Goal: Transaction & Acquisition: Purchase product/service

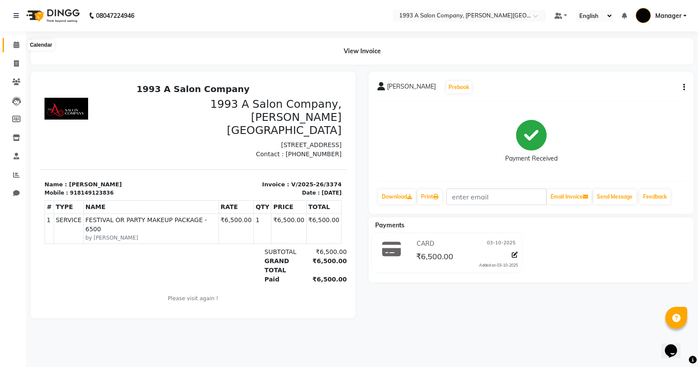
click at [12, 45] on span at bounding box center [16, 45] width 15 height 10
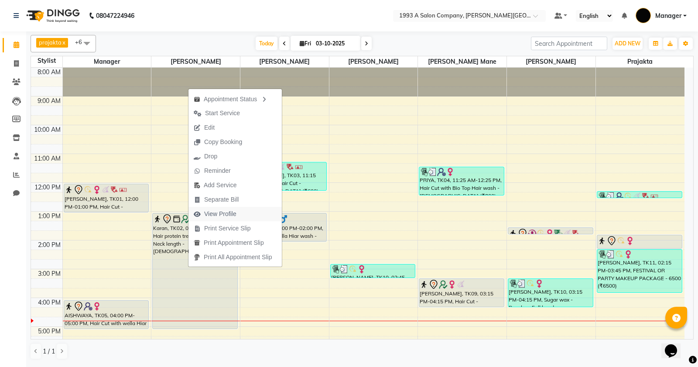
click at [234, 215] on span "View Profile" at bounding box center [220, 213] width 32 height 9
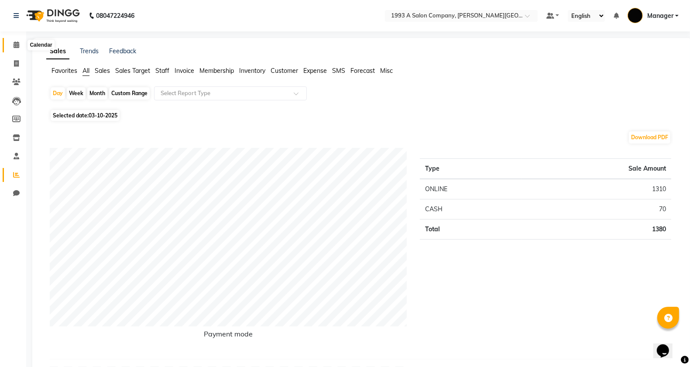
click at [17, 40] on span at bounding box center [16, 45] width 15 height 10
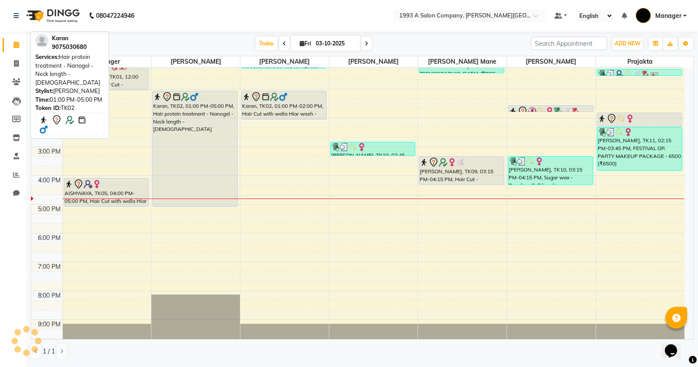
scroll to position [136, 0]
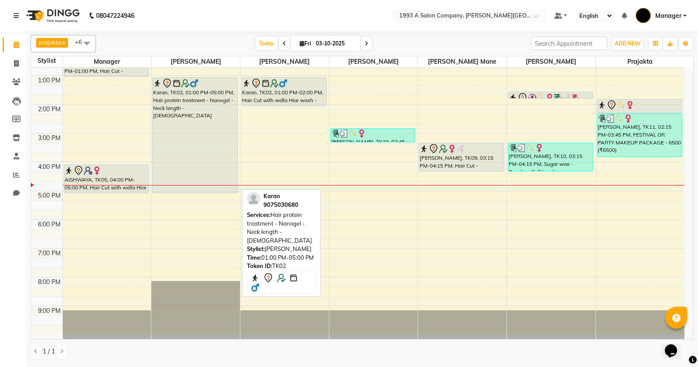
click at [224, 139] on div "Karan, TK02, 01:00 PM-05:00 PM, Hair protein treatment - Nanogel - Neck length …" at bounding box center [195, 135] width 85 height 115
select select "7"
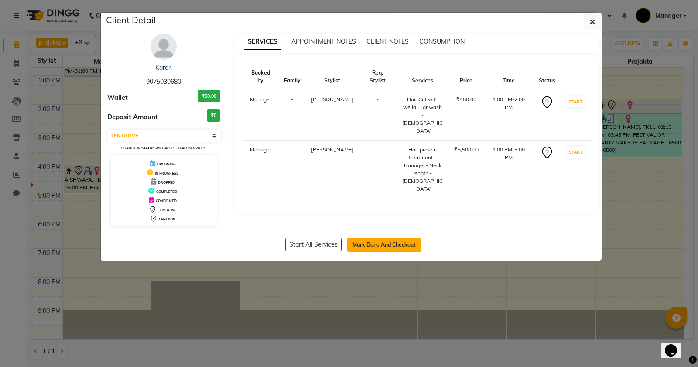
click at [376, 247] on button "Mark Done And Checkout" at bounding box center [384, 245] width 75 height 14
select select "613"
select select "service"
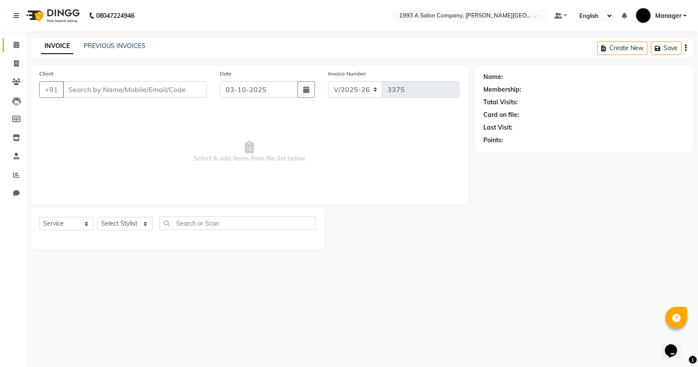
type input "9075030680"
select select "70852"
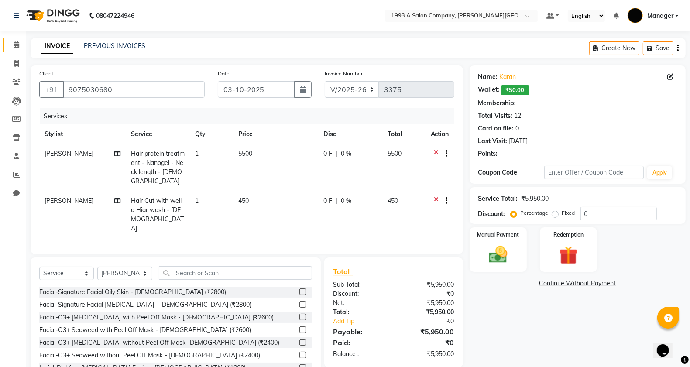
select select "1: Object"
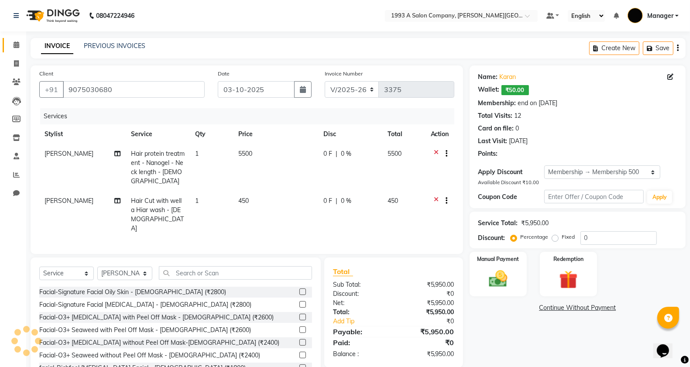
type input "10"
click at [437, 151] on icon at bounding box center [436, 154] width 5 height 11
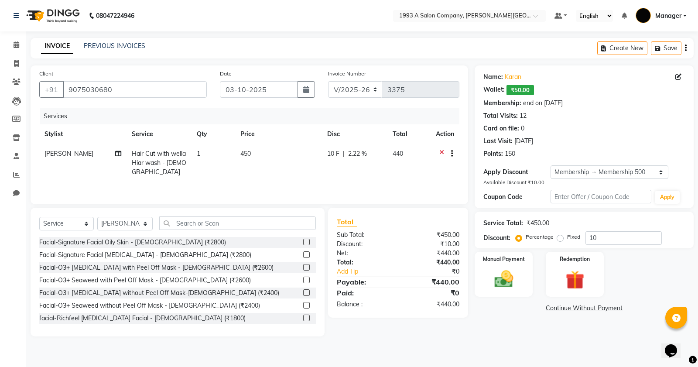
click at [441, 151] on icon at bounding box center [441, 154] width 5 height 11
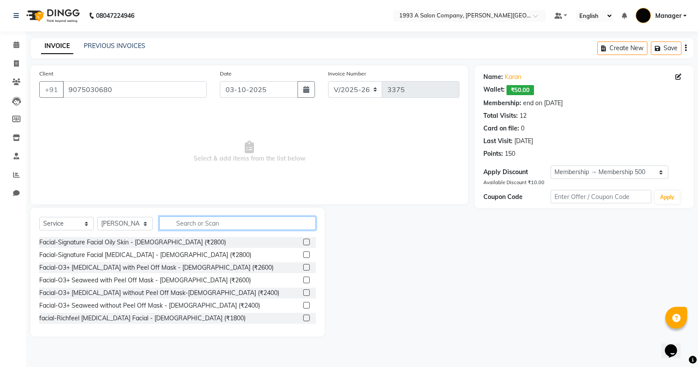
click at [271, 226] on input "text" at bounding box center [237, 223] width 157 height 14
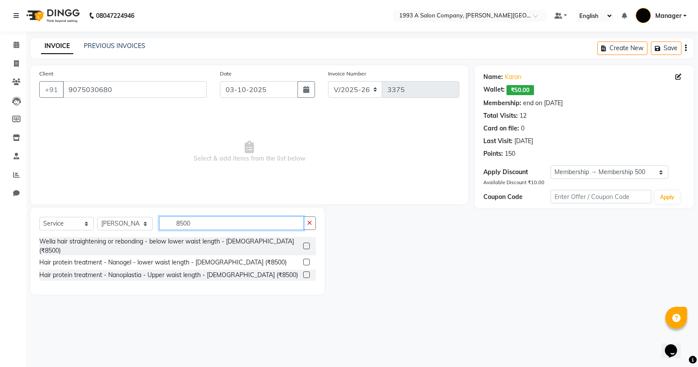
type input "8500"
click at [305, 259] on label at bounding box center [306, 262] width 7 height 7
click at [305, 260] on input "checkbox" at bounding box center [306, 263] width 6 height 6
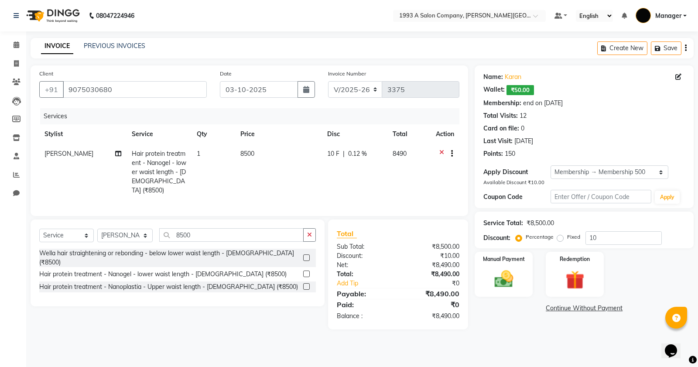
checkbox input "false"
click at [312, 232] on button "button" at bounding box center [309, 235] width 13 height 14
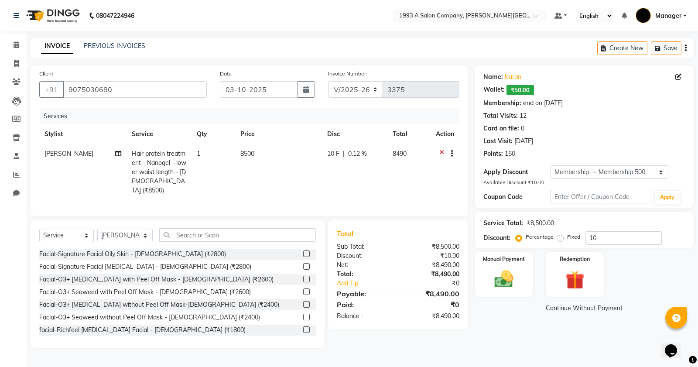
click at [257, 225] on div "Select Service Product Membership Package Voucher Prepaid Gift Card Select Styl…" at bounding box center [178, 283] width 294 height 129
click at [108, 229] on select "Select Stylist Bhagyashri Kaifee Khan Manager Max Ansari Mr Shirish (owner) Pra…" at bounding box center [124, 236] width 55 height 14
click at [109, 229] on select "Select Stylist Bhagyashri Kaifee Khan Manager Max Ansari Mr Shirish (owner) Pra…" at bounding box center [124, 236] width 55 height 14
click at [189, 236] on input "text" at bounding box center [237, 235] width 157 height 14
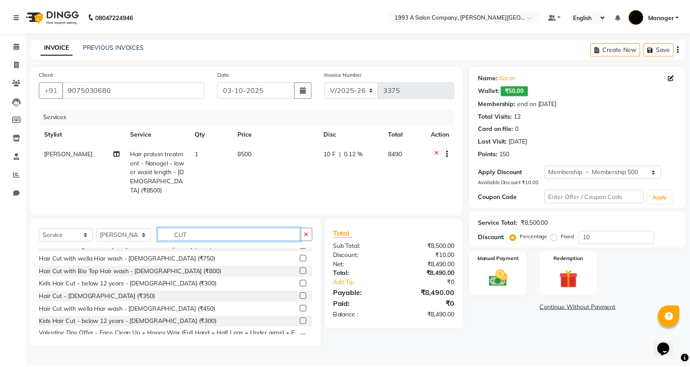
scroll to position [46, 0]
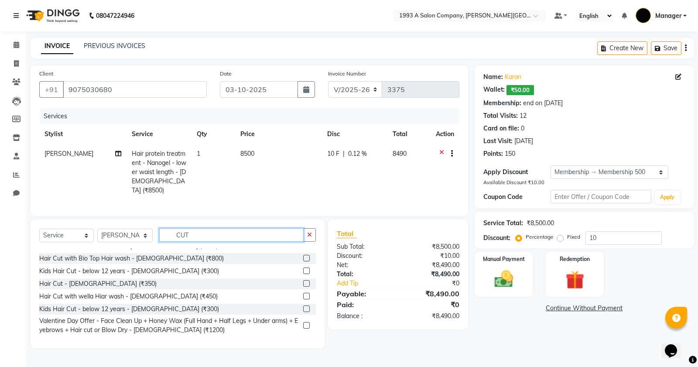
type input "CUT"
click at [303, 293] on label at bounding box center [306, 296] width 7 height 7
click at [303, 294] on input "checkbox" at bounding box center [306, 297] width 6 height 6
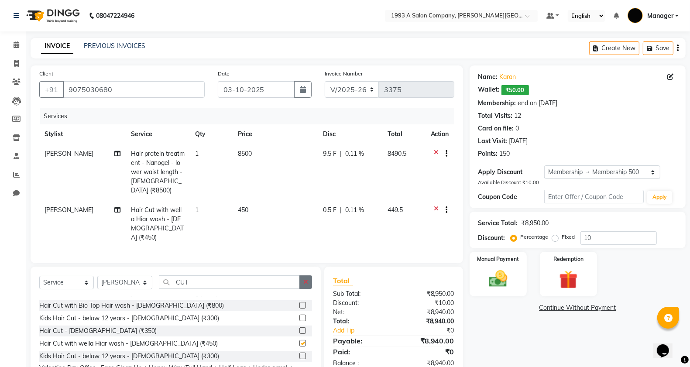
checkbox input "false"
click at [302, 281] on div "Select Service Product Membership Package Voucher Prepaid Gift Card Select Styl…" at bounding box center [175, 285] width 273 height 21
click at [312, 268] on div "Select Service Product Membership Package Voucher Prepaid Gift Card Select Styl…" at bounding box center [176, 331] width 290 height 129
click at [302, 275] on button "button" at bounding box center [305, 282] width 13 height 14
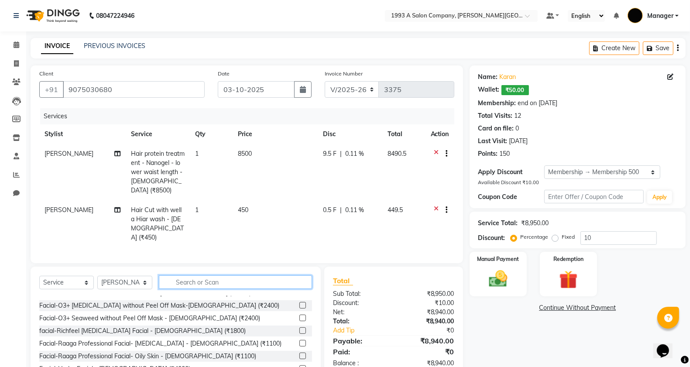
click at [276, 275] on input "text" at bounding box center [236, 282] width 154 height 14
type input "Y"
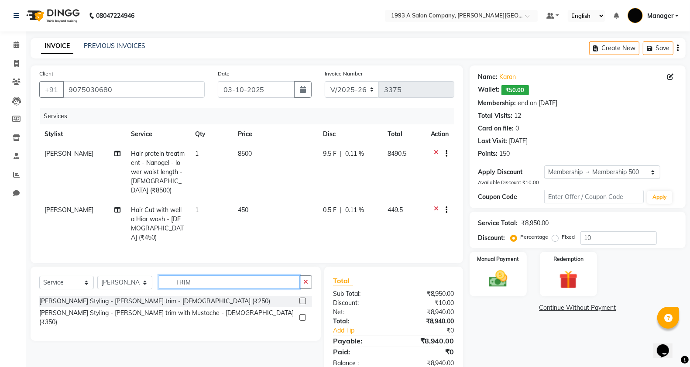
drag, startPoint x: 239, startPoint y: 270, endPoint x: 168, endPoint y: 270, distance: 70.7
click at [168, 275] on input "TRIM" at bounding box center [229, 282] width 141 height 14
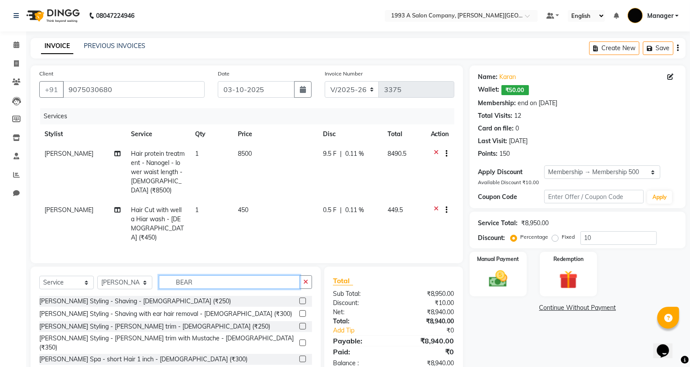
type input "BEAR"
click at [299, 310] on label at bounding box center [302, 313] width 7 height 7
click at [299, 311] on input "checkbox" at bounding box center [302, 314] width 6 height 6
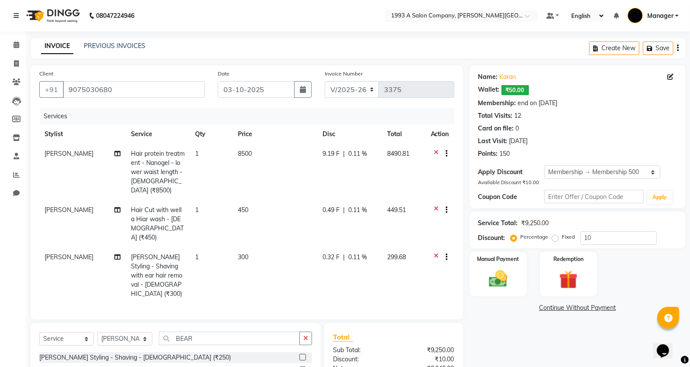
checkbox input "false"
click at [307, 335] on icon "button" at bounding box center [305, 338] width 5 height 6
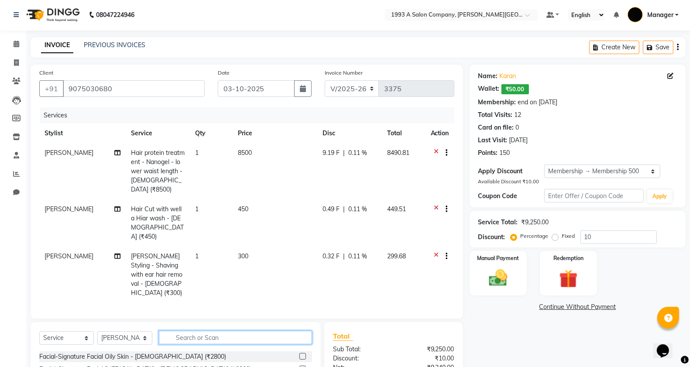
scroll to position [78, 0]
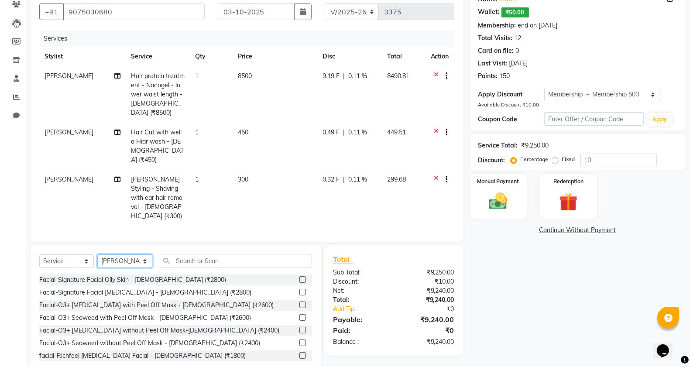
click at [134, 254] on select "Select Stylist Bhagyashri Kaifee Khan Manager Max Ansari Mr Shirish (owner) Pra…" at bounding box center [124, 261] width 55 height 14
select select "57487"
click at [97, 254] on select "Select Stylist Bhagyashri Kaifee Khan Manager Max Ansari Mr Shirish (owner) Pra…" at bounding box center [124, 261] width 55 height 14
click at [207, 254] on div "Select Service Product Membership Package Voucher Prepaid Gift Card Select Styl…" at bounding box center [175, 264] width 273 height 21
click at [206, 254] on input "text" at bounding box center [236, 261] width 154 height 14
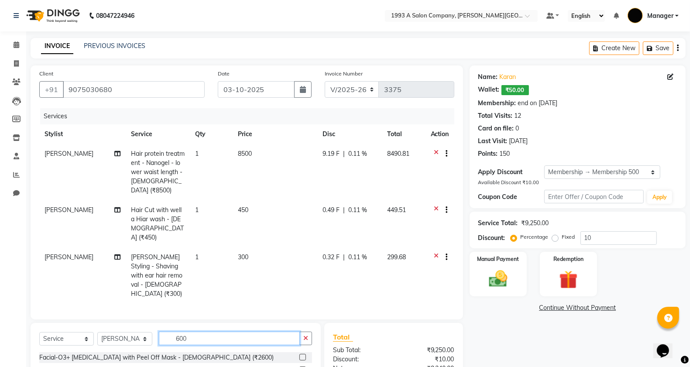
scroll to position [79, 0]
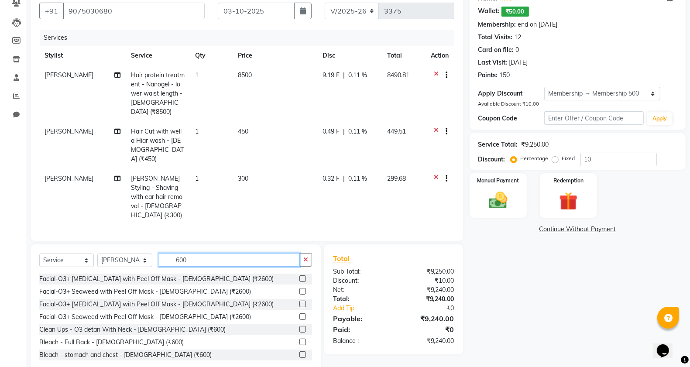
type input "600"
click at [299, 326] on label at bounding box center [302, 329] width 7 height 7
click at [299, 327] on input "checkbox" at bounding box center [302, 330] width 6 height 6
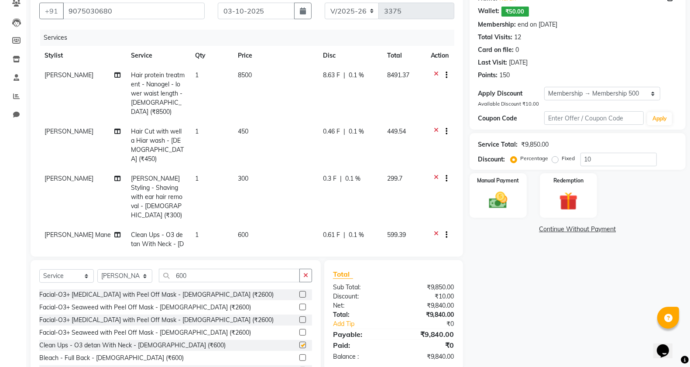
checkbox input "false"
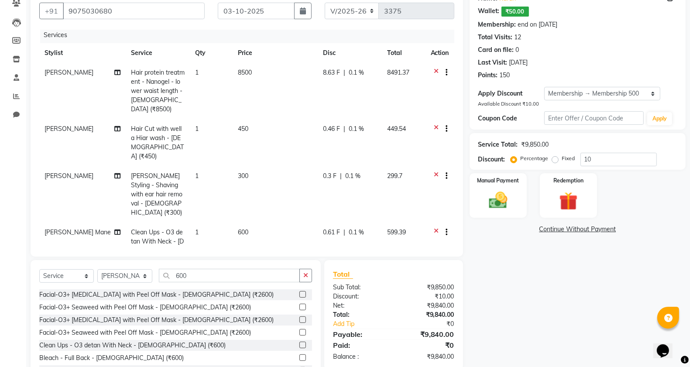
scroll to position [113, 0]
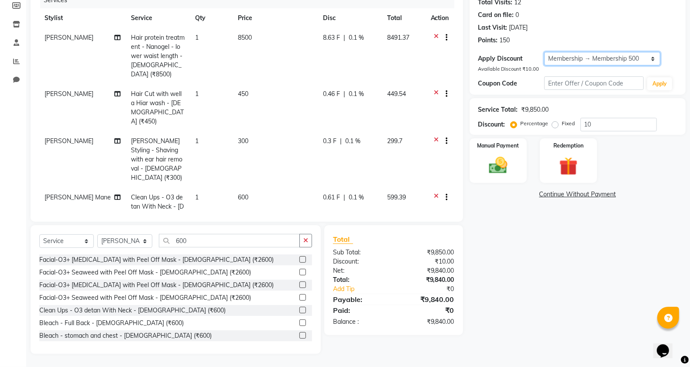
click at [587, 62] on select "Select Membership → Membership 500" at bounding box center [602, 59] width 116 height 14
select select "0:"
click at [544, 57] on select "Select Membership → Membership 500" at bounding box center [602, 59] width 116 height 14
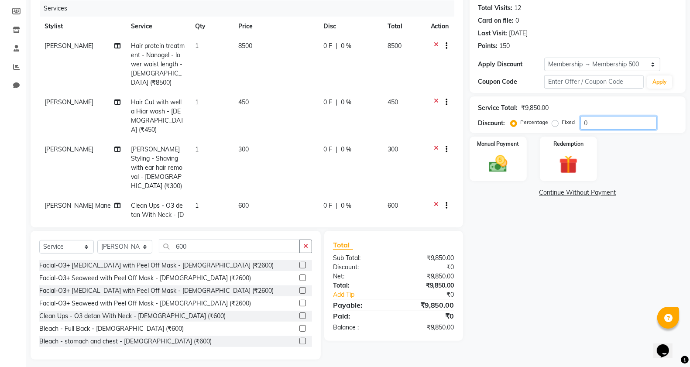
drag, startPoint x: 595, startPoint y: 127, endPoint x: 573, endPoint y: 128, distance: 22.3
click at [573, 128] on div "Percentage Fixed 0" at bounding box center [584, 123] width 144 height 14
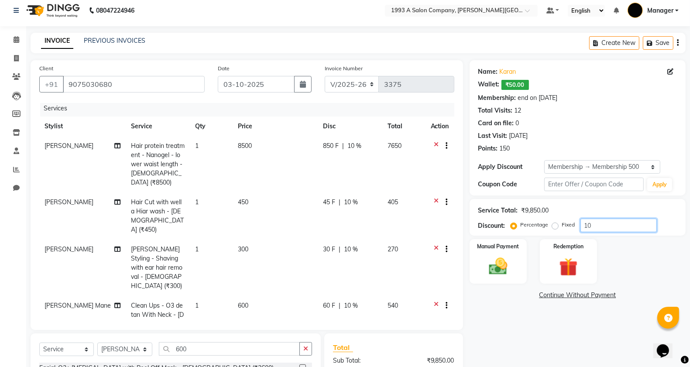
scroll to position [0, 0]
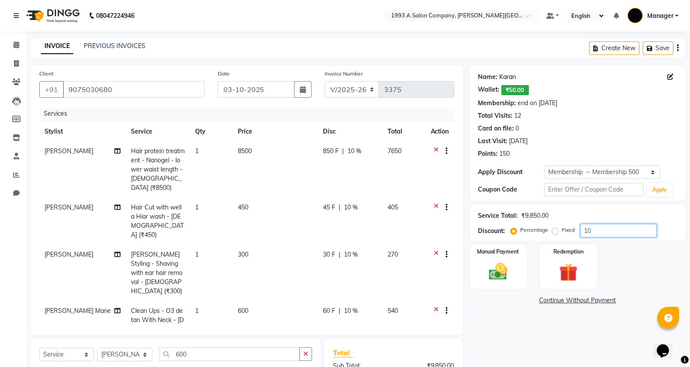
type input "10"
click at [504, 79] on link "Karan" at bounding box center [508, 76] width 17 height 9
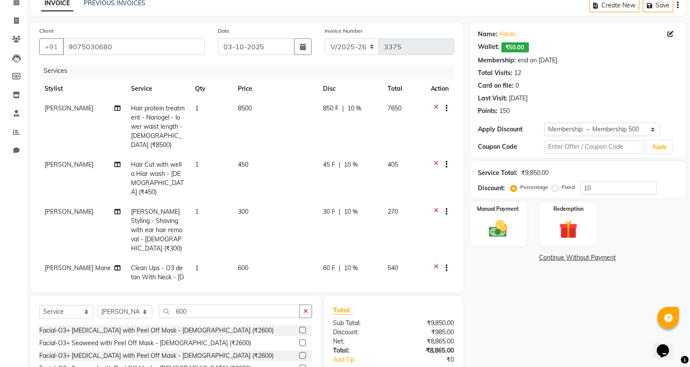
scroll to position [109, 0]
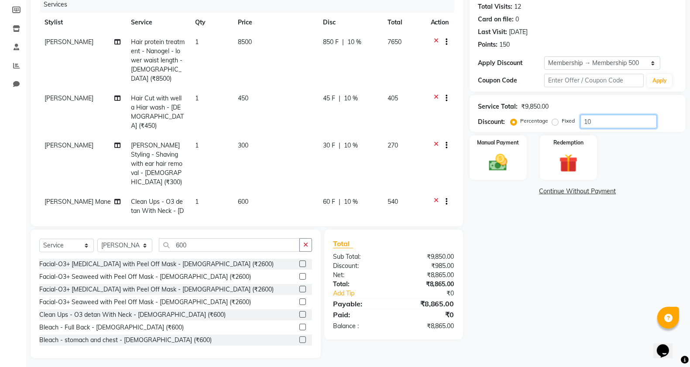
drag, startPoint x: 588, startPoint y: 120, endPoint x: 566, endPoint y: 120, distance: 22.7
click at [566, 120] on div "Percentage Fixed 10" at bounding box center [584, 122] width 144 height 14
click at [622, 127] on input "10" at bounding box center [618, 122] width 76 height 14
click at [614, 123] on input "10" at bounding box center [618, 122] width 76 height 14
click at [485, 166] on div "Manual Payment" at bounding box center [498, 157] width 60 height 46
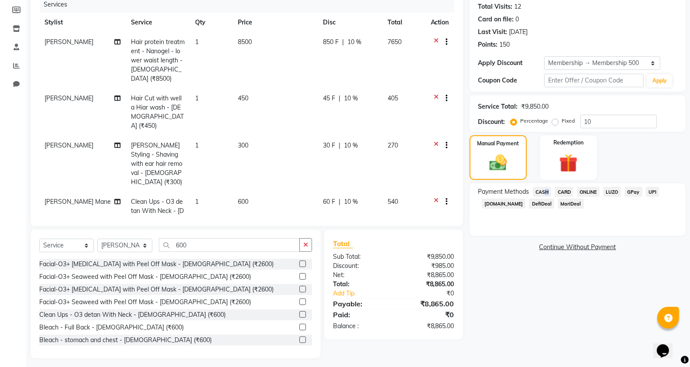
click at [544, 191] on span "CASH" at bounding box center [542, 192] width 19 height 10
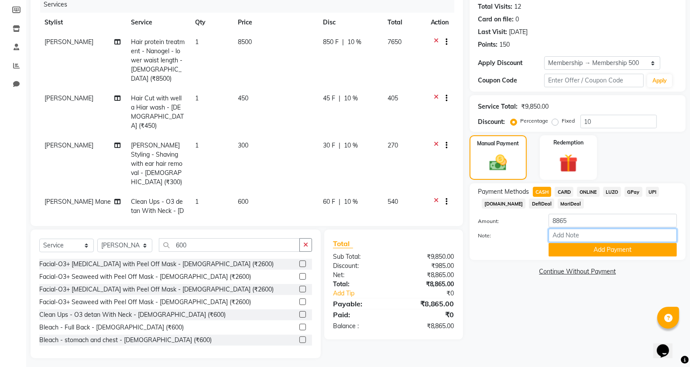
drag, startPoint x: 582, startPoint y: 230, endPoint x: 487, endPoint y: 238, distance: 94.6
click at [487, 238] on div "Note:" at bounding box center [578, 236] width 212 height 15
click at [535, 236] on label "Note:" at bounding box center [507, 236] width 71 height 8
click at [549, 236] on input "Note:" at bounding box center [613, 236] width 128 height 14
drag, startPoint x: 607, startPoint y: 215, endPoint x: 528, endPoint y: 218, distance: 78.2
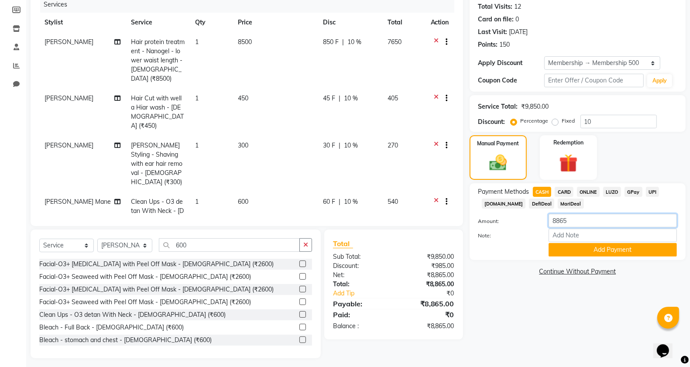
click at [527, 218] on div "Amount: 8865" at bounding box center [578, 221] width 212 height 15
click at [588, 223] on input "8865" at bounding box center [613, 221] width 128 height 14
drag, startPoint x: 594, startPoint y: 219, endPoint x: 533, endPoint y: 217, distance: 61.1
click at [533, 217] on div "Amount: 8865" at bounding box center [578, 221] width 212 height 15
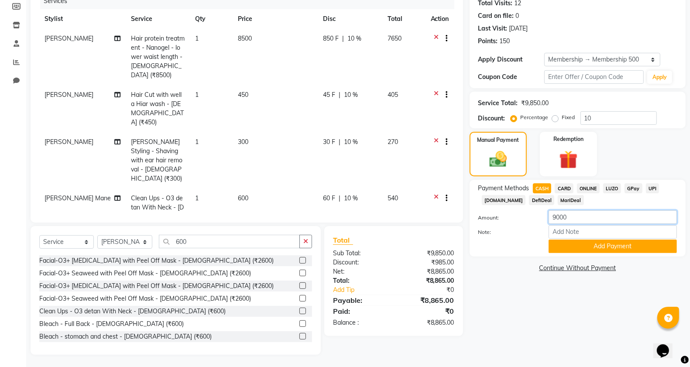
scroll to position [113, 0]
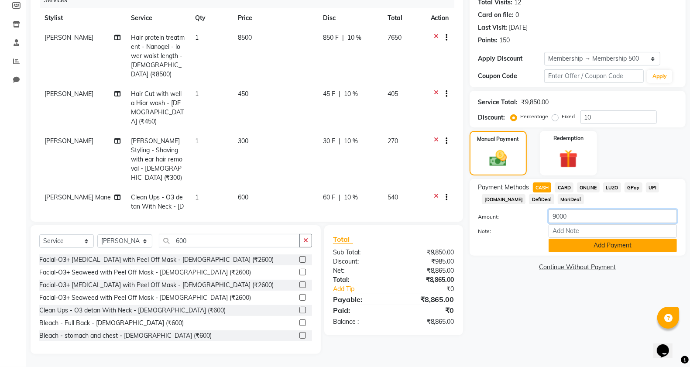
type input "9000"
click at [585, 247] on button "Add Payment" at bounding box center [613, 246] width 128 height 14
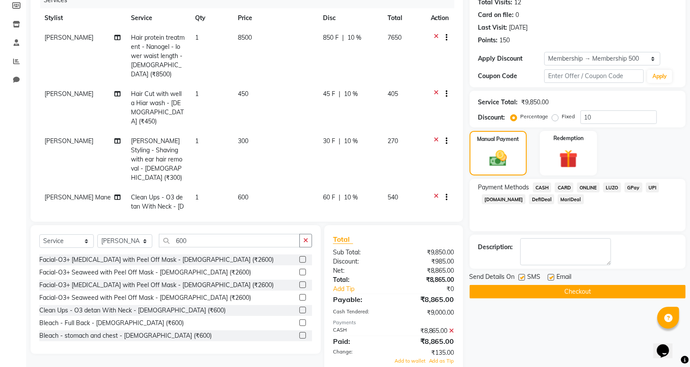
click at [542, 295] on button "Checkout" at bounding box center [578, 292] width 216 height 14
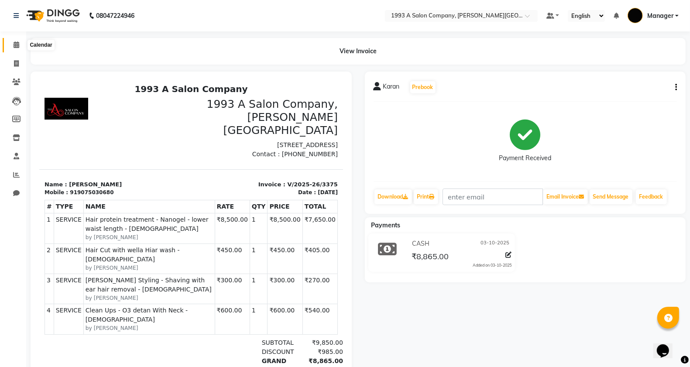
click at [14, 47] on icon at bounding box center [17, 44] width 6 height 7
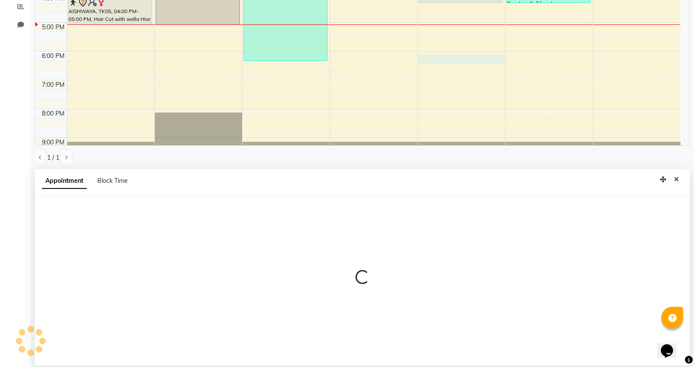
scroll to position [169, 0]
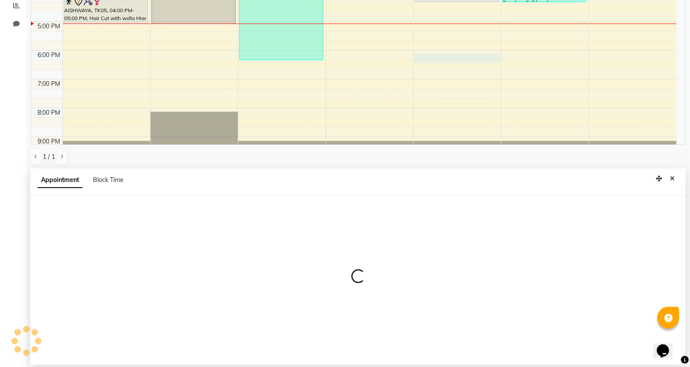
select select "57487"
select select "1080"
select select "tentative"
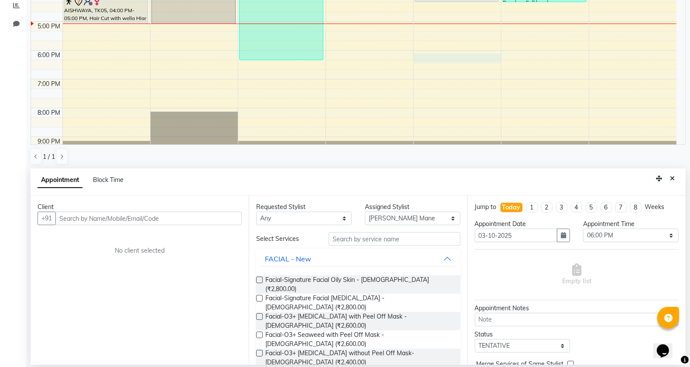
click at [99, 206] on div "Client" at bounding box center [140, 206] width 204 height 9
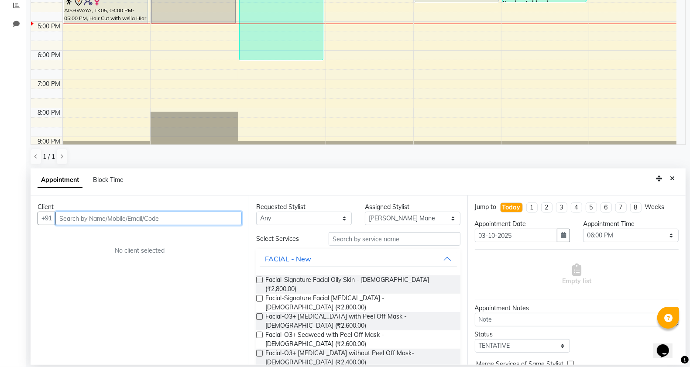
click at [125, 218] on input "text" at bounding box center [148, 219] width 186 height 14
click at [117, 219] on input "9921040808" at bounding box center [130, 219] width 150 height 14
type input "9"
type input "9921040808"
click at [230, 214] on span "Add Client" at bounding box center [223, 218] width 29 height 8
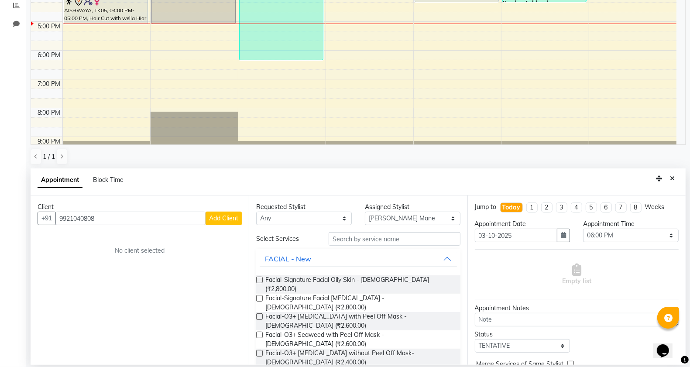
select select "22"
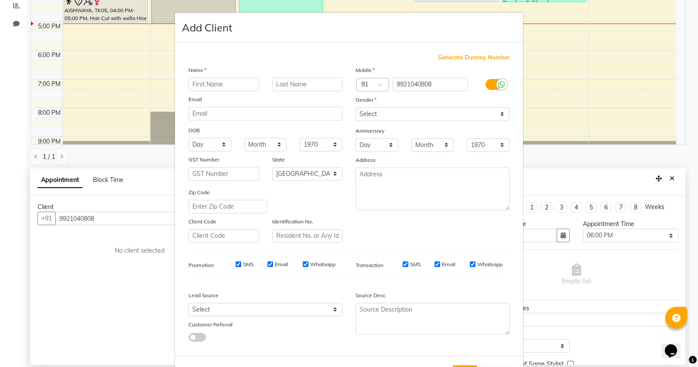
type input "a"
type input "AKSHAY"
click at [418, 118] on select "Select Male Female Other Prefer Not To Say" at bounding box center [433, 114] width 154 height 14
select select "male"
click at [356, 107] on select "Select Male Female Other Prefer Not To Say" at bounding box center [433, 114] width 154 height 14
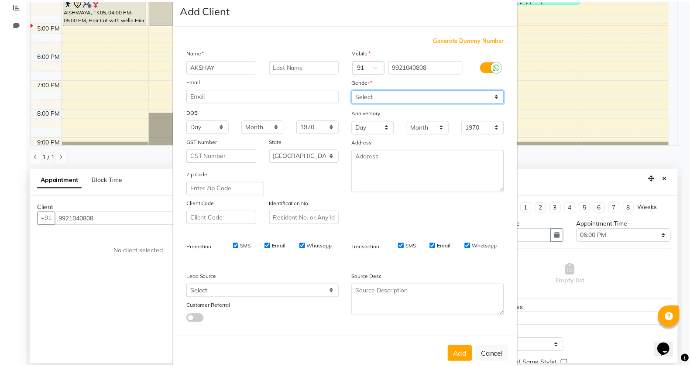
scroll to position [33, 0]
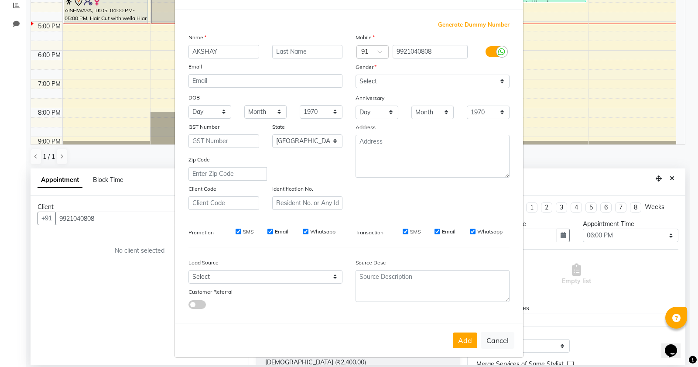
click at [466, 329] on div "Add Cancel" at bounding box center [349, 340] width 348 height 34
drag, startPoint x: 465, startPoint y: 332, endPoint x: 400, endPoint y: 308, distance: 69.3
click at [464, 333] on button "Add" at bounding box center [465, 341] width 24 height 16
select select
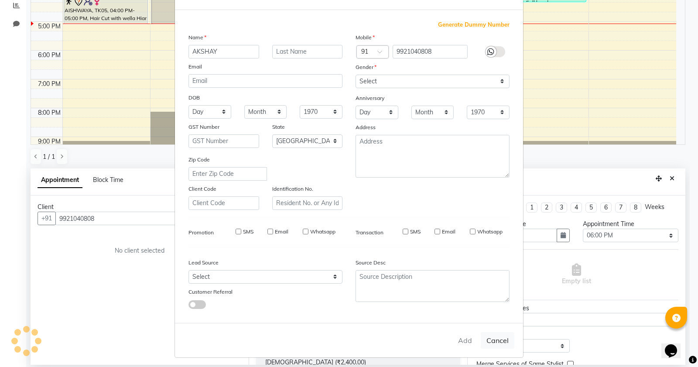
select select
select select "null"
select select
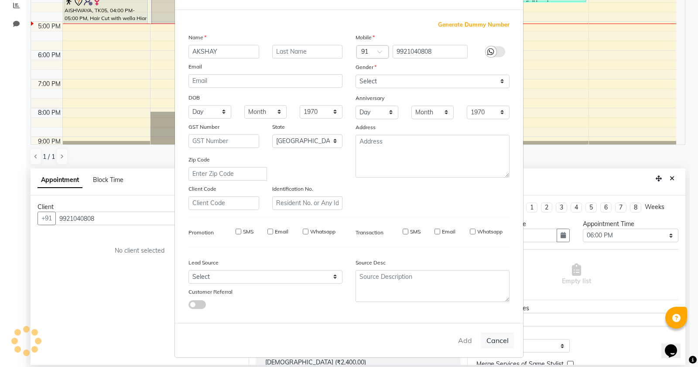
select select
checkbox input "false"
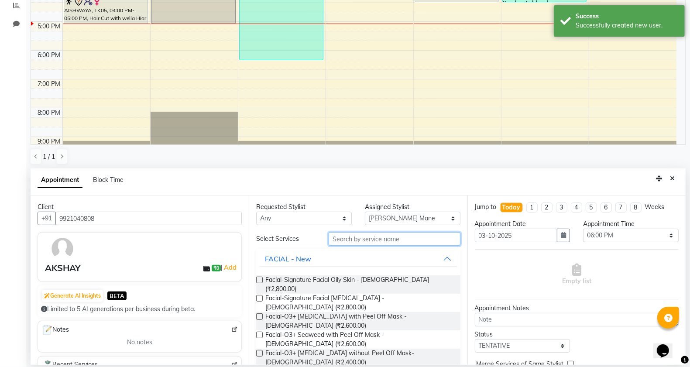
click at [372, 243] on input "text" at bounding box center [395, 239] width 132 height 14
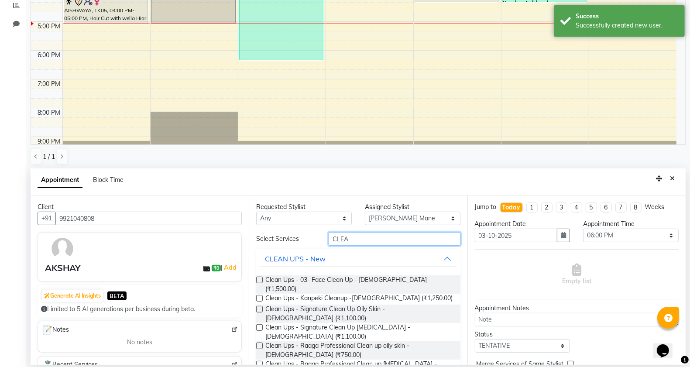
type input "CLEA"
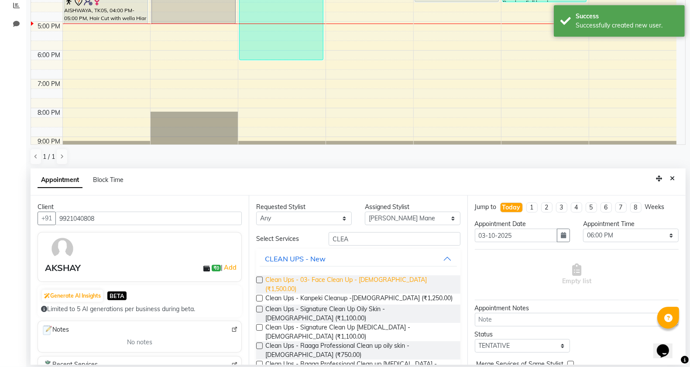
click at [350, 283] on span "Clean Ups - 03- Face Clean Up - Female (₹1,500.00)" at bounding box center [359, 284] width 188 height 18
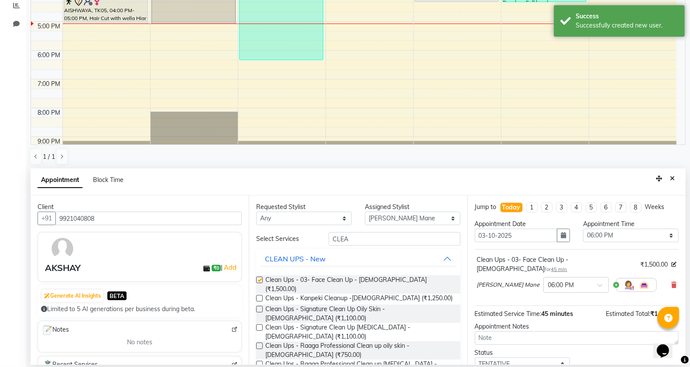
checkbox input "false"
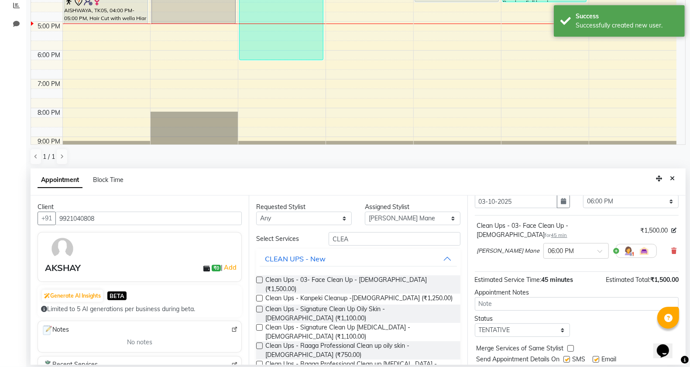
scroll to position [53, 0]
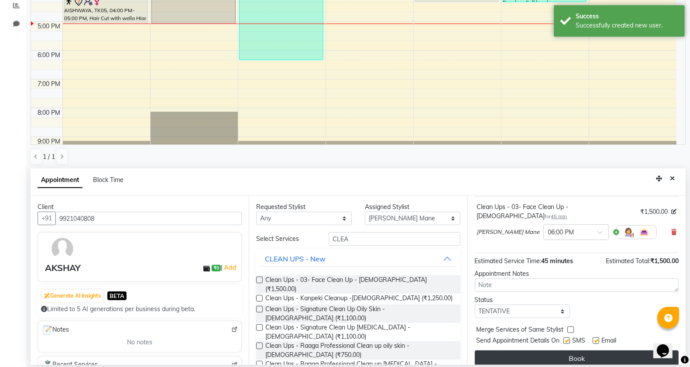
click at [544, 350] on button "Book" at bounding box center [577, 358] width 204 height 16
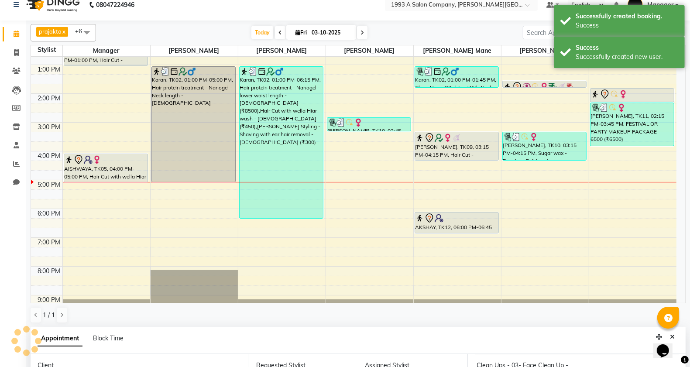
scroll to position [0, 0]
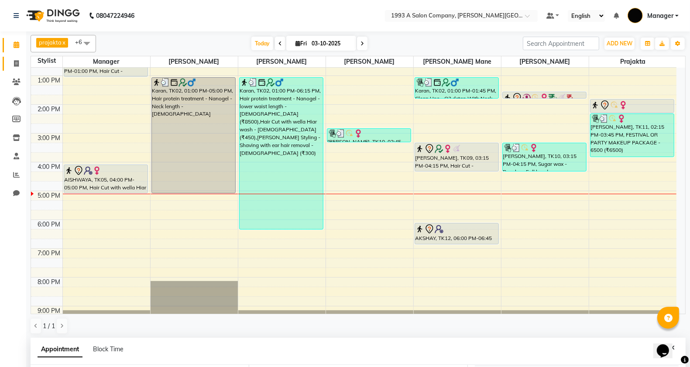
click at [5, 64] on link "Invoice" at bounding box center [13, 64] width 21 height 14
select select "613"
select select "service"
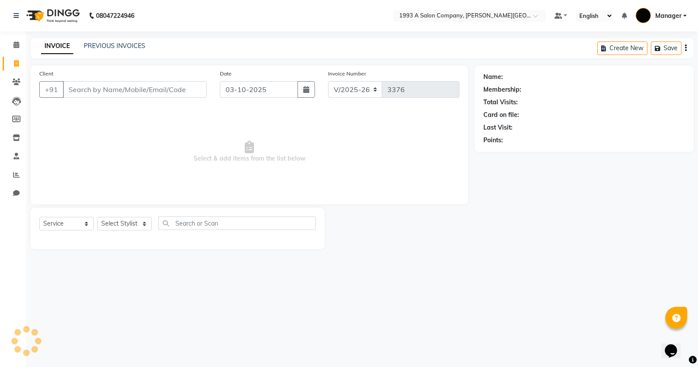
click at [157, 96] on input "Client" at bounding box center [135, 89] width 144 height 17
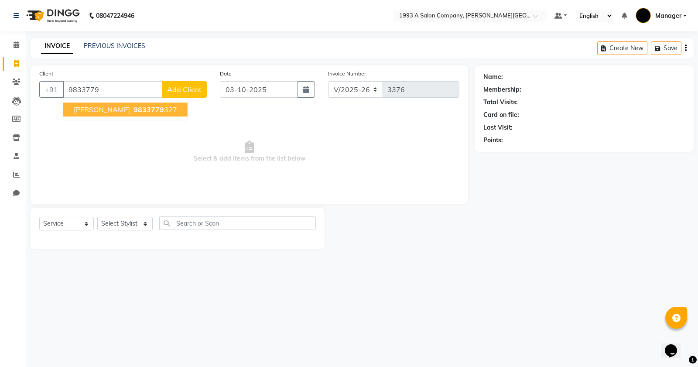
click at [143, 103] on button "DAKSHA 9833779 327" at bounding box center [125, 110] width 124 height 14
type input "9833779327"
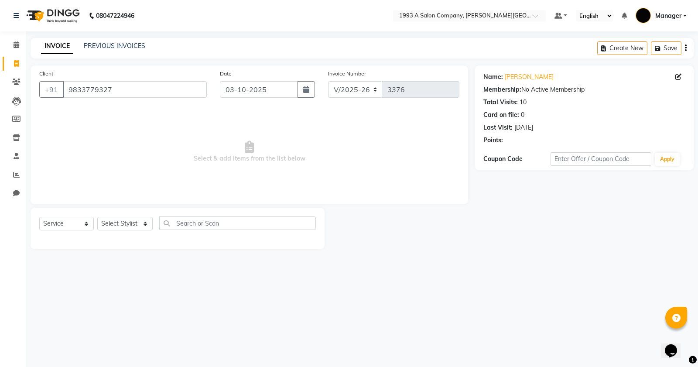
click at [118, 216] on div "Select Service Product Membership Package Voucher Prepaid Gift Card Select Styl…" at bounding box center [177, 226] width 277 height 21
click at [145, 220] on select "Select Stylist Bhagyashri Kaifee Khan Manager Max Ansari Mr Shirish (owner) Pra…" at bounding box center [124, 224] width 55 height 14
select select "57488"
click at [97, 217] on select "Select Stylist Bhagyashri Kaifee Khan Manager Max Ansari Mr Shirish (owner) Pra…" at bounding box center [124, 224] width 55 height 14
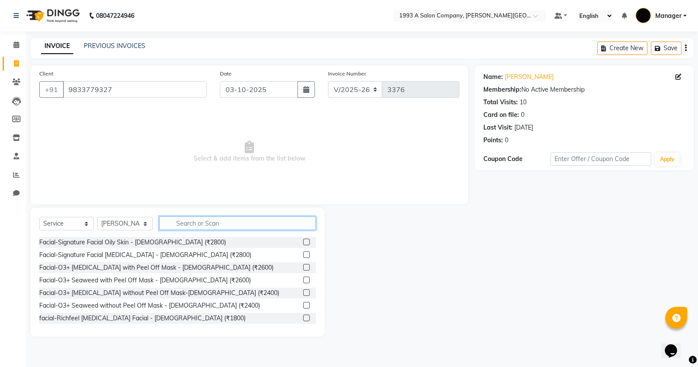
click at [188, 222] on input "text" at bounding box center [237, 223] width 157 height 14
type input "W"
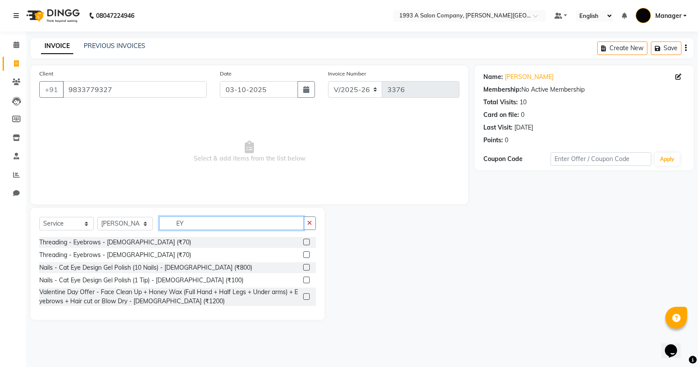
type input "EY"
click at [303, 243] on label at bounding box center [306, 242] width 7 height 7
click at [303, 243] on input "checkbox" at bounding box center [306, 243] width 6 height 6
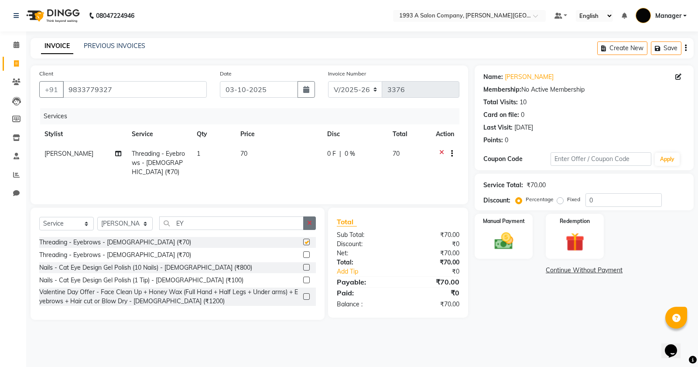
checkbox input "false"
click at [313, 222] on button "button" at bounding box center [309, 223] width 13 height 14
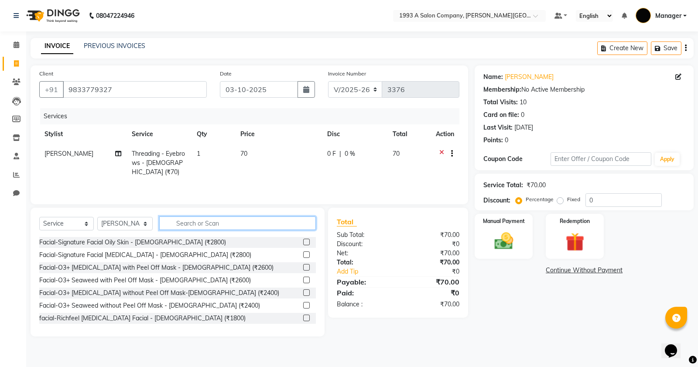
click at [278, 229] on input "text" at bounding box center [237, 223] width 157 height 14
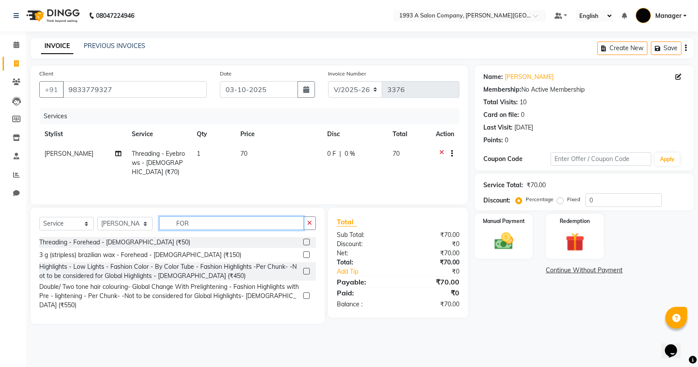
type input "FOR"
click at [308, 253] on label at bounding box center [306, 254] width 7 height 7
click at [308, 253] on input "checkbox" at bounding box center [306, 255] width 6 height 6
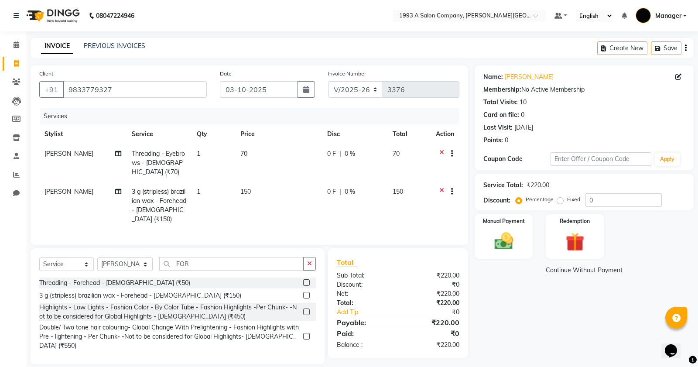
click at [304, 292] on label at bounding box center [306, 295] width 7 height 7
click at [304, 293] on input "checkbox" at bounding box center [306, 296] width 6 height 6
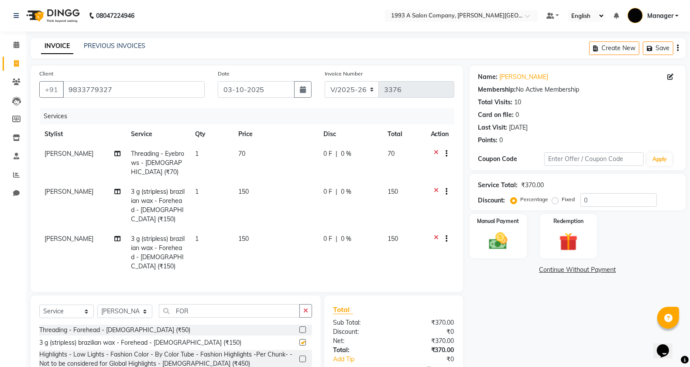
checkbox input "false"
click at [434, 152] on icon at bounding box center [436, 154] width 5 height 11
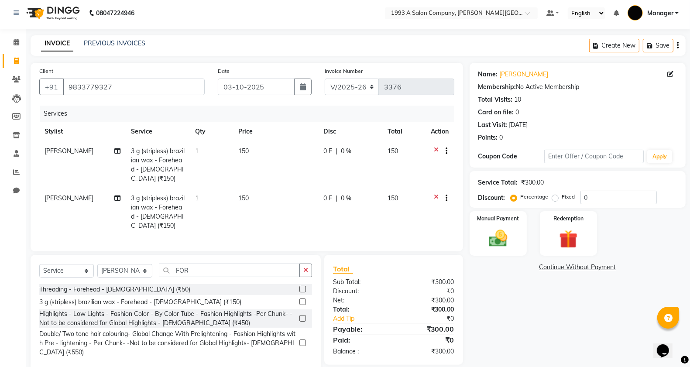
scroll to position [3, 0]
click at [487, 236] on img at bounding box center [498, 238] width 31 height 22
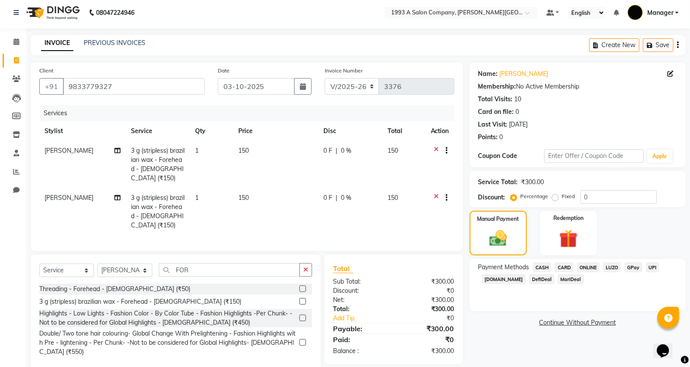
click at [576, 264] on div "ONLINE" at bounding box center [586, 268] width 26 height 12
click at [585, 264] on span "ONLINE" at bounding box center [588, 267] width 23 height 10
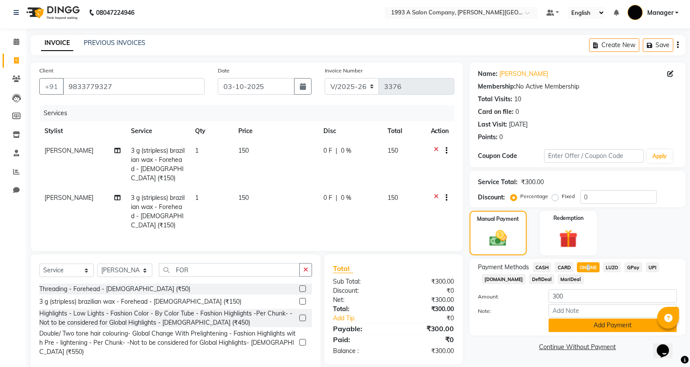
click at [575, 324] on button "Add Payment" at bounding box center [613, 326] width 128 height 14
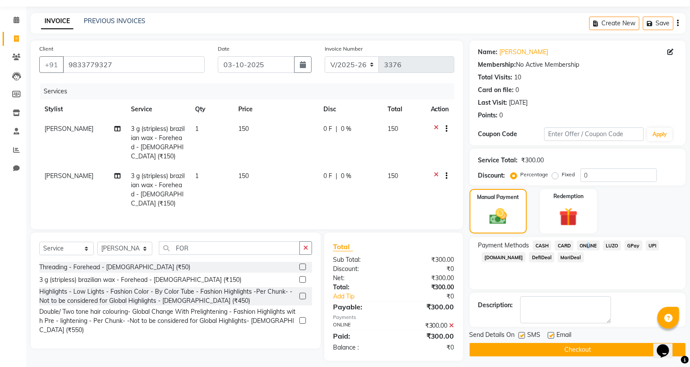
scroll to position [27, 0]
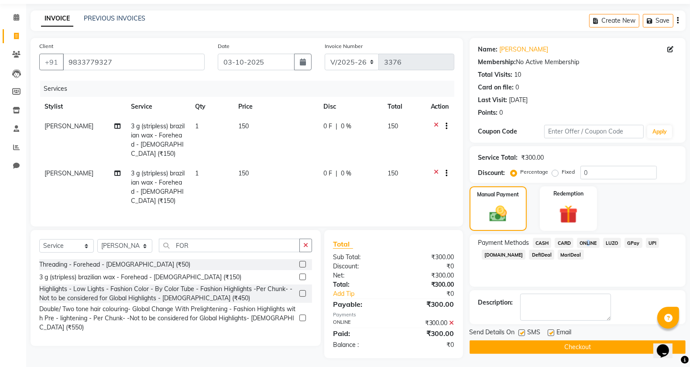
click at [525, 341] on button "Checkout" at bounding box center [578, 347] width 216 height 14
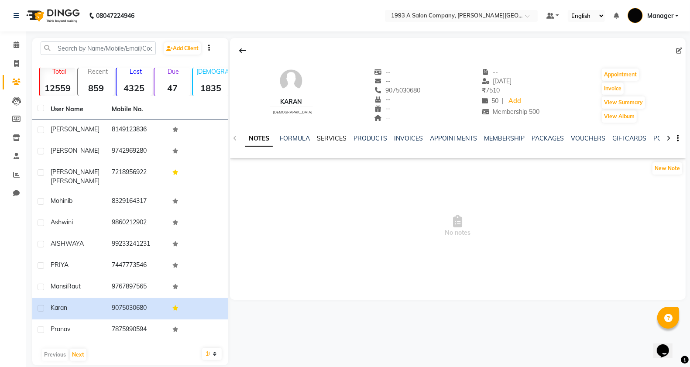
click at [341, 136] on link "SERVICES" at bounding box center [332, 138] width 30 height 8
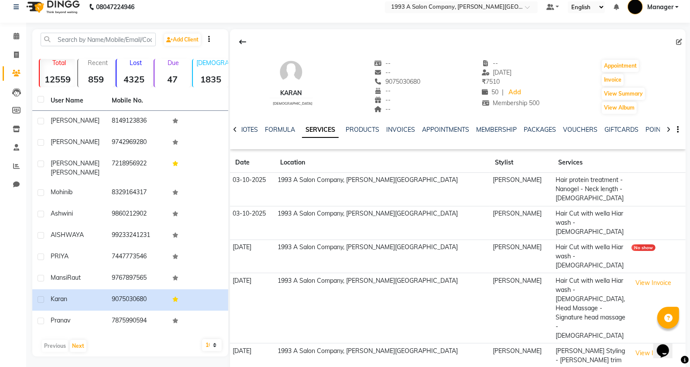
scroll to position [11, 0]
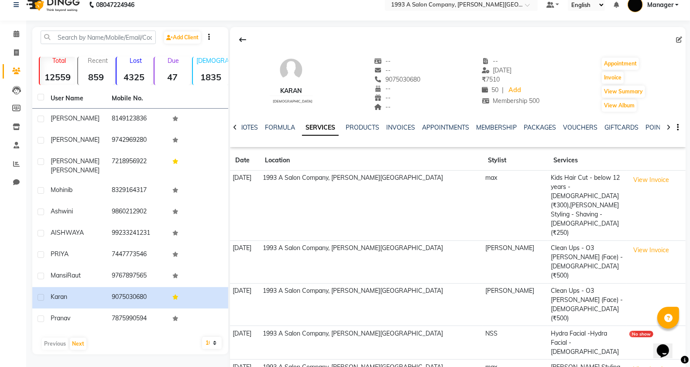
click at [268, 323] on div "Karan male -- -- 9075030680 -- -- -- -- 23-07-2025 ₹ 7510 50 | Add Membership 5…" at bounding box center [458, 231] width 456 height 409
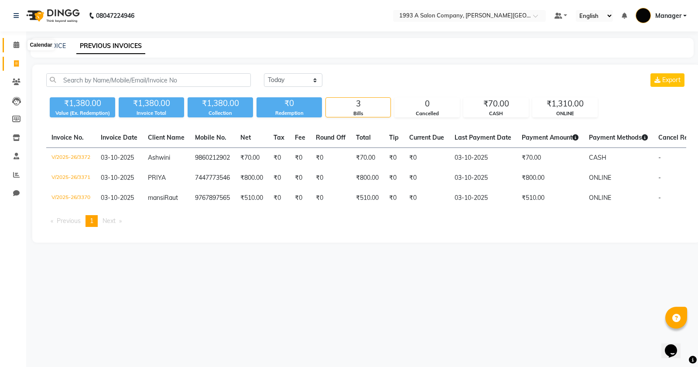
click at [20, 42] on span at bounding box center [16, 45] width 15 height 10
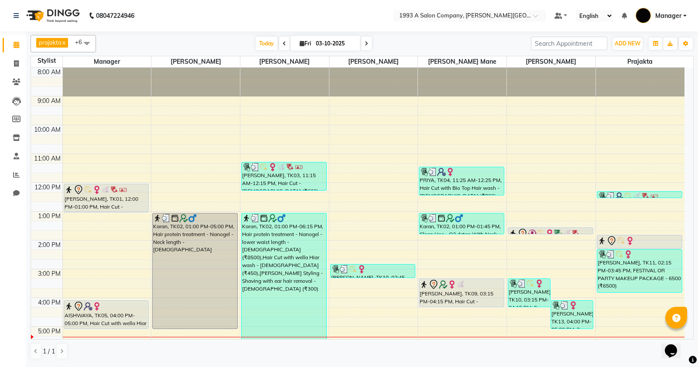
click at [367, 49] on span at bounding box center [366, 44] width 10 height 14
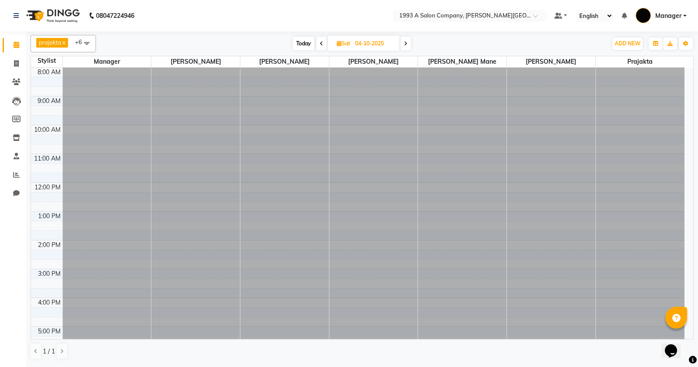
scroll to position [136, 0]
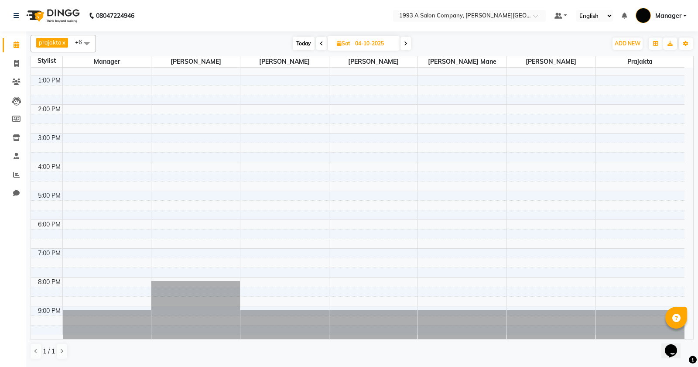
click at [402, 46] on span at bounding box center [406, 44] width 10 height 14
type input "05-10-2025"
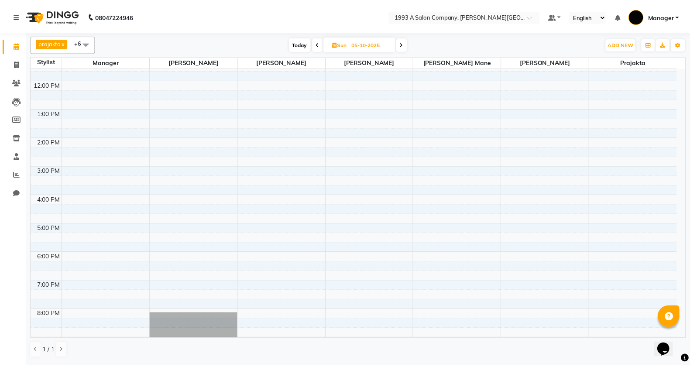
scroll to position [0, 0]
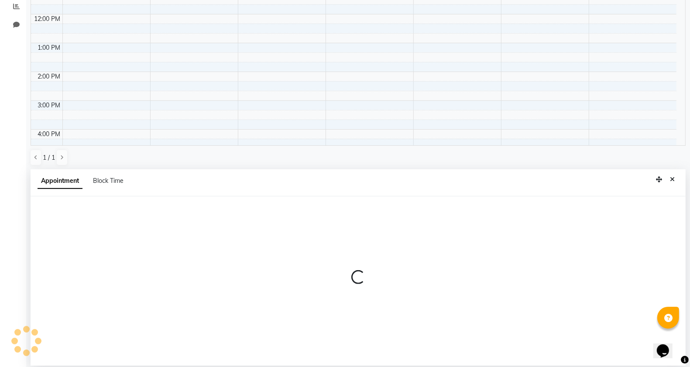
select select "11854"
select select "tentative"
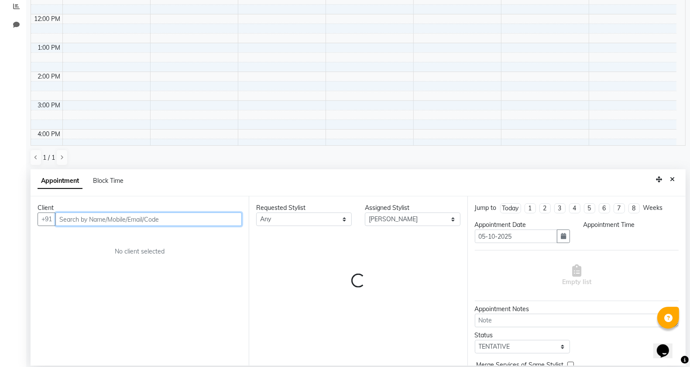
scroll to position [169, 0]
select select "660"
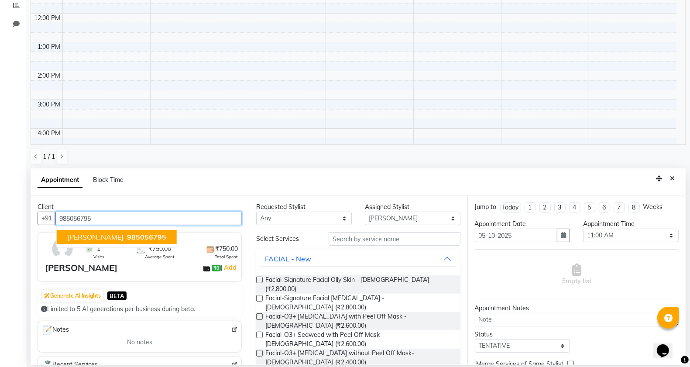
click at [104, 234] on span "ruhi sidhaye" at bounding box center [95, 237] width 56 height 9
type input "985056795"
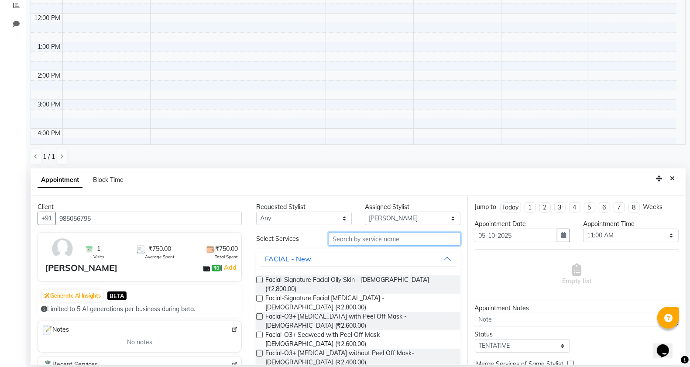
click at [341, 235] on input "text" at bounding box center [395, 239] width 132 height 14
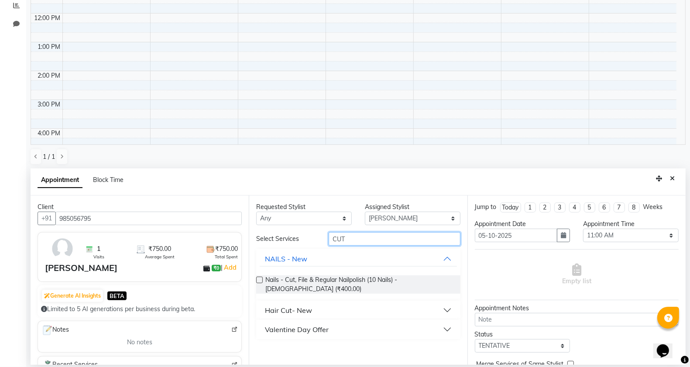
type input "CUT"
drag, startPoint x: 308, startPoint y: 293, endPoint x: 312, endPoint y: 299, distance: 7.2
click at [310, 301] on div "Hair Cut- New" at bounding box center [358, 310] width 204 height 19
click at [312, 302] on button "Hair Cut- New" at bounding box center [358, 310] width 197 height 16
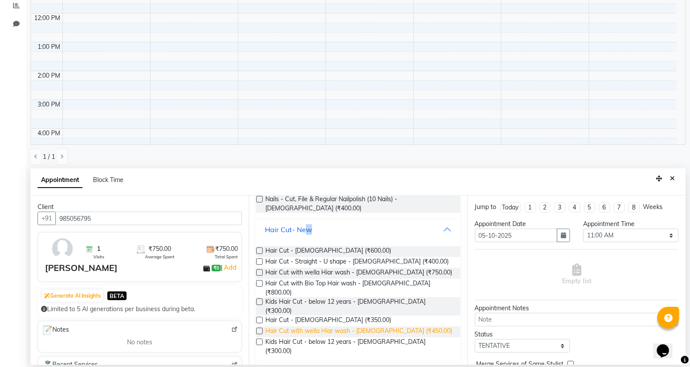
scroll to position [82, 0]
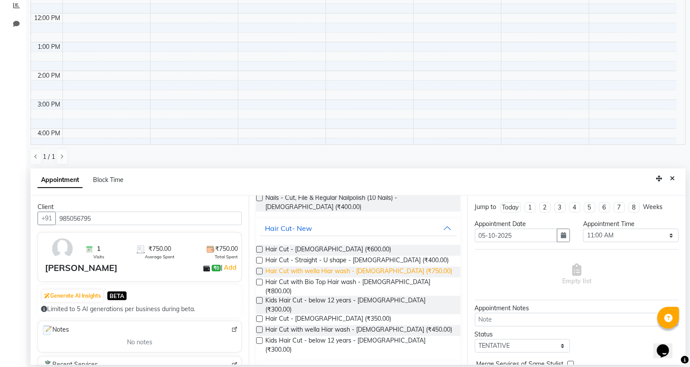
click at [401, 273] on span "Hair Cut with wella Hiar wash - Female (₹750.00)" at bounding box center [358, 272] width 187 height 11
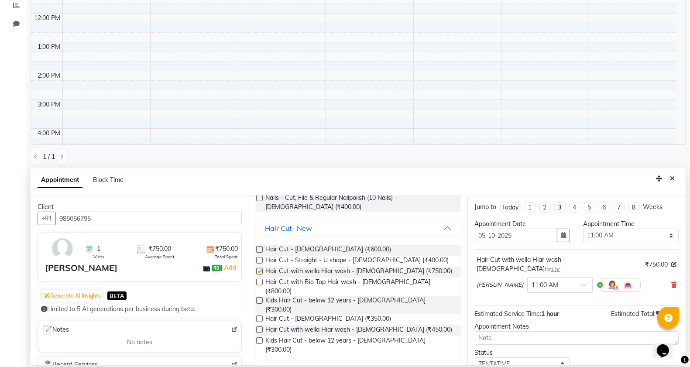
checkbox input "false"
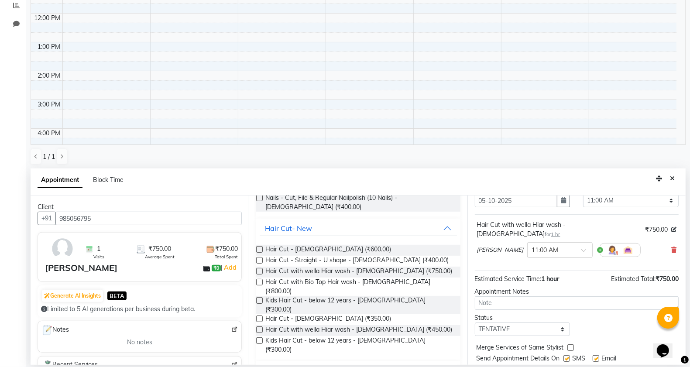
scroll to position [53, 0]
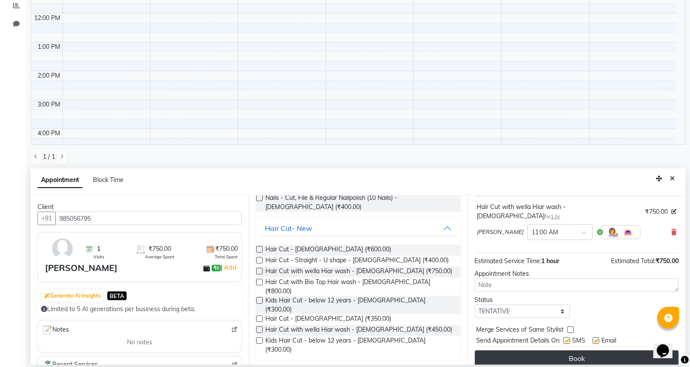
click at [542, 350] on button "Book" at bounding box center [577, 358] width 204 height 16
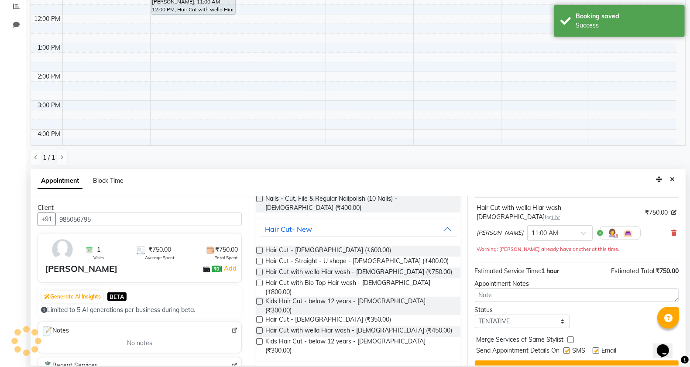
scroll to position [0, 0]
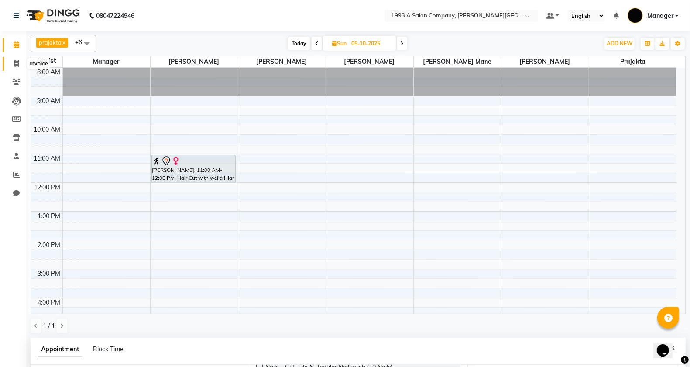
click at [16, 65] on icon at bounding box center [16, 63] width 5 height 7
select select "service"
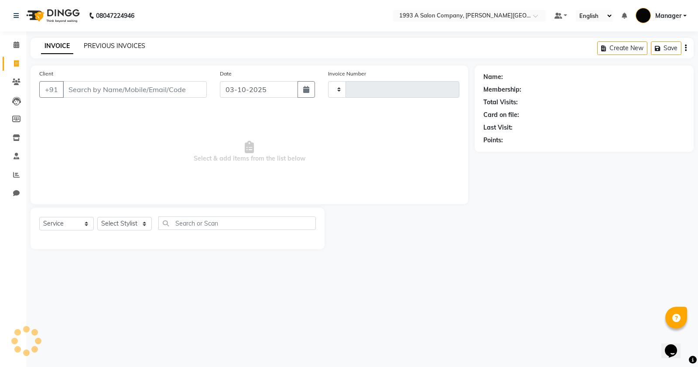
click at [109, 48] on link "PREVIOUS INVOICES" at bounding box center [115, 46] width 62 height 8
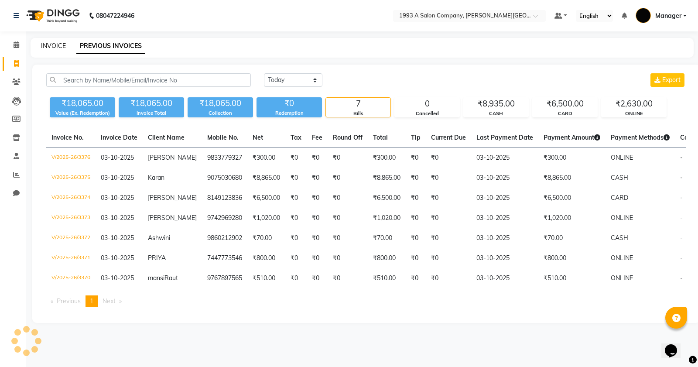
click at [58, 42] on link "INVOICE" at bounding box center [53, 46] width 25 height 8
select select "service"
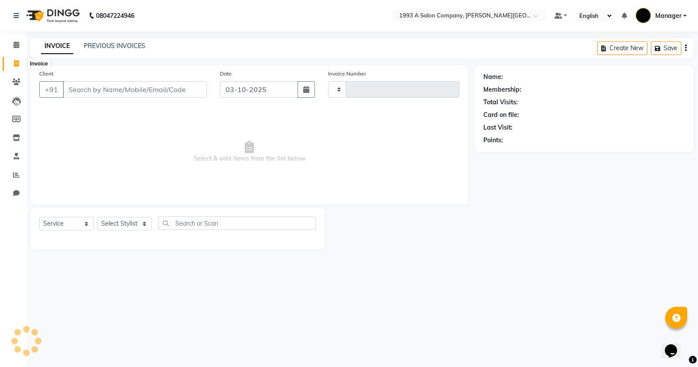
type input "3377"
select select "613"
click at [103, 90] on input "Client" at bounding box center [135, 89] width 144 height 17
click at [91, 85] on input "Client" at bounding box center [135, 89] width 144 height 17
click at [132, 228] on select "Select Stylist Bhagyashri Kaifee Khan Manager Max Ansari Mr Shirish (owner) Pra…" at bounding box center [124, 224] width 55 height 14
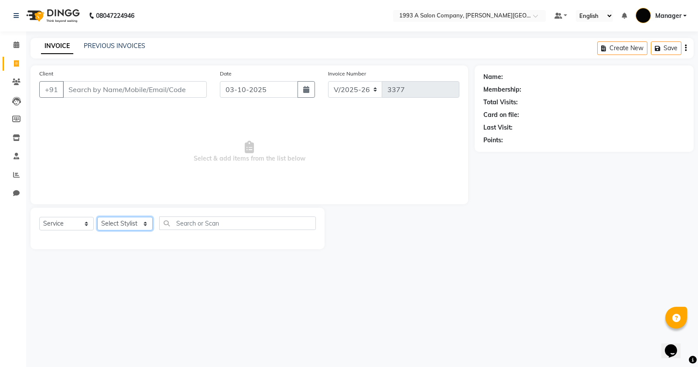
select select "67605"
click at [97, 217] on select "Select Stylist Bhagyashri Kaifee Khan Manager Max Ansari Mr Shirish (owner) Pra…" at bounding box center [124, 224] width 55 height 14
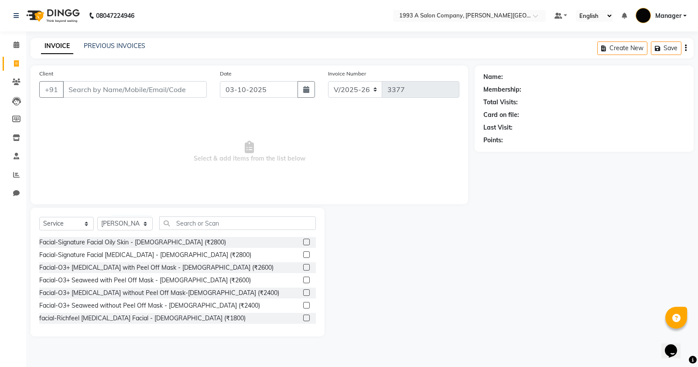
drag, startPoint x: 210, startPoint y: 206, endPoint x: 207, endPoint y: 211, distance: 5.5
click at [208, 209] on div "Client +91 Date 03-10-2025 Invoice Number V/2025 V/2025-26 3377 Select & add it…" at bounding box center [249, 200] width 451 height 271
click at [206, 212] on div "Select Service Product Membership Package Voucher Prepaid Gift Card Select Styl…" at bounding box center [178, 272] width 294 height 129
click at [203, 223] on input "text" at bounding box center [237, 223] width 157 height 14
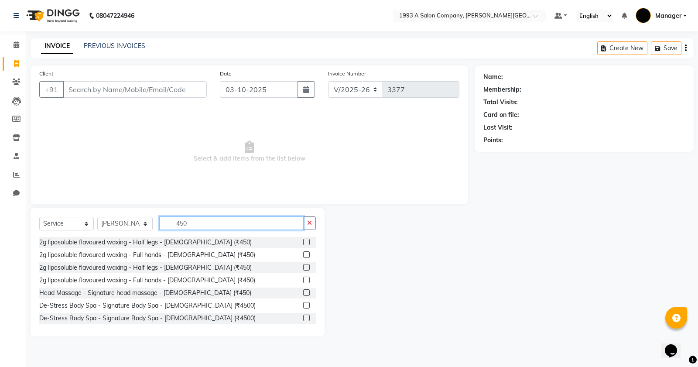
type input "450"
click at [303, 254] on label at bounding box center [306, 254] width 7 height 7
click at [303, 254] on input "checkbox" at bounding box center [306, 255] width 6 height 6
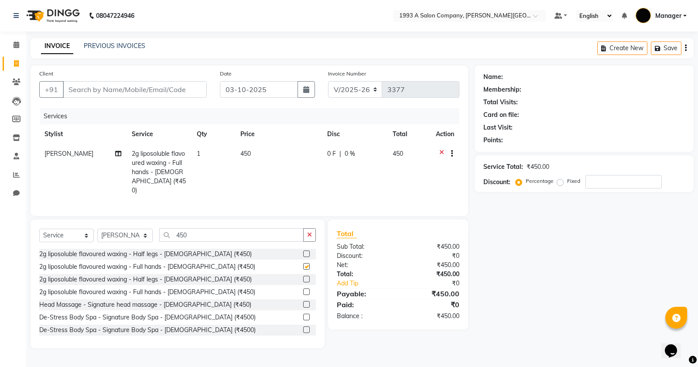
checkbox input "false"
click at [309, 232] on icon "button" at bounding box center [309, 235] width 5 height 6
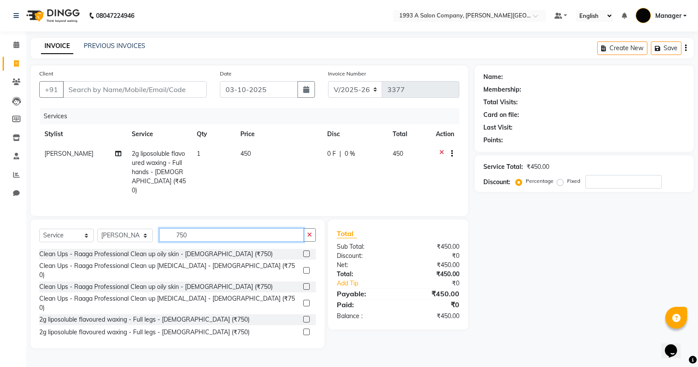
type input "750"
click at [303, 251] on label at bounding box center [306, 253] width 7 height 7
click at [303, 251] on input "checkbox" at bounding box center [306, 254] width 6 height 6
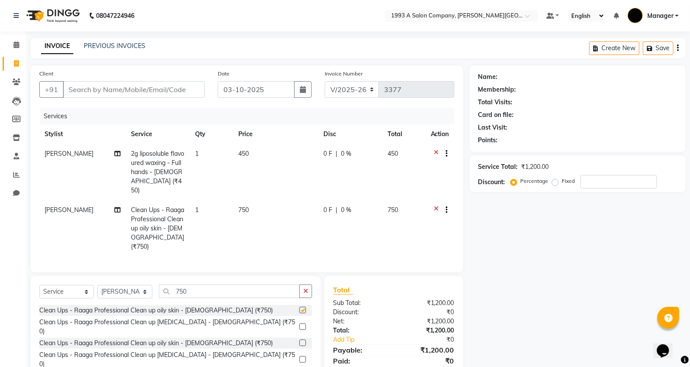
checkbox input "false"
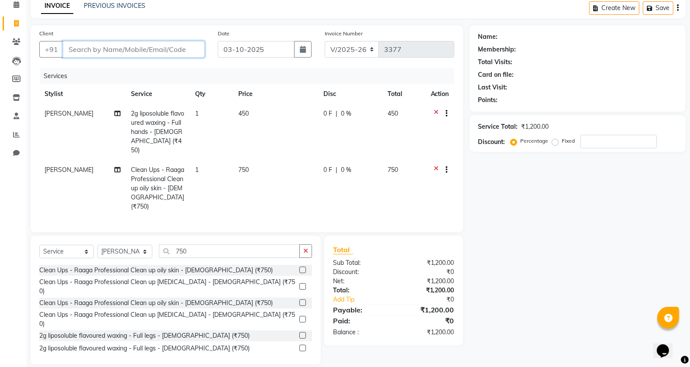
click at [131, 50] on input "Client" at bounding box center [134, 49] width 142 height 17
type input "9"
type input "0"
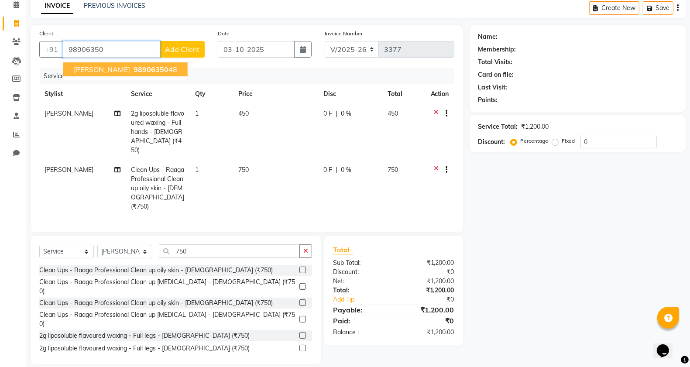
click at [86, 65] on span "SHUBHA" at bounding box center [102, 69] width 56 height 9
type input "9890635048"
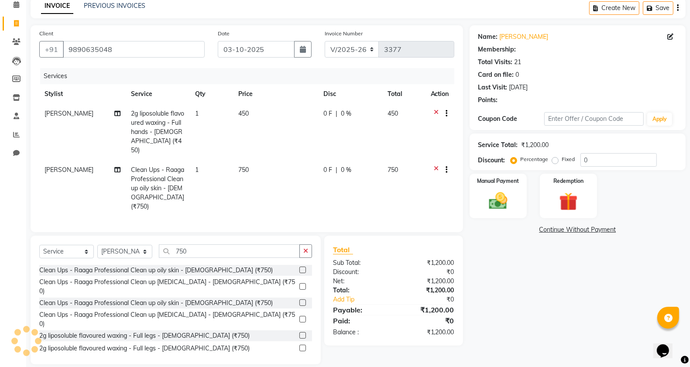
select select "1: Object"
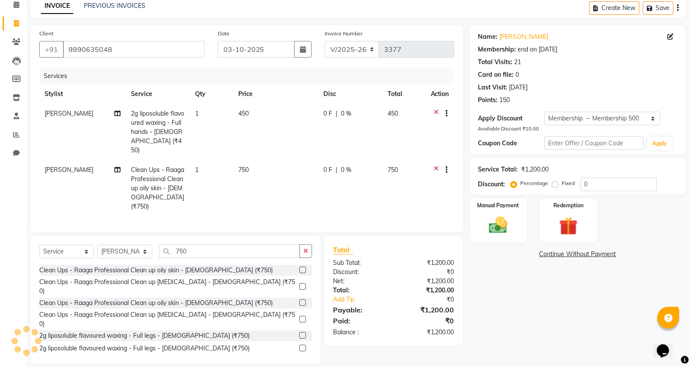
type input "10"
click at [577, 125] on select "Select Membership → Membership 500" at bounding box center [602, 119] width 116 height 14
select select "0:"
click at [544, 112] on select "Select Membership → Membership 500" at bounding box center [602, 119] width 116 height 14
type input "0"
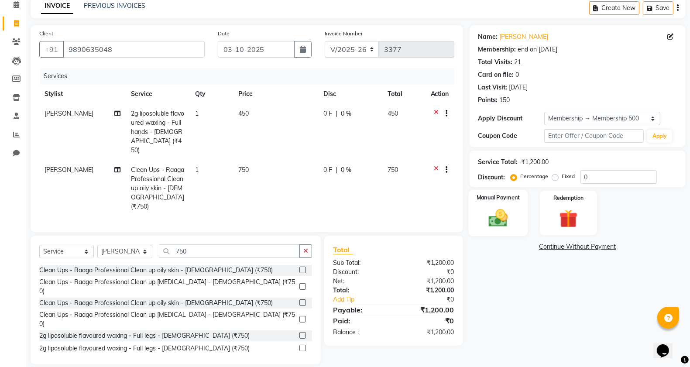
click at [497, 214] on img at bounding box center [498, 218] width 31 height 22
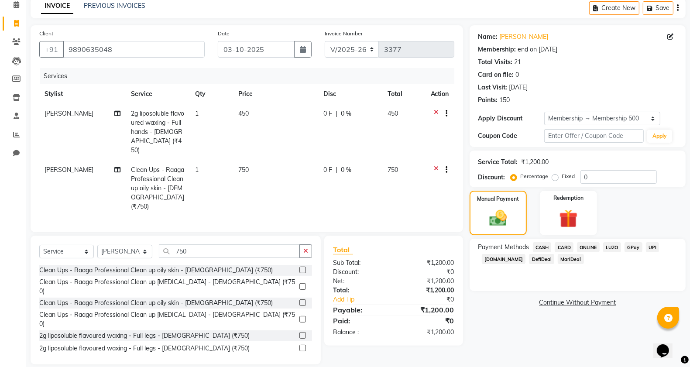
scroll to position [0, 0]
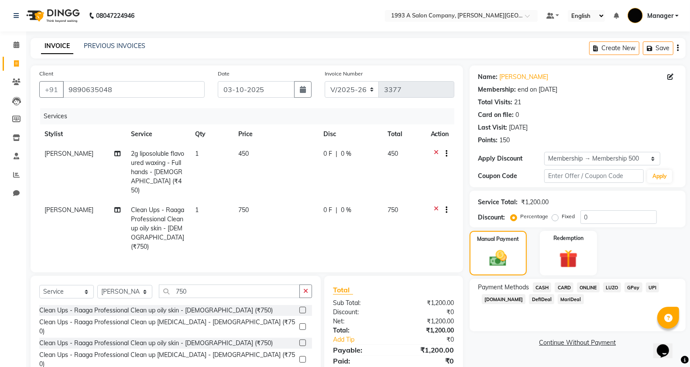
click at [542, 287] on span "CASH" at bounding box center [542, 287] width 19 height 10
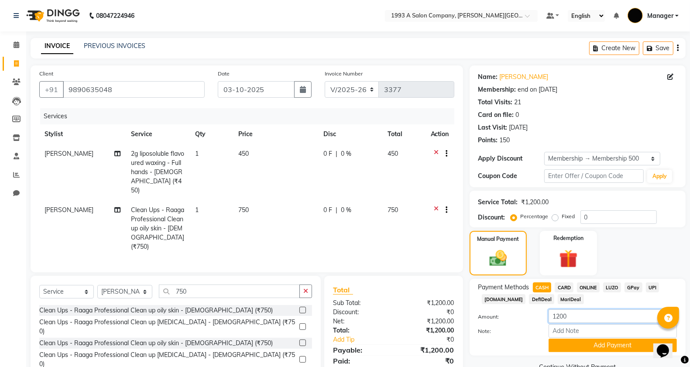
drag, startPoint x: 585, startPoint y: 314, endPoint x: 527, endPoint y: 336, distance: 61.6
click at [528, 335] on div "Amount: 1200 Note: Add Payment" at bounding box center [577, 330] width 199 height 43
type input "1000"
click at [607, 347] on button "Add Payment" at bounding box center [613, 346] width 128 height 14
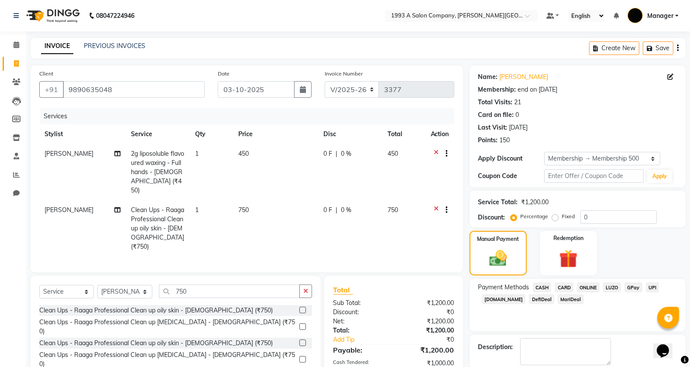
click at [586, 284] on span "ONLINE" at bounding box center [588, 287] width 23 height 10
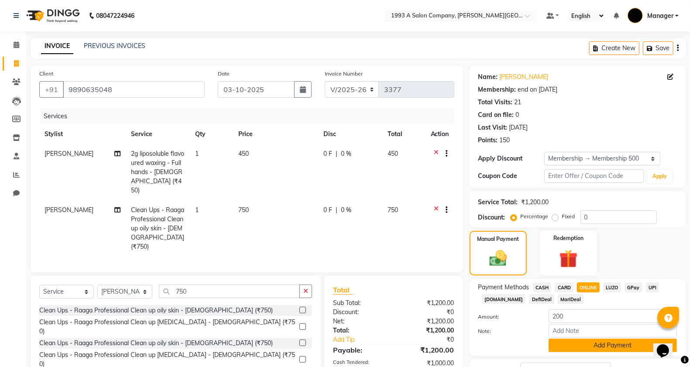
click at [613, 339] on button "Add Payment" at bounding box center [613, 346] width 128 height 14
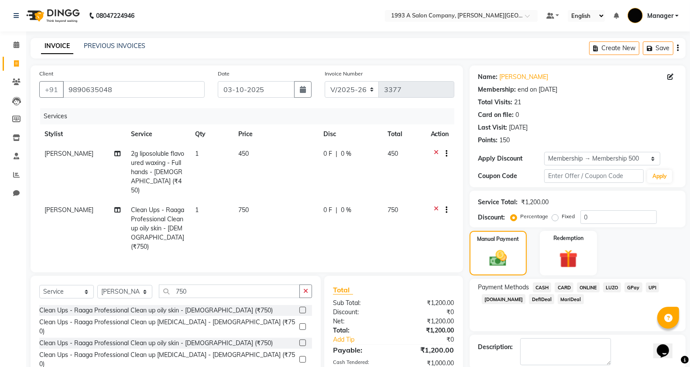
scroll to position [62, 0]
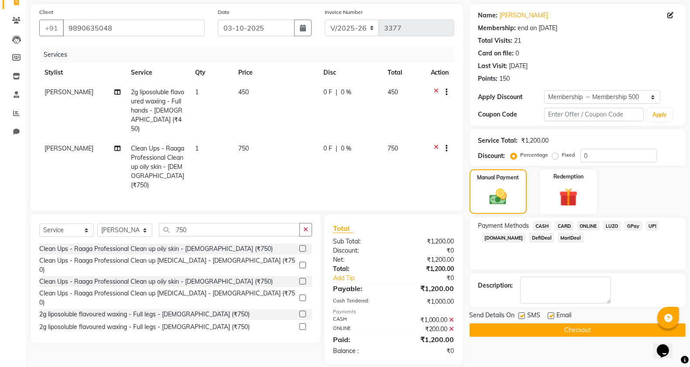
click at [519, 315] on label at bounding box center [521, 315] width 7 height 7
click at [519, 315] on input "checkbox" at bounding box center [521, 316] width 6 height 6
checkbox input "false"
click at [467, 334] on div "Total Sub Total: ₹1,200.00 Discount: ₹0 Net: ₹1,200.00 Total: ₹1,200.00 Add Tip…" at bounding box center [395, 289] width 148 height 150
click at [470, 333] on button "Checkout" at bounding box center [578, 330] width 216 height 14
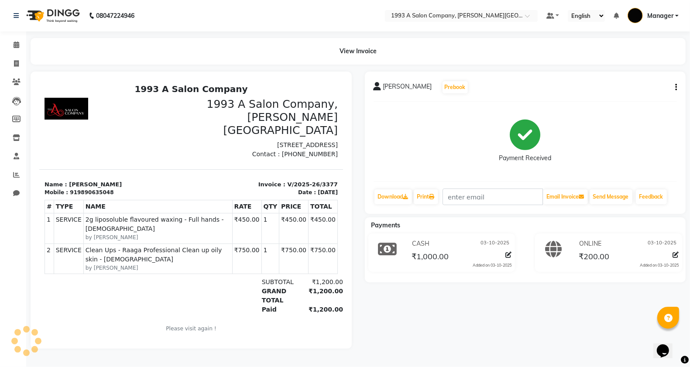
scroll to position [3, 0]
click at [18, 60] on icon at bounding box center [16, 63] width 5 height 7
select select "service"
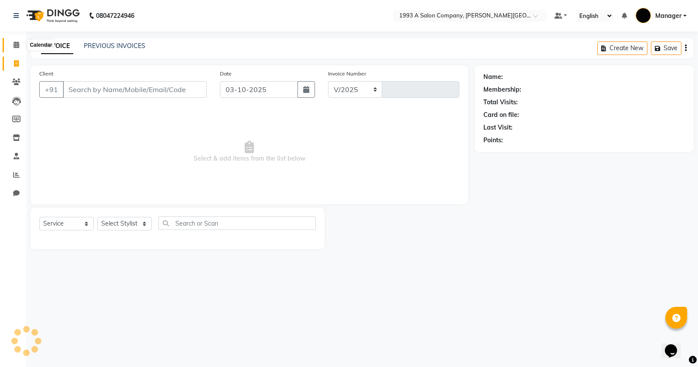
select select "613"
type input "3378"
click at [130, 226] on select "Select Stylist Bhagyashri Kaifee Khan Manager Max Ansari Mr Shirish (owner) Pra…" at bounding box center [124, 224] width 55 height 14
select select "57488"
click at [97, 217] on select "Select Stylist Bhagyashri Kaifee Khan Manager Max Ansari Mr Shirish (owner) Pra…" at bounding box center [124, 224] width 55 height 14
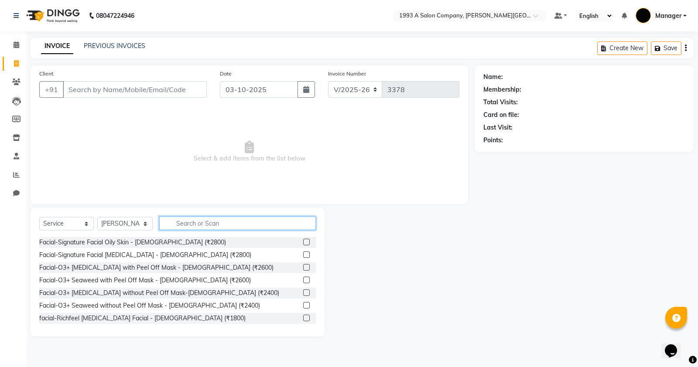
click at [209, 216] on input "text" at bounding box center [237, 223] width 157 height 14
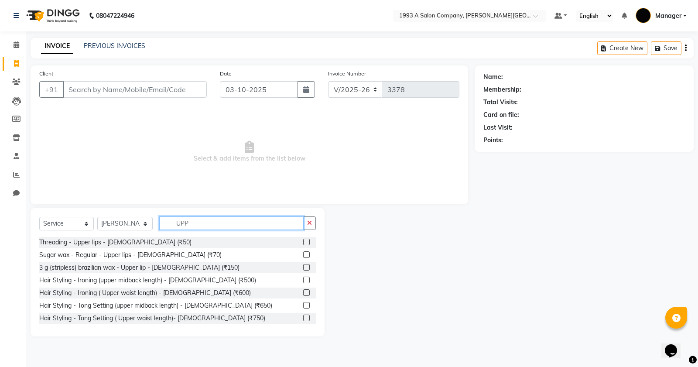
type input "UPP"
click at [303, 243] on label at bounding box center [306, 242] width 7 height 7
click at [303, 243] on input "checkbox" at bounding box center [306, 243] width 6 height 6
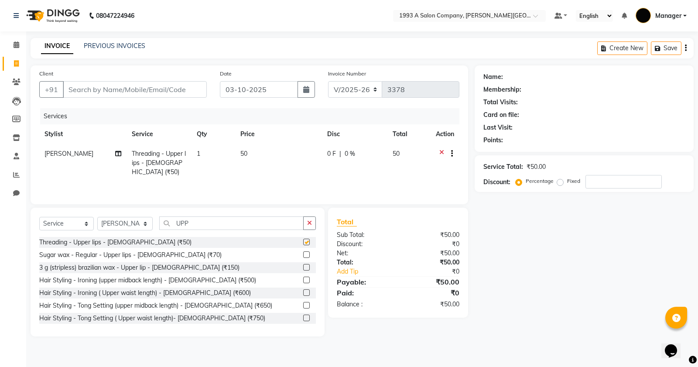
checkbox input "false"
click at [127, 91] on input "Client" at bounding box center [135, 89] width 144 height 17
type input "9"
type input "0"
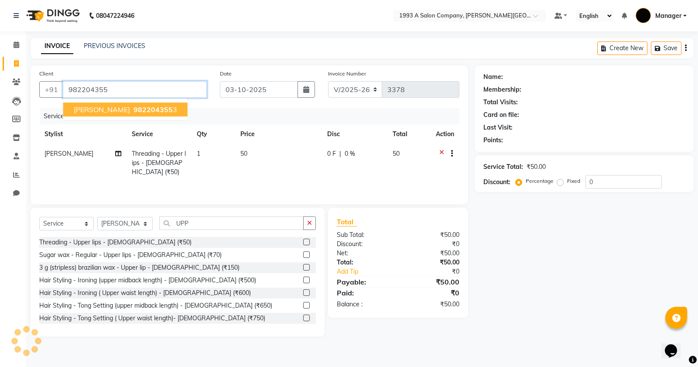
click at [148, 108] on span "982204355" at bounding box center [153, 109] width 39 height 9
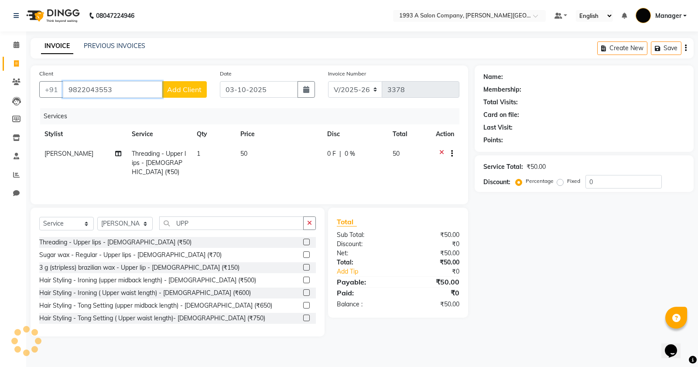
type input "9822043553"
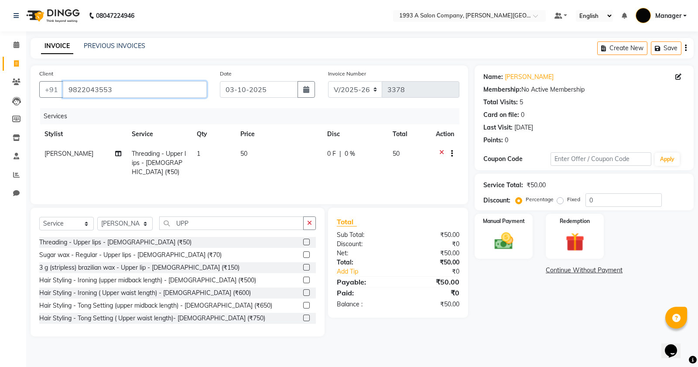
drag, startPoint x: 65, startPoint y: 89, endPoint x: 201, endPoint y: 107, distance: 136.4
click at [201, 107] on div "Client +91 9822043553 Date 03-10-2025 Invoice Number V/2025 V/2025-26 3378 Serv…" at bounding box center [250, 134] width 438 height 139
click at [494, 237] on img at bounding box center [503, 241] width 31 height 22
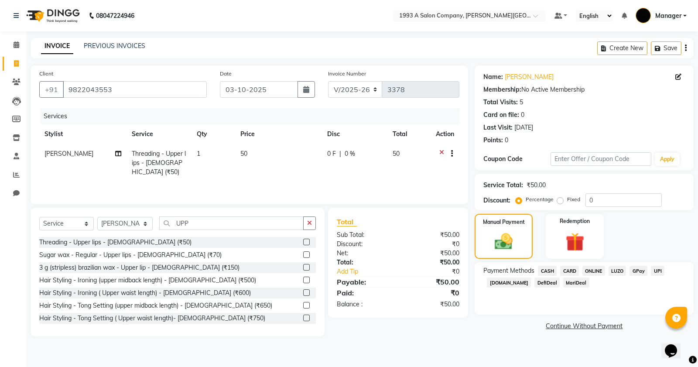
click at [588, 272] on span "ONLINE" at bounding box center [594, 271] width 23 height 10
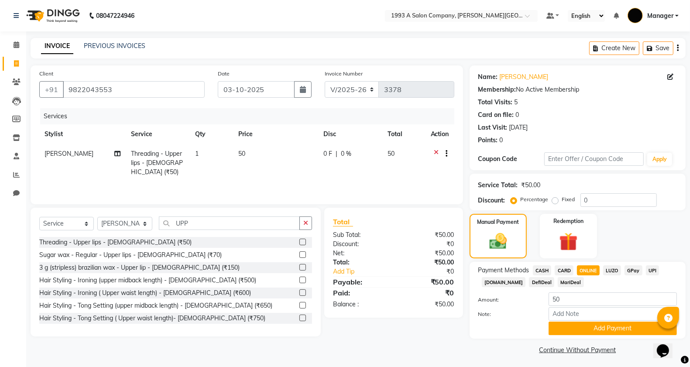
scroll to position [2, 0]
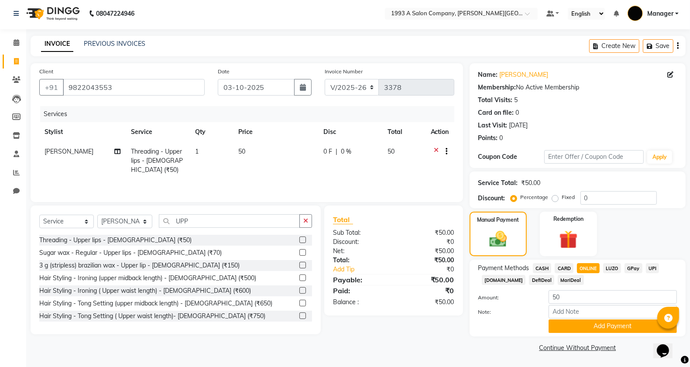
click at [592, 335] on div "Name: Nalini Krishna Membership: No Active Membership Total Visits: 5 Card on f…" at bounding box center [581, 208] width 223 height 291
click at [591, 332] on div "Payment Methods CASH CARD ONLINE LUZO GPay UPI Deal.mu DefiDeal MariDeal Amount…" at bounding box center [578, 298] width 216 height 77
click at [591, 333] on div "Payment Methods CASH CARD ONLINE LUZO GPay UPI Deal.mu DefiDeal MariDeal Amount…" at bounding box center [578, 298] width 216 height 77
click at [585, 329] on button "Add Payment" at bounding box center [613, 326] width 128 height 14
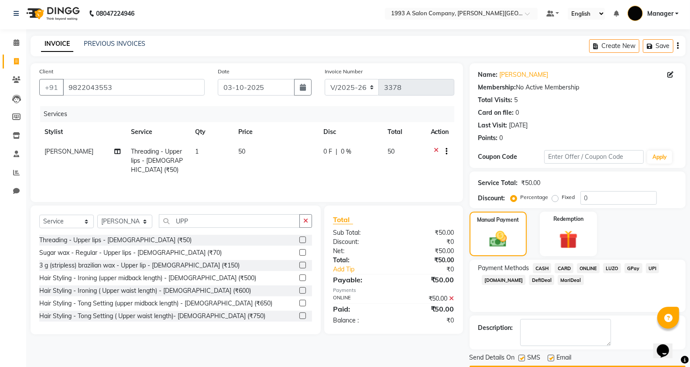
scroll to position [27, 0]
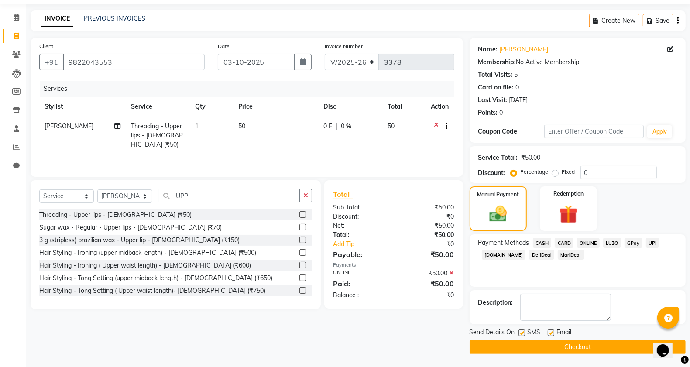
click at [526, 345] on button "Checkout" at bounding box center [578, 347] width 216 height 14
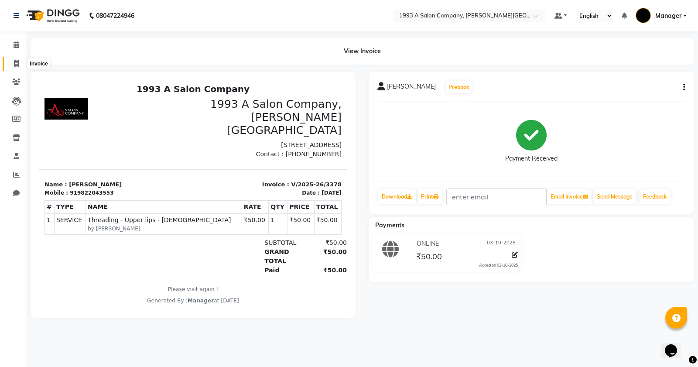
click at [19, 62] on span at bounding box center [16, 64] width 15 height 10
select select "service"
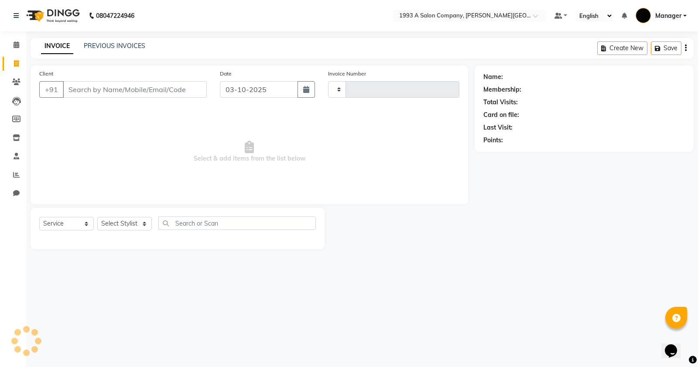
type input "3379"
select select "613"
click at [114, 222] on select "Select Stylist Bhagyashri Kaifee Khan Manager Max Ansari Mr Shirish (owner) Pra…" at bounding box center [124, 224] width 55 height 14
select select "67605"
click at [97, 217] on select "Select Stylist Bhagyashri Kaifee Khan Manager Max Ansari Mr Shirish (owner) Pra…" at bounding box center [124, 224] width 55 height 14
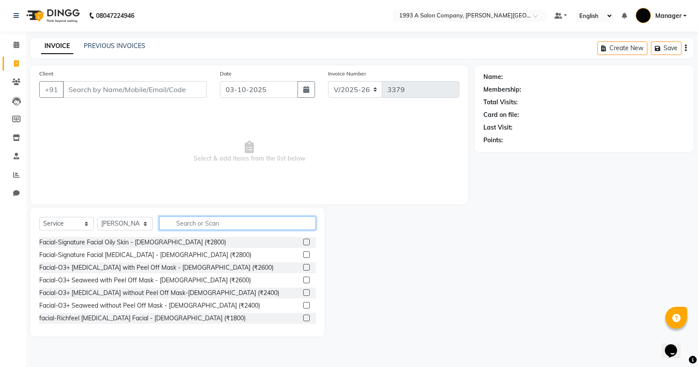
click at [175, 223] on input "text" at bounding box center [237, 223] width 157 height 14
type input "1"
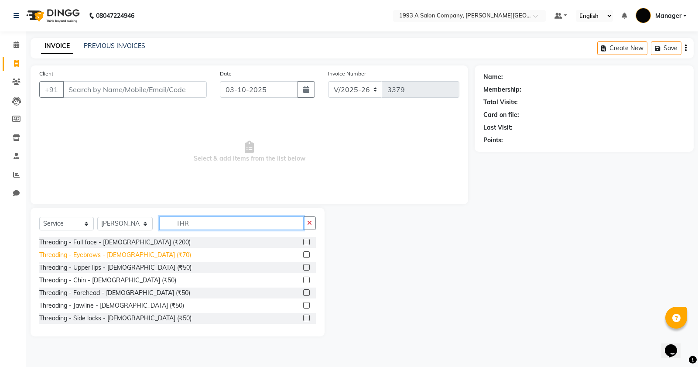
type input "THR"
drag, startPoint x: 116, startPoint y: 254, endPoint x: 123, endPoint y: 249, distance: 8.2
click at [117, 254] on div "Threading - Eyebrows - Female (₹70)" at bounding box center [115, 254] width 152 height 9
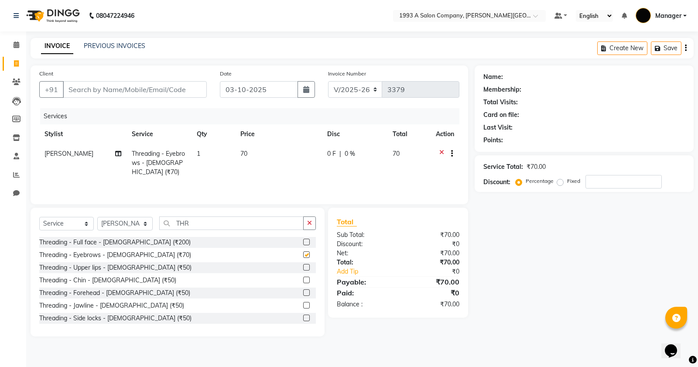
checkbox input "false"
drag, startPoint x: 198, startPoint y: 217, endPoint x: 175, endPoint y: 228, distance: 25.6
click at [175, 228] on input "THR" at bounding box center [231, 223] width 144 height 14
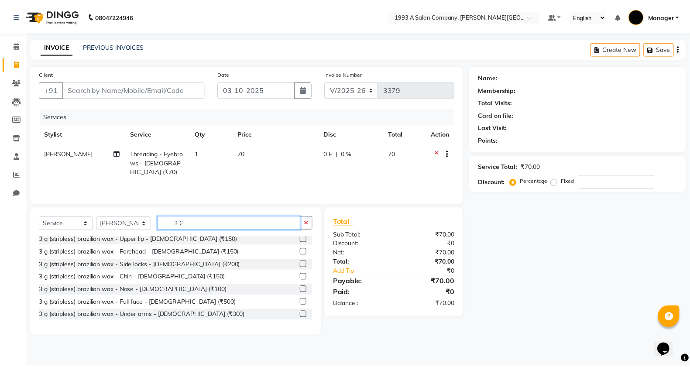
scroll to position [35, 0]
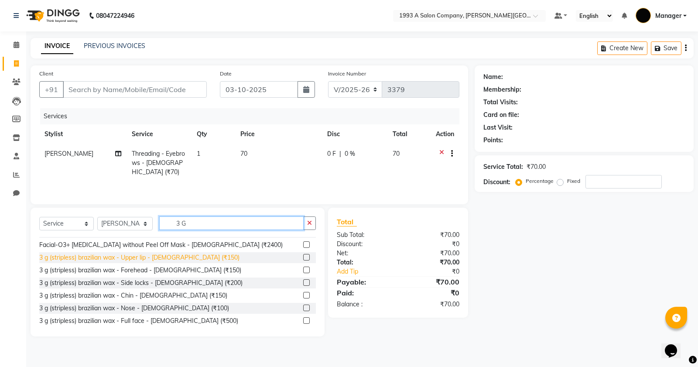
type input "3 G"
click at [151, 262] on div "3 g (stripless) brazilian wax - Upper lip - Female (₹150)" at bounding box center [139, 257] width 200 height 9
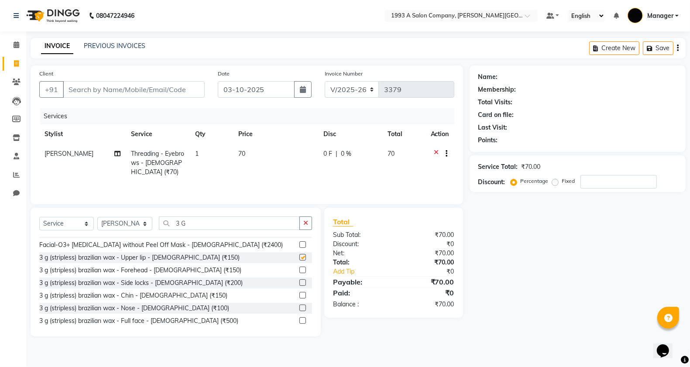
checkbox input "false"
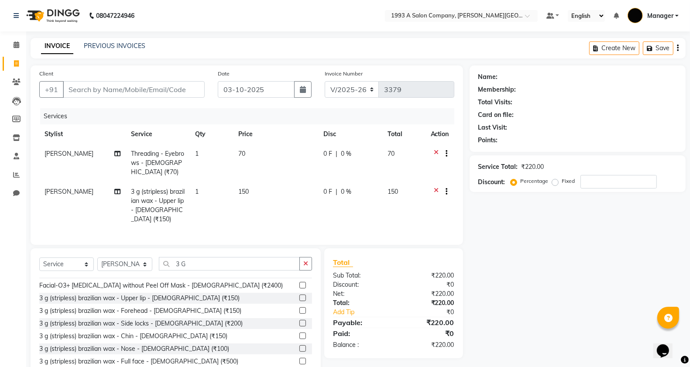
scroll to position [22, 0]
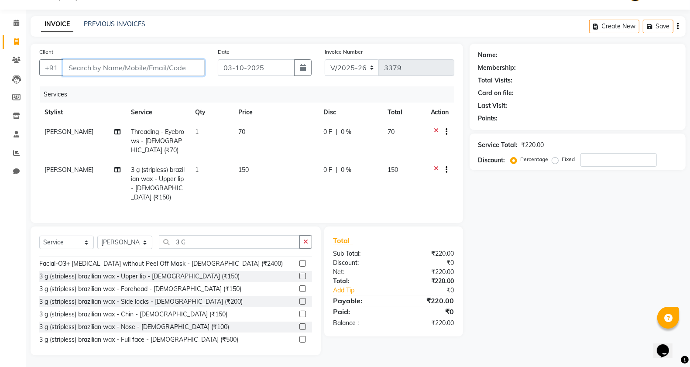
click at [126, 69] on input "Client" at bounding box center [134, 67] width 142 height 17
type input "9"
type input "0"
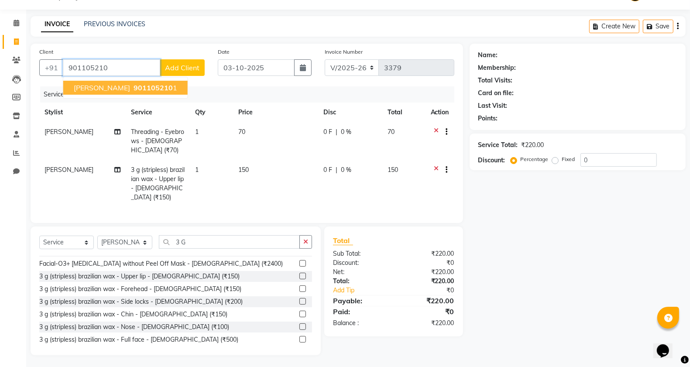
click at [153, 85] on span "901105210" at bounding box center [153, 87] width 39 height 9
type input "9011052101"
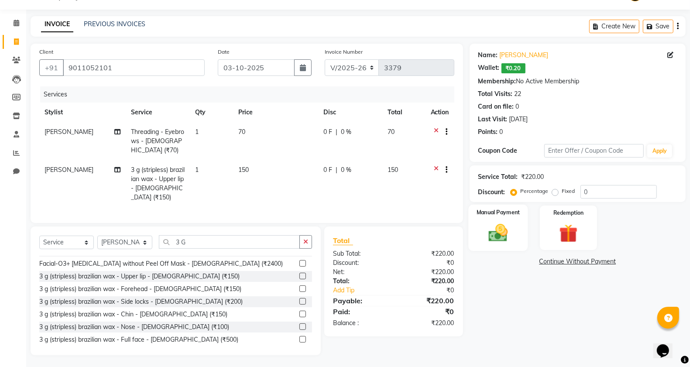
click at [500, 238] on img at bounding box center [498, 233] width 31 height 22
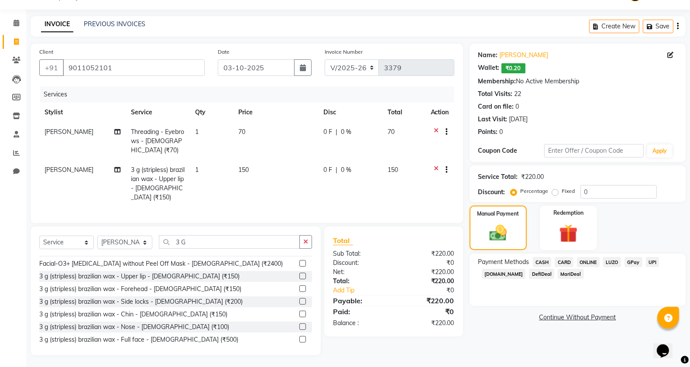
click at [583, 261] on span "ONLINE" at bounding box center [588, 262] width 23 height 10
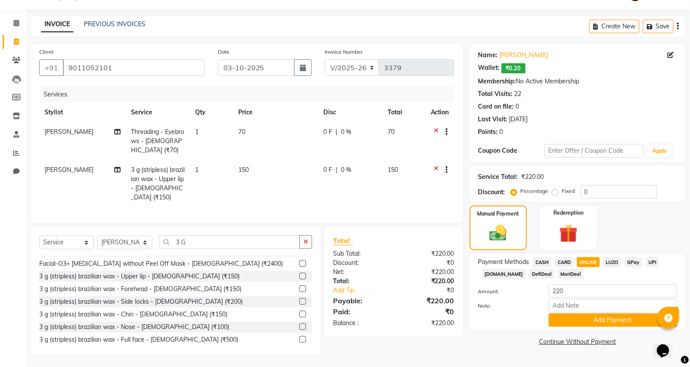
click at [586, 329] on div "Payment Methods CASH CARD ONLINE LUZO GPay UPI Deal.mu DefiDeal MariDeal Amount…" at bounding box center [578, 292] width 216 height 77
click at [582, 317] on button "Add Payment" at bounding box center [613, 320] width 128 height 14
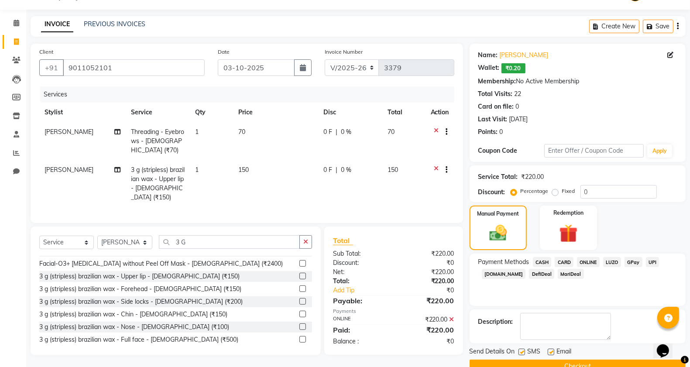
scroll to position [41, 0]
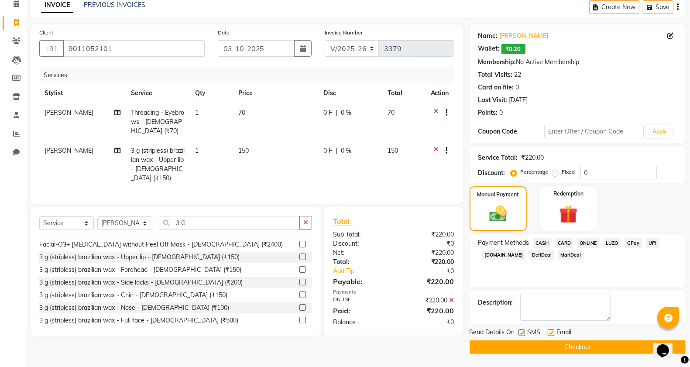
click at [530, 347] on button "Checkout" at bounding box center [578, 347] width 216 height 14
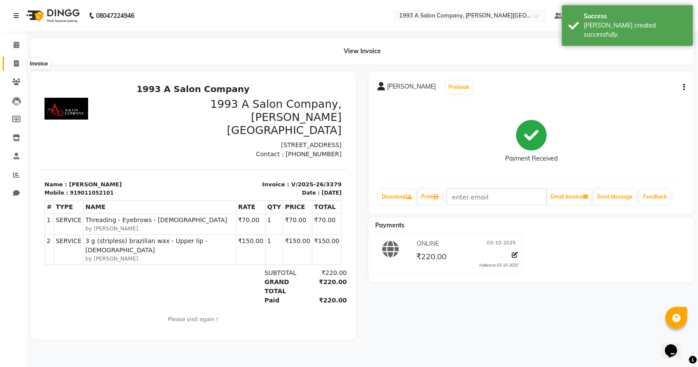
click at [9, 58] on link "Invoice" at bounding box center [13, 64] width 21 height 14
select select "613"
select select "service"
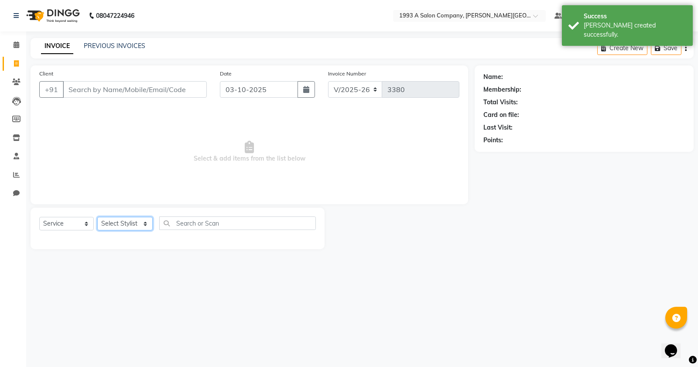
click at [131, 223] on select "Select Stylist Bhagyashri Kaifee Khan Manager Max Ansari Mr Shirish (owner) Pra…" at bounding box center [124, 224] width 55 height 14
select select "67605"
click at [97, 217] on select "Select Stylist Bhagyashri Kaifee Khan Manager Max Ansari Mr Shirish (owner) Pra…" at bounding box center [124, 224] width 55 height 14
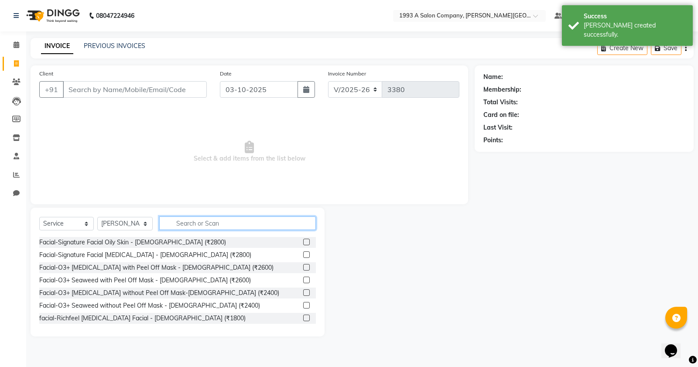
click at [202, 221] on input "text" at bounding box center [237, 223] width 157 height 14
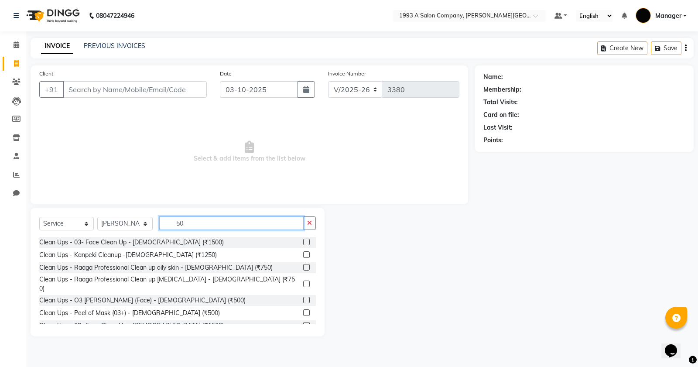
drag, startPoint x: 216, startPoint y: 225, endPoint x: 118, endPoint y: 224, distance: 98.2
click at [118, 224] on div "Select Service Product Membership Package Voucher Prepaid Gift Card Select Styl…" at bounding box center [177, 226] width 277 height 21
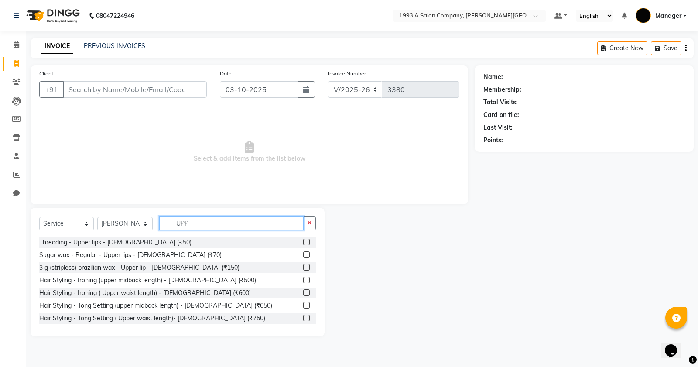
type input "UPP"
click at [303, 243] on label at bounding box center [306, 242] width 7 height 7
click at [303, 243] on input "checkbox" at bounding box center [306, 243] width 6 height 6
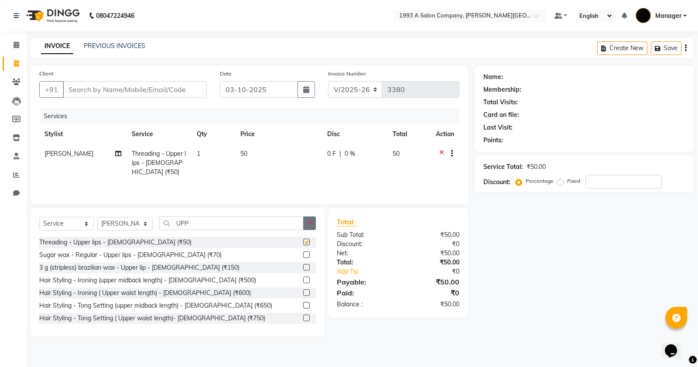
checkbox input "false"
click at [308, 228] on button "button" at bounding box center [309, 223] width 13 height 14
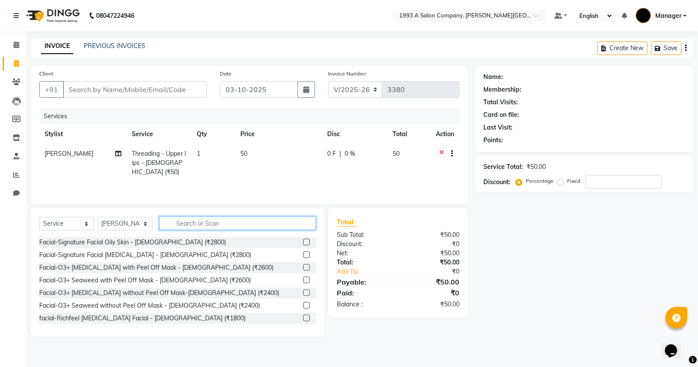
click at [274, 223] on input "text" at bounding box center [237, 223] width 157 height 14
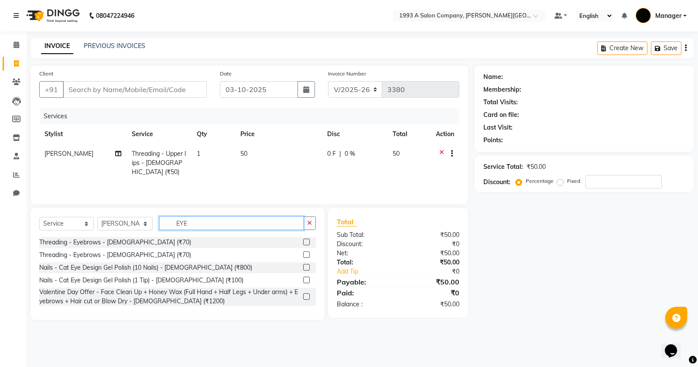
type input "EYE"
click at [304, 241] on label at bounding box center [306, 242] width 7 height 7
click at [304, 241] on input "checkbox" at bounding box center [306, 243] width 6 height 6
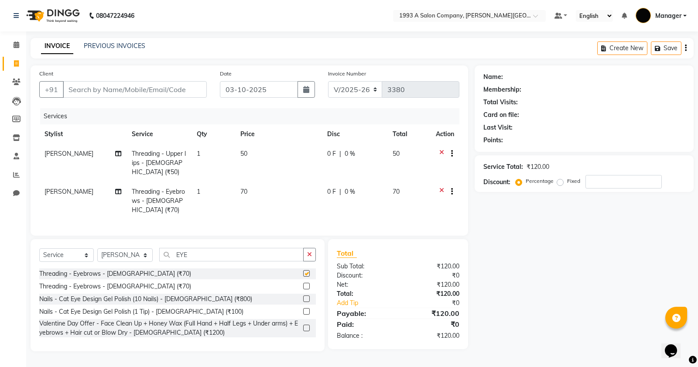
checkbox input "false"
click at [440, 154] on icon at bounding box center [441, 154] width 5 height 11
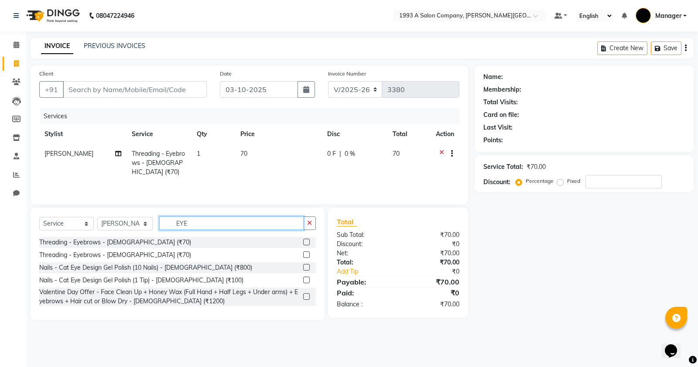
drag, startPoint x: 198, startPoint y: 227, endPoint x: 151, endPoint y: 221, distance: 47.0
click at [162, 226] on input "EYE" at bounding box center [231, 223] width 144 height 14
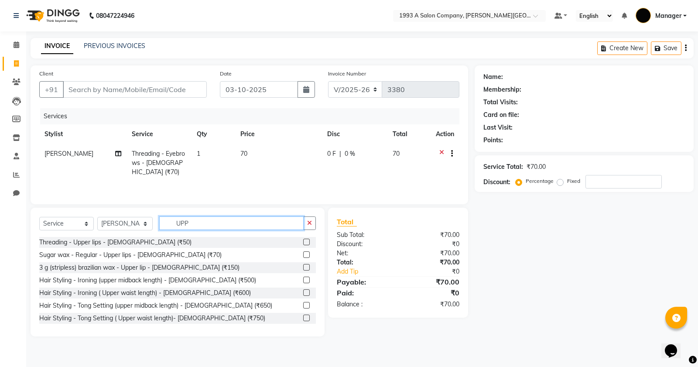
type input "UPP"
click at [294, 264] on div "3 g (stripless) brazilian wax - Upper lip - Female (₹150)" at bounding box center [177, 267] width 277 height 11
click at [303, 267] on label at bounding box center [306, 267] width 7 height 7
click at [303, 267] on input "checkbox" at bounding box center [306, 268] width 6 height 6
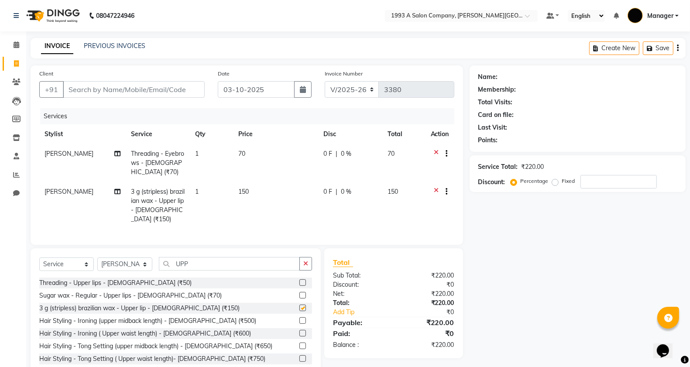
checkbox input "false"
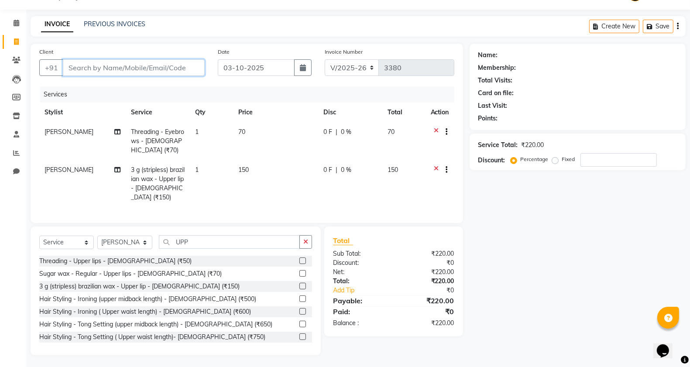
click at [177, 68] on input "Client" at bounding box center [134, 67] width 142 height 17
type input "9"
type input "0"
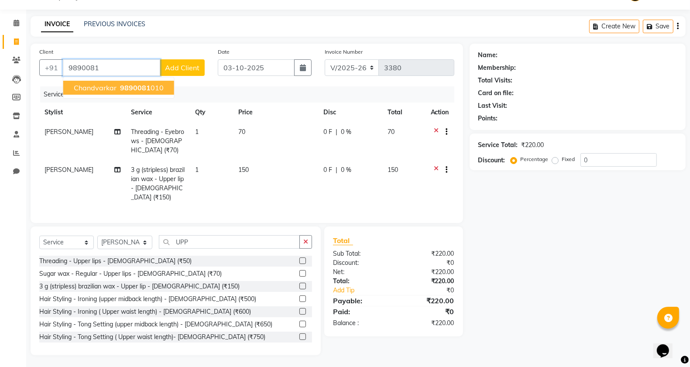
click at [99, 89] on span "Chandvarkar" at bounding box center [95, 87] width 43 height 9
type input "9890081010"
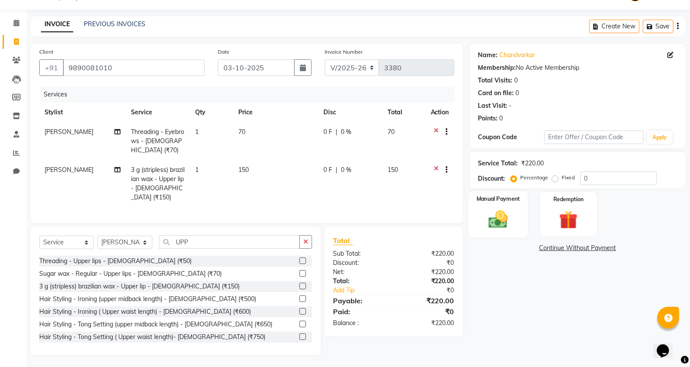
click at [487, 206] on div "Manual Payment" at bounding box center [498, 214] width 60 height 46
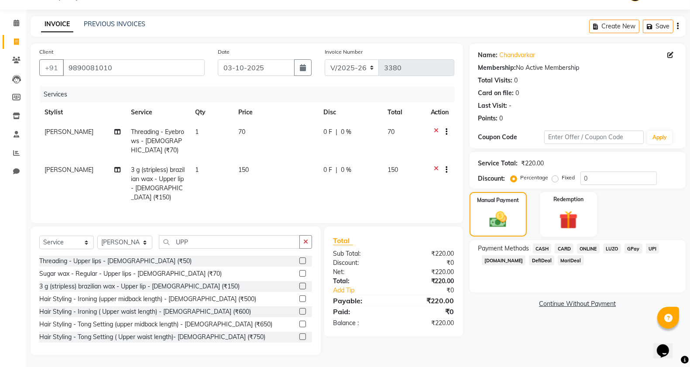
click at [547, 249] on span "CASH" at bounding box center [542, 248] width 19 height 10
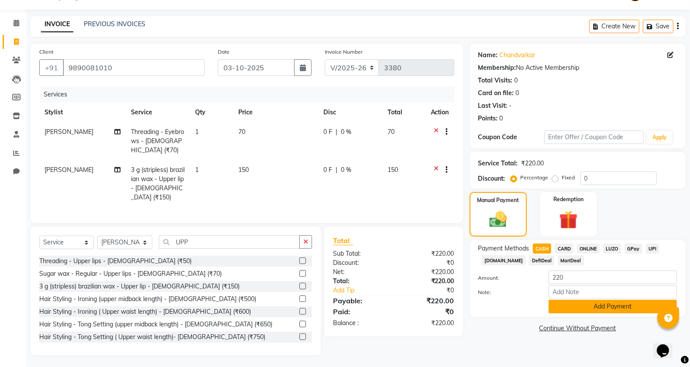
click at [555, 303] on button "Add Payment" at bounding box center [613, 307] width 128 height 14
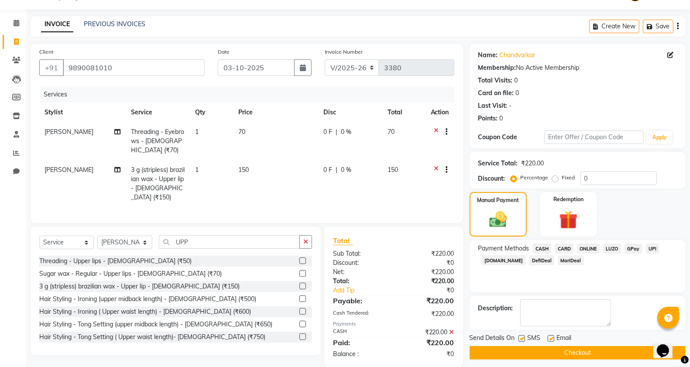
scroll to position [34, 0]
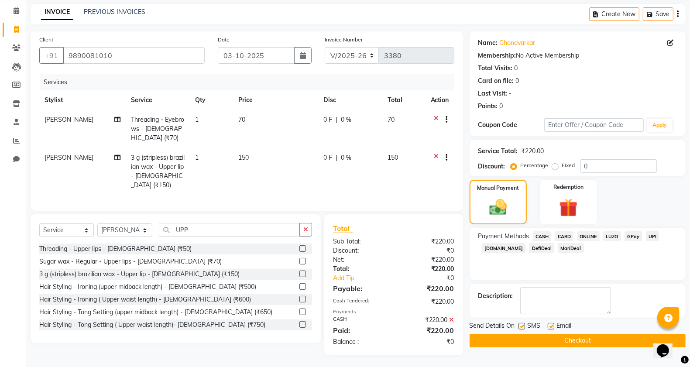
click at [519, 329] on label at bounding box center [521, 326] width 7 height 7
click at [519, 329] on input "checkbox" at bounding box center [521, 327] width 6 height 6
checkbox input "false"
drag, startPoint x: 521, startPoint y: 333, endPoint x: 542, endPoint y: 353, distance: 28.4
click at [523, 336] on div "Send Details On SMS Email Checkout" at bounding box center [578, 334] width 216 height 26
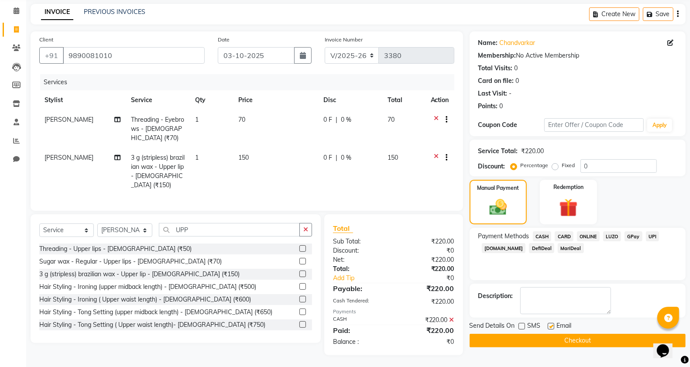
click at [513, 344] on button "Checkout" at bounding box center [578, 341] width 216 height 14
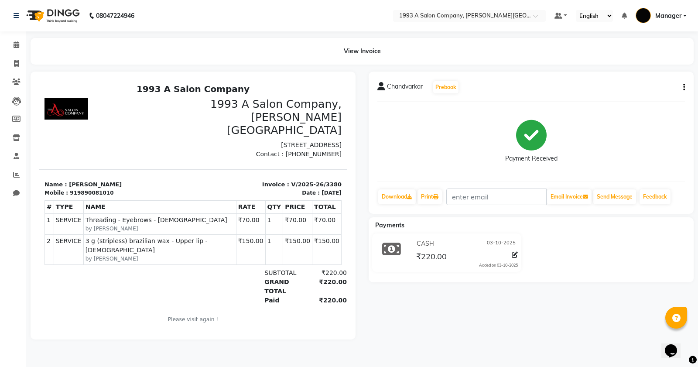
click at [3, 36] on li "Calendar" at bounding box center [13, 45] width 26 height 19
click at [7, 46] on link "Calendar" at bounding box center [13, 45] width 21 height 14
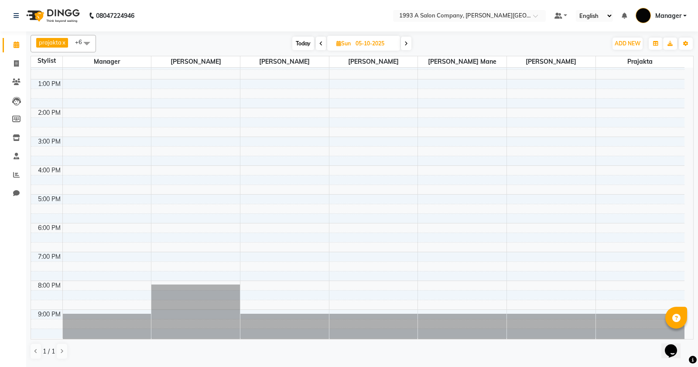
scroll to position [136, 0]
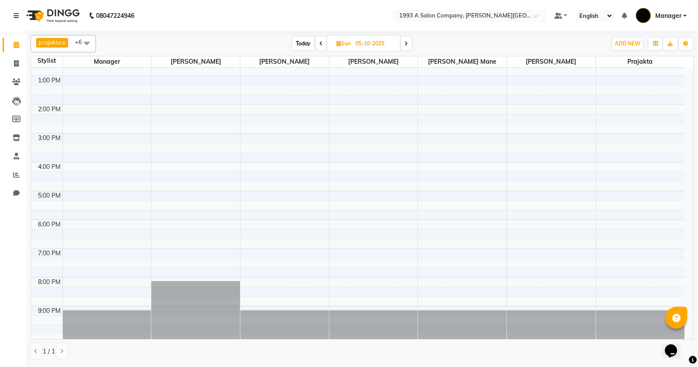
click at [358, 48] on input "05-10-2025" at bounding box center [375, 43] width 44 height 13
select select "10"
select select "2025"
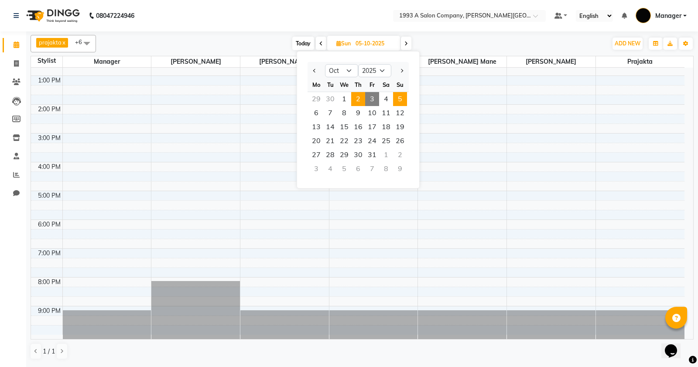
click at [364, 96] on span "2" at bounding box center [358, 99] width 14 height 14
type input "02-10-2025"
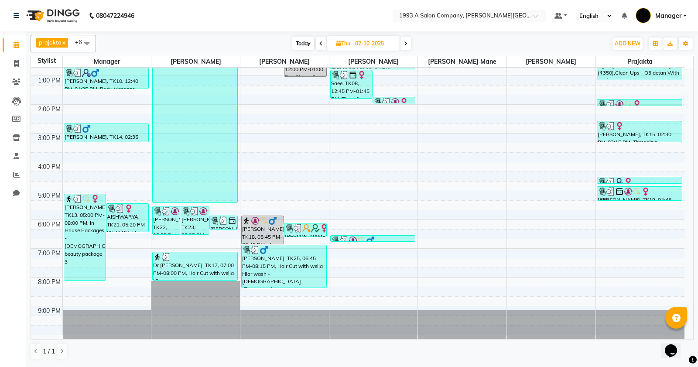
click at [371, 40] on input "02-10-2025" at bounding box center [375, 43] width 44 height 13
select select "10"
select select "2025"
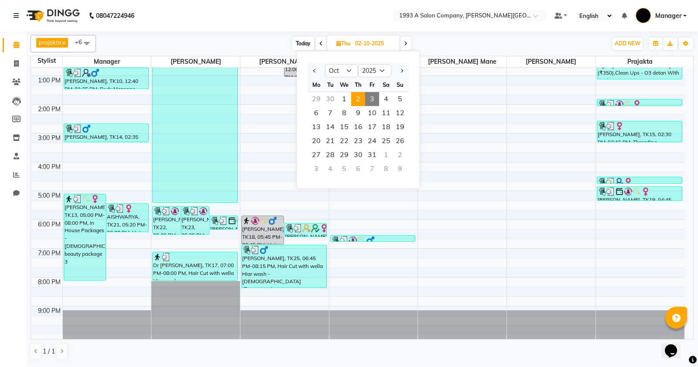
click at [360, 94] on span "2" at bounding box center [358, 99] width 14 height 14
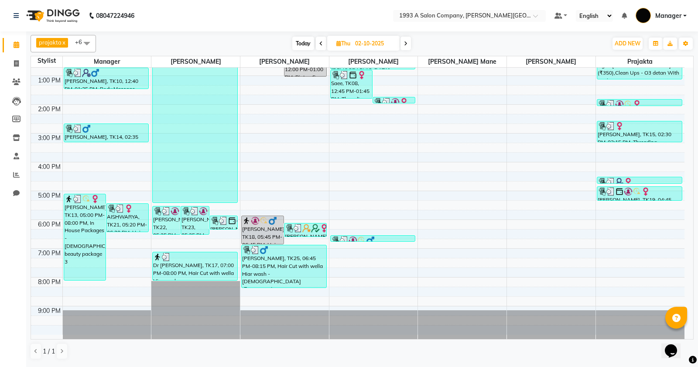
click at [406, 50] on span at bounding box center [406, 44] width 10 height 14
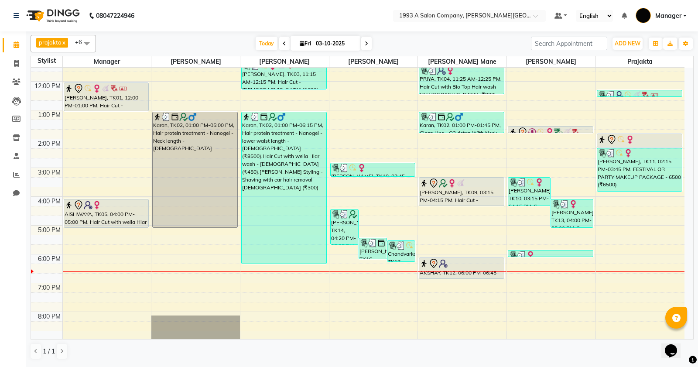
scroll to position [27, 0]
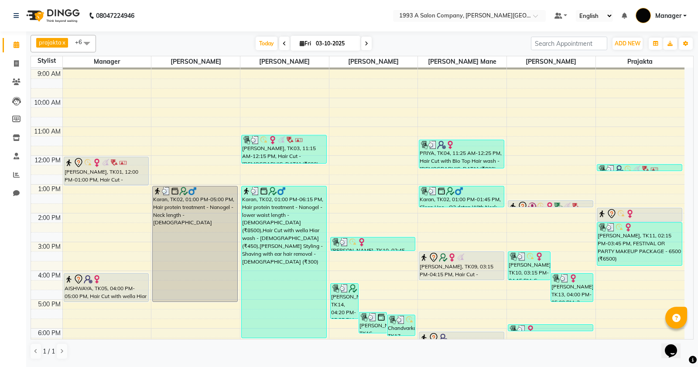
click at [363, 40] on span at bounding box center [366, 44] width 10 height 14
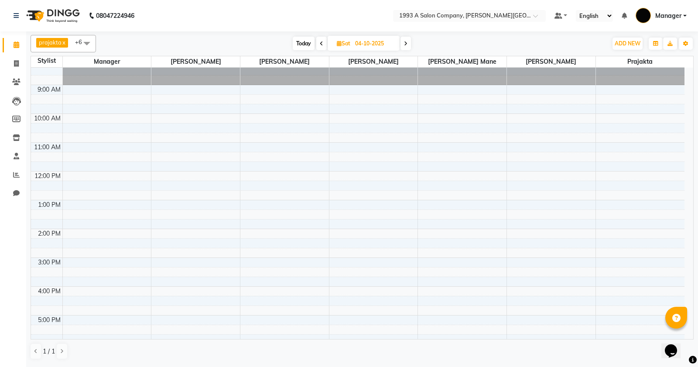
scroll to position [0, 0]
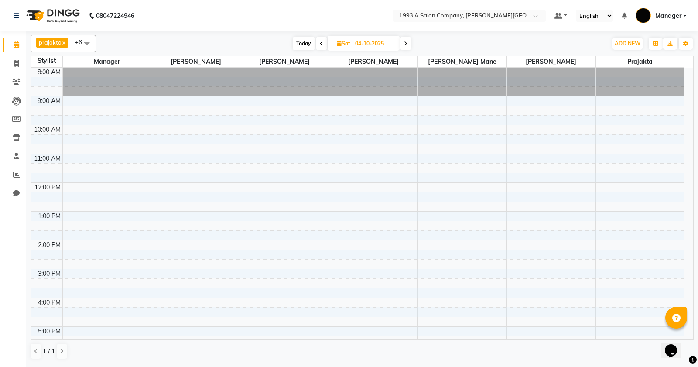
click at [324, 39] on span at bounding box center [321, 44] width 10 height 14
type input "03-10-2025"
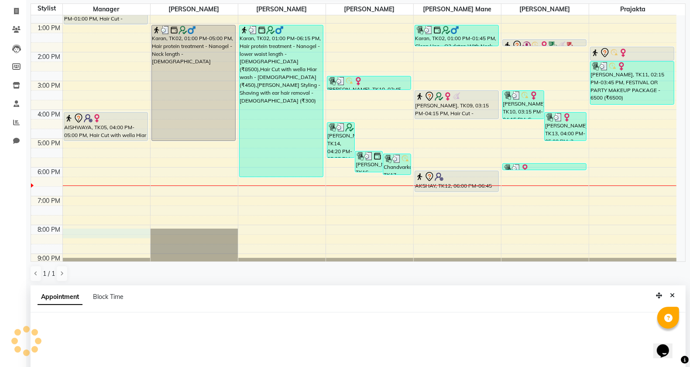
scroll to position [169, 0]
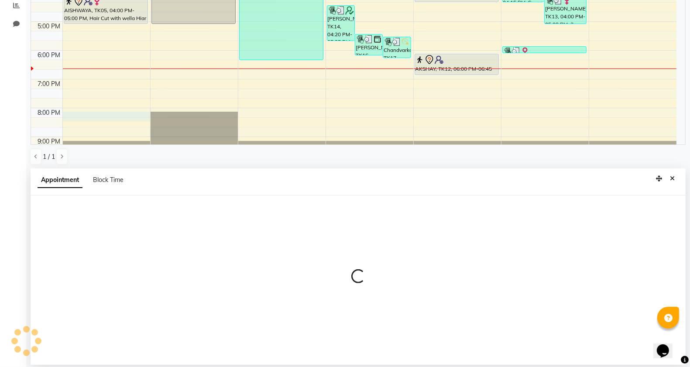
select select "58501"
select select "tentative"
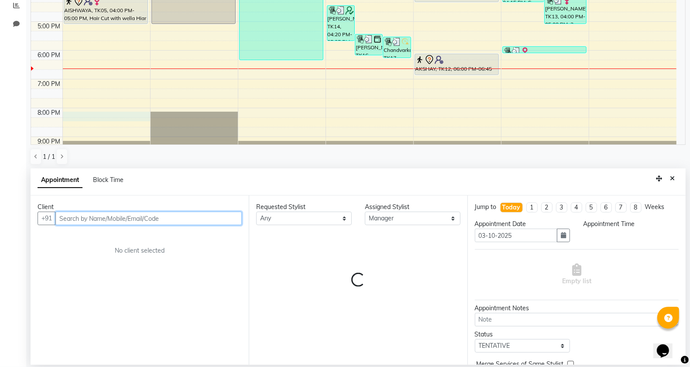
select select "1200"
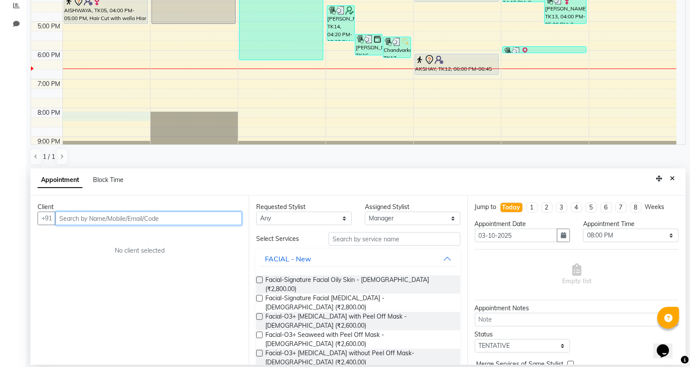
click at [120, 216] on input "text" at bounding box center [148, 219] width 186 height 14
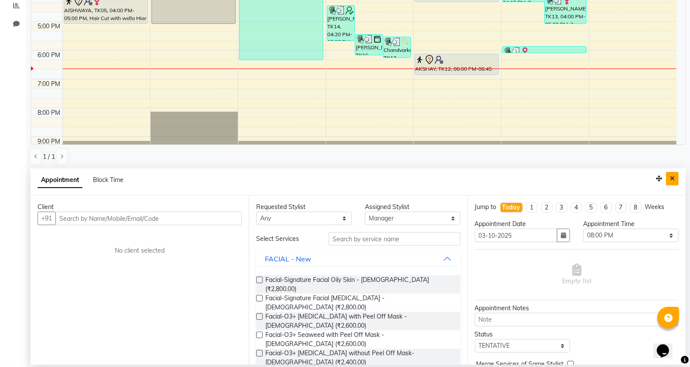
click at [673, 180] on icon "Close" at bounding box center [672, 178] width 5 height 6
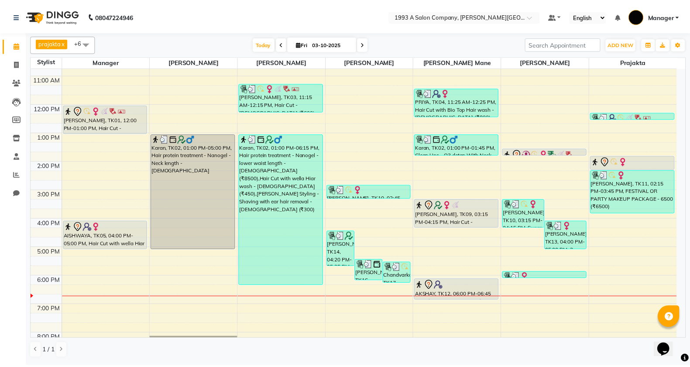
scroll to position [27, 0]
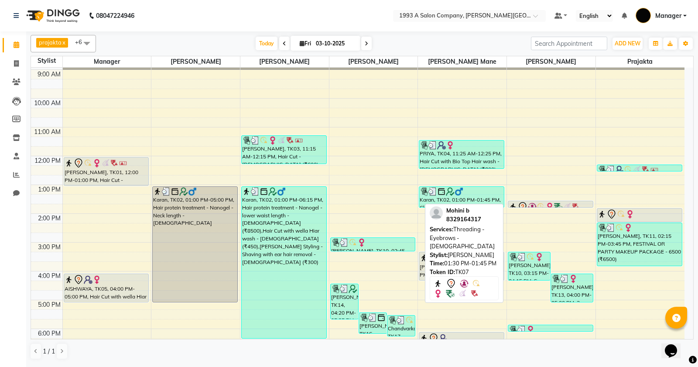
click at [535, 203] on img at bounding box center [532, 206] width 9 height 9
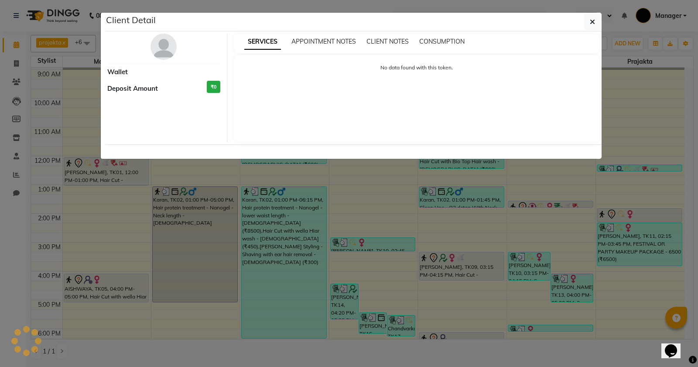
select select "7"
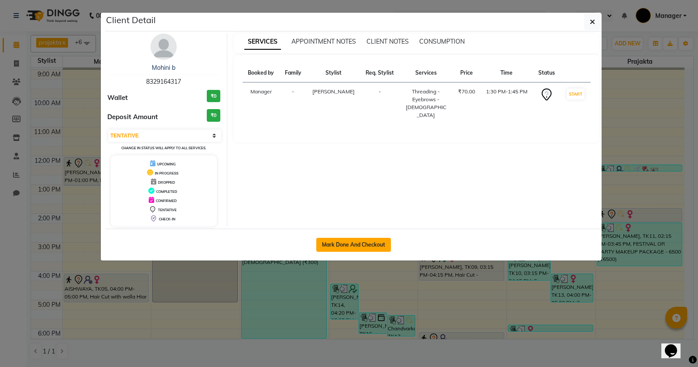
click at [358, 239] on button "Mark Done And Checkout" at bounding box center [353, 245] width 75 height 14
select select "613"
select select "service"
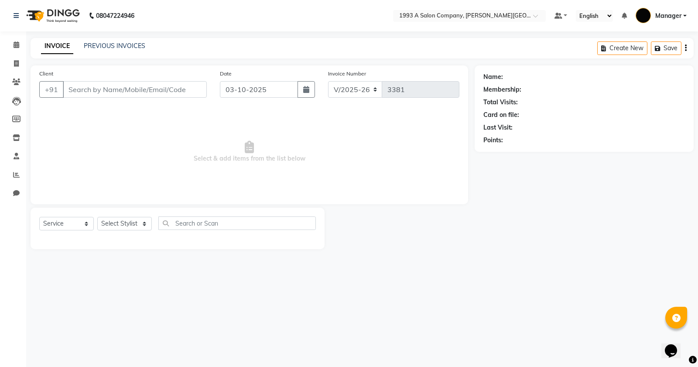
type input "8329164317"
select select "57488"
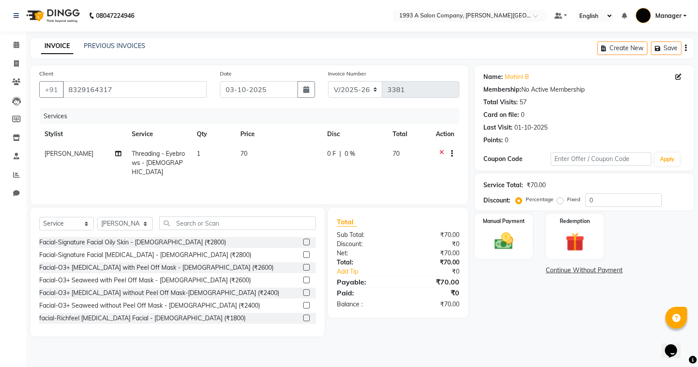
click at [442, 154] on icon at bounding box center [441, 154] width 5 height 11
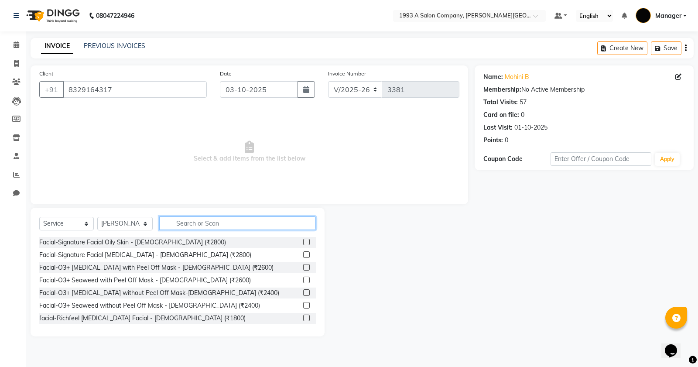
click at [233, 223] on input "text" at bounding box center [237, 223] width 157 height 14
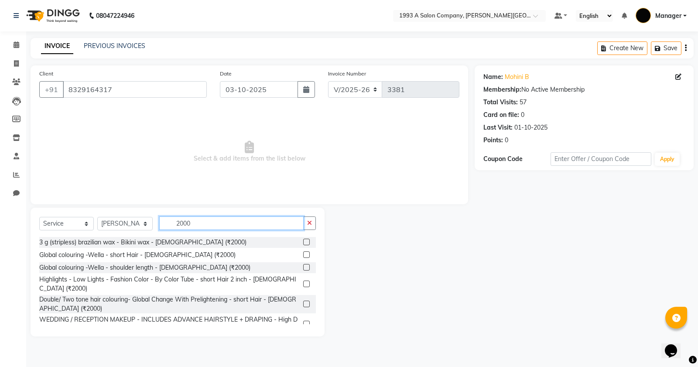
type input "2000"
click at [303, 241] on label at bounding box center [306, 242] width 7 height 7
click at [303, 241] on input "checkbox" at bounding box center [306, 243] width 6 height 6
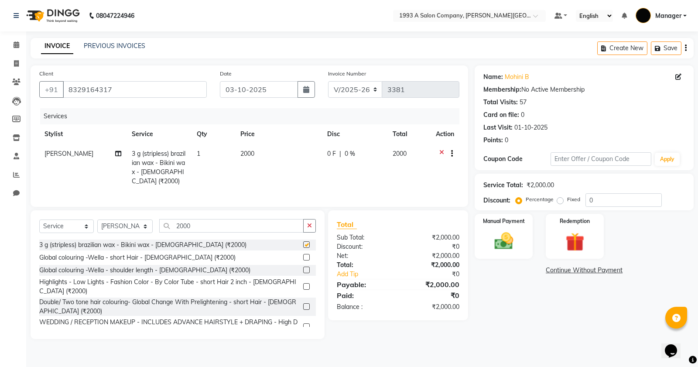
checkbox input "false"
click at [507, 240] on img at bounding box center [503, 241] width 31 height 22
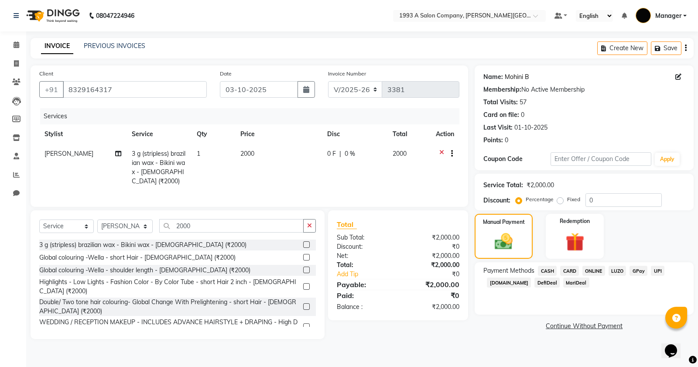
click at [516, 79] on link "Mohini B" at bounding box center [517, 76] width 24 height 9
drag, startPoint x: 603, startPoint y: 204, endPoint x: 583, endPoint y: 203, distance: 20.1
click at [584, 203] on div "Percentage Fixed 0" at bounding box center [590, 200] width 144 height 14
type input "15"
click at [79, 232] on select "Select Service Product Membership Package Voucher Prepaid Gift Card" at bounding box center [66, 226] width 55 height 14
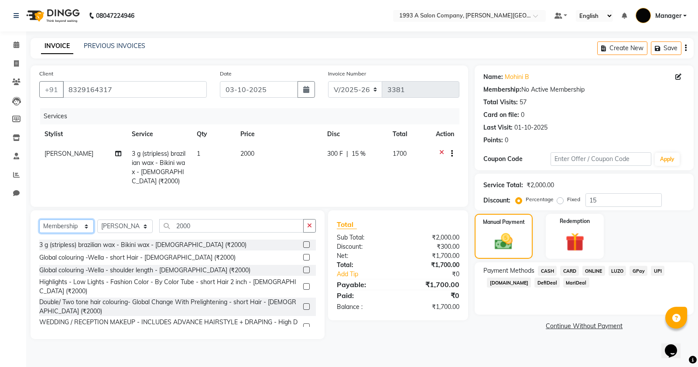
click at [39, 227] on select "Select Service Product Membership Package Voucher Prepaid Gift Card" at bounding box center [66, 226] width 55 height 14
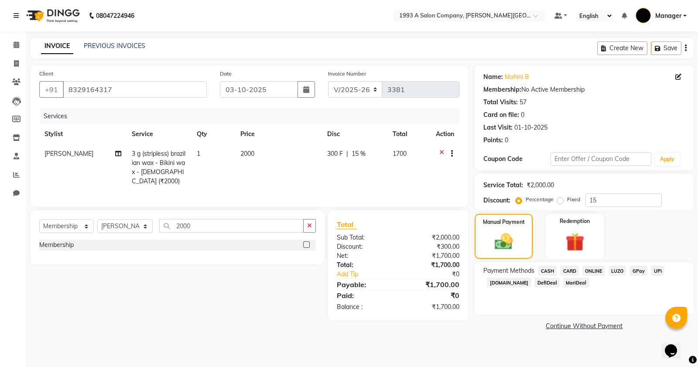
click at [308, 248] on label at bounding box center [306, 244] width 7 height 7
click at [308, 248] on input "checkbox" at bounding box center [306, 245] width 6 height 6
select select "select"
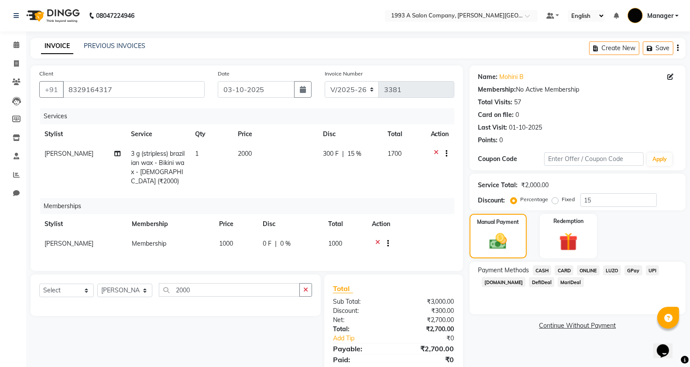
scroll to position [38, 0]
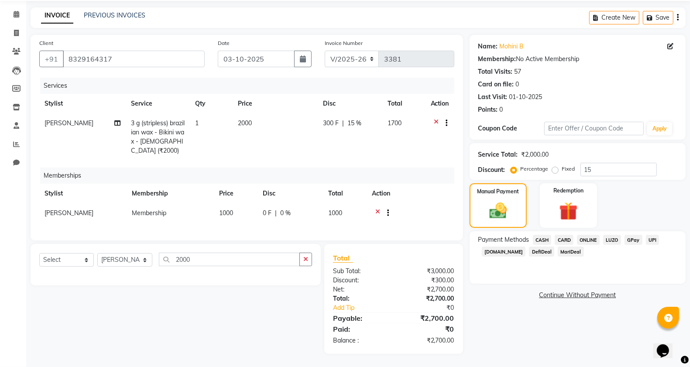
click at [583, 235] on span "ONLINE" at bounding box center [588, 240] width 23 height 10
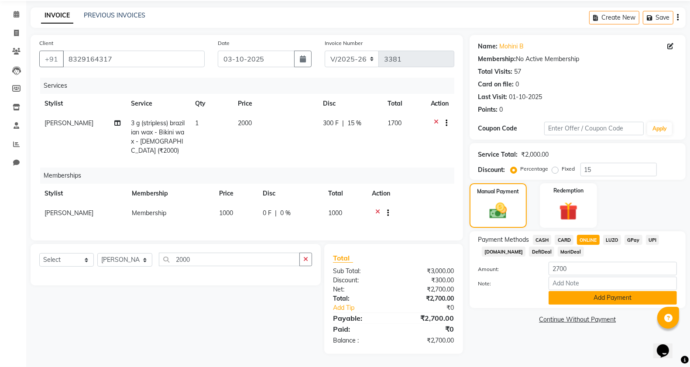
click at [590, 291] on button "Add Payment" at bounding box center [613, 298] width 128 height 14
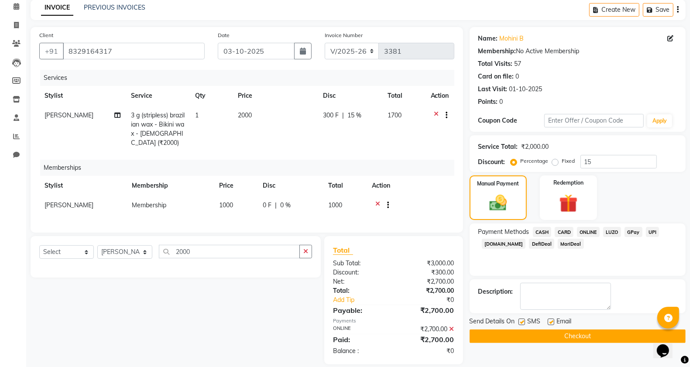
scroll to position [57, 0]
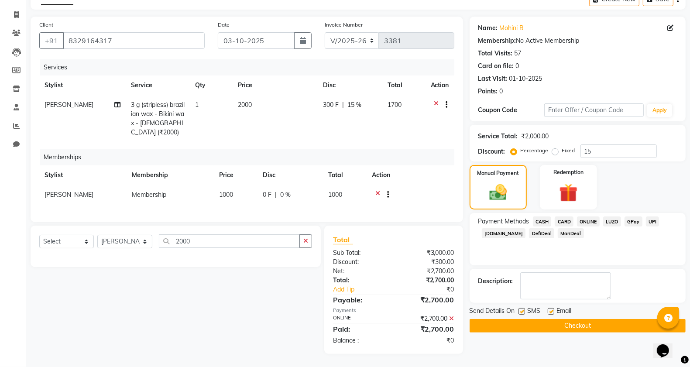
click at [556, 319] on button "Checkout" at bounding box center [578, 326] width 216 height 14
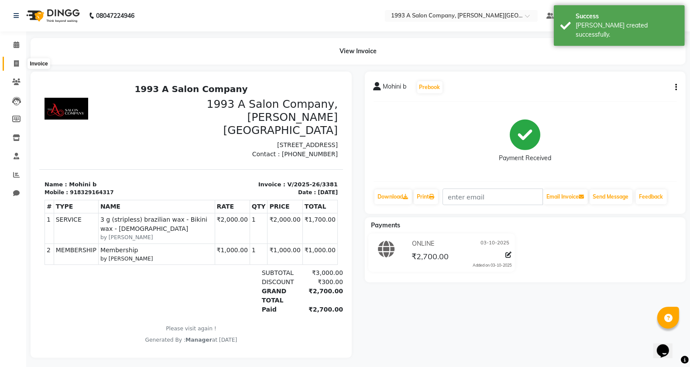
click at [14, 68] on span at bounding box center [16, 64] width 15 height 10
select select "service"
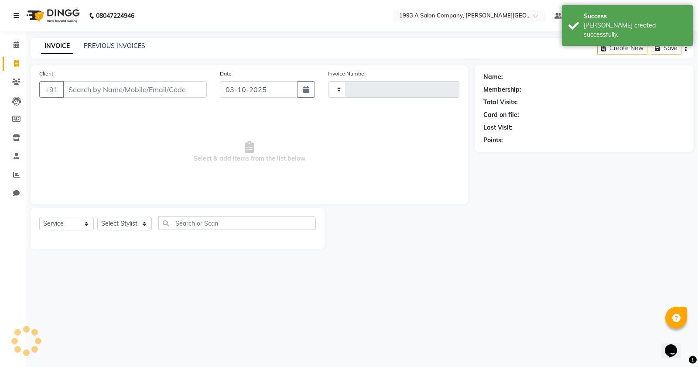
type input "3382"
select select "613"
click at [127, 222] on select "Select Stylist" at bounding box center [124, 224] width 55 height 14
click at [130, 218] on select "Select Stylist Bhagyashri Kaifee Khan Manager Max Ansari Mr Shirish (owner) Pra…" at bounding box center [124, 224] width 55 height 14
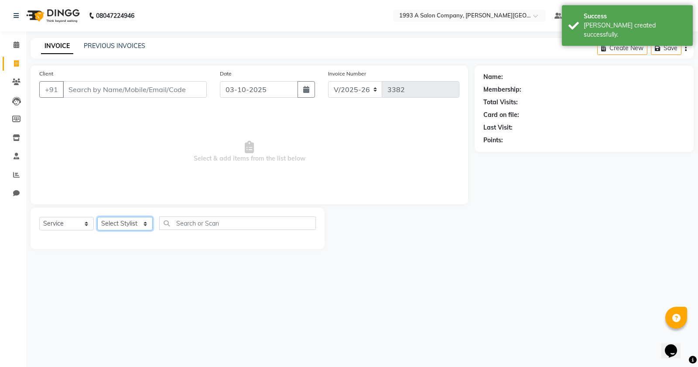
select select "67605"
click at [97, 217] on select "Select Stylist Bhagyashri Kaifee Khan Manager Max Ansari Mr Shirish (owner) Pra…" at bounding box center [124, 224] width 55 height 14
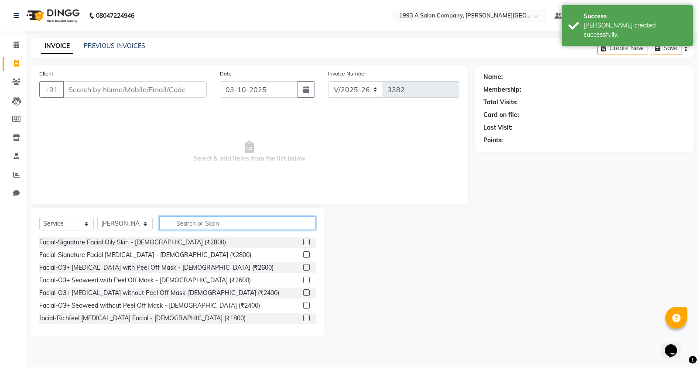
click at [188, 226] on input "text" at bounding box center [237, 223] width 157 height 14
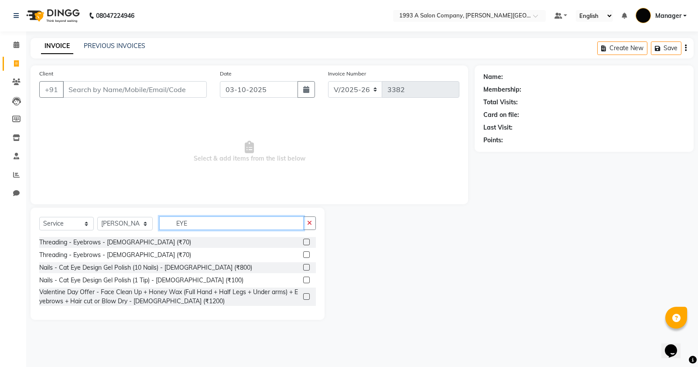
type input "EYE"
click at [306, 242] on label at bounding box center [306, 242] width 7 height 7
click at [306, 242] on input "checkbox" at bounding box center [306, 243] width 6 height 6
checkbox input "true"
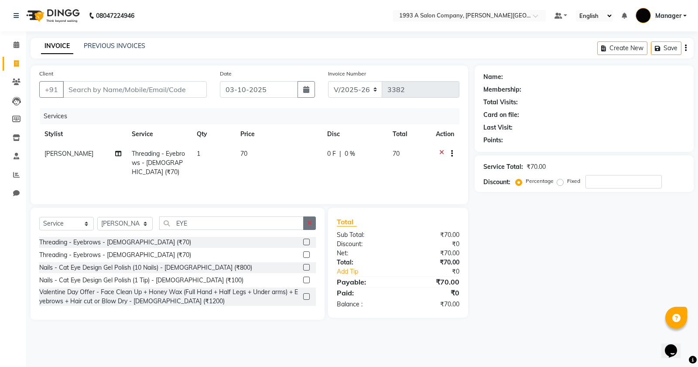
click at [312, 228] on button "button" at bounding box center [309, 223] width 13 height 14
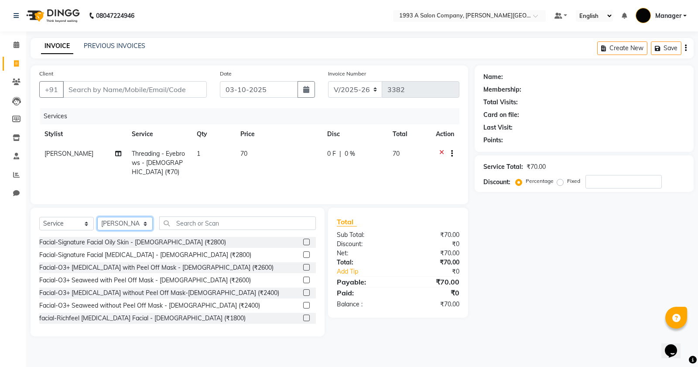
click at [114, 219] on select "Select Stylist Bhagyashri Kaifee Khan Manager Max Ansari Mr Shirish (owner) Pra…" at bounding box center [124, 224] width 55 height 14
click at [97, 217] on select "Select Stylist Bhagyashri Kaifee Khan Manager Max Ansari Mr Shirish (owner) Pra…" at bounding box center [124, 224] width 55 height 14
click at [177, 226] on input "text" at bounding box center [237, 223] width 157 height 14
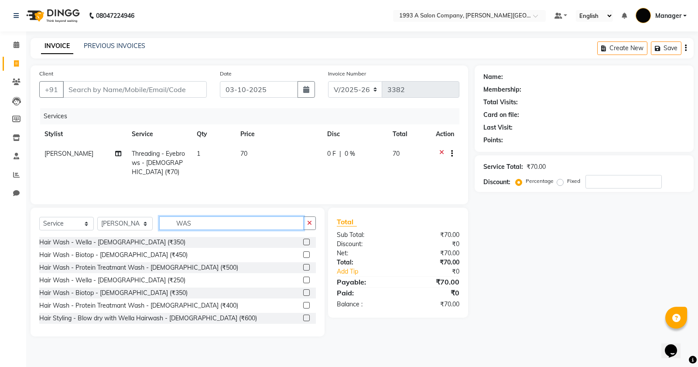
type input "WAS"
click at [303, 240] on label at bounding box center [306, 242] width 7 height 7
click at [303, 240] on input "checkbox" at bounding box center [306, 243] width 6 height 6
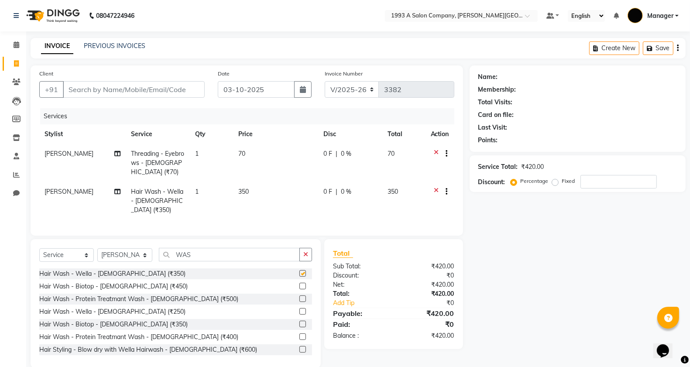
checkbox input "false"
click at [437, 152] on icon at bounding box center [436, 154] width 5 height 11
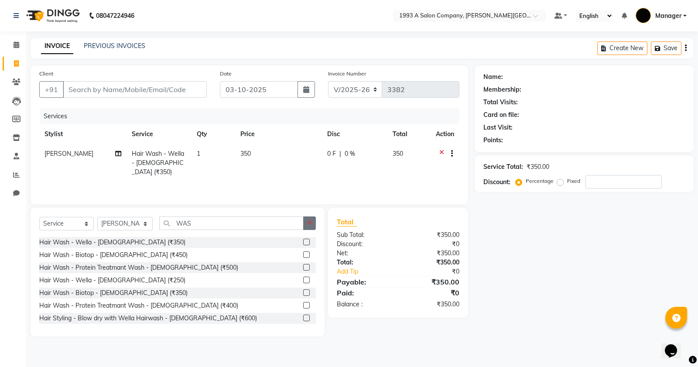
click at [314, 221] on button "button" at bounding box center [309, 223] width 13 height 14
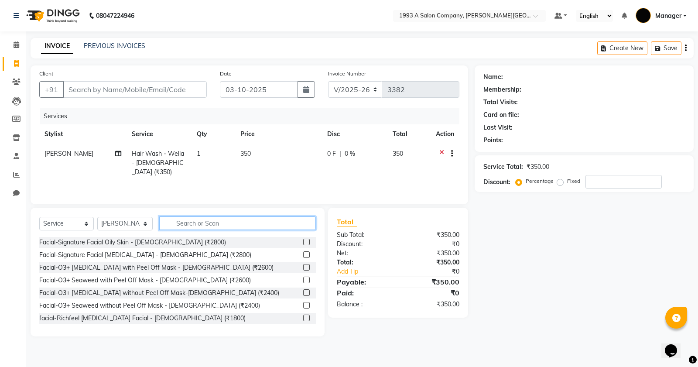
click at [262, 224] on input "text" at bounding box center [237, 223] width 157 height 14
click at [122, 93] on input "Client" at bounding box center [135, 89] width 144 height 17
type input "9"
type input "0"
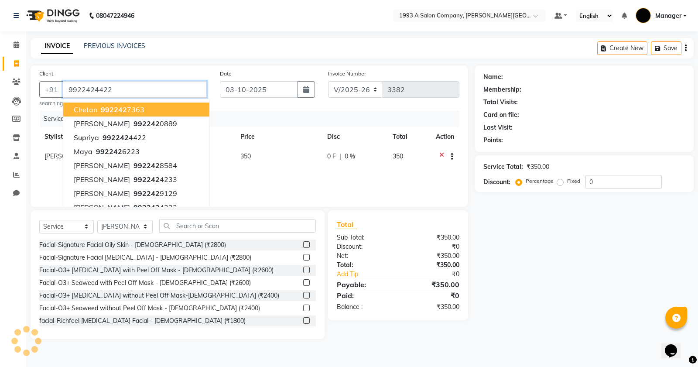
type input "9922424422"
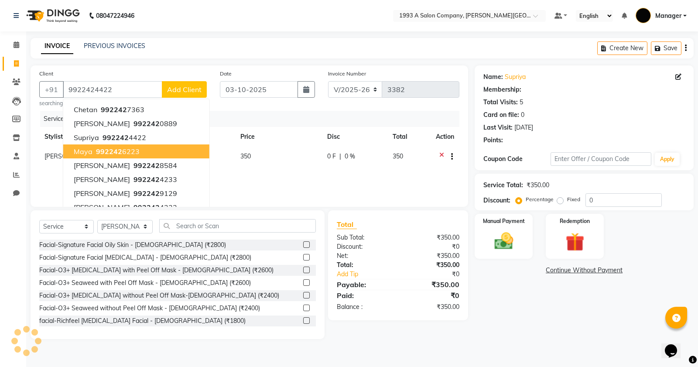
select select "1: Object"
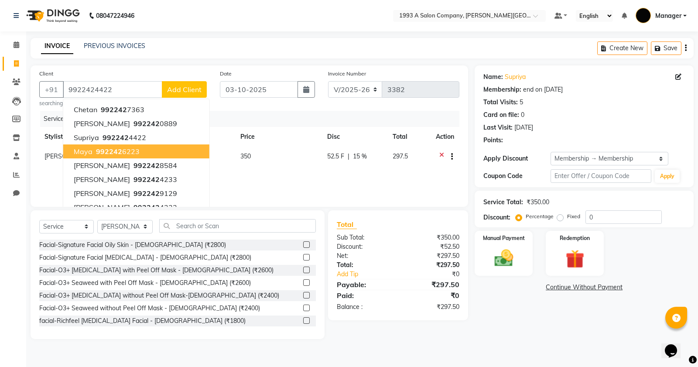
click at [567, 86] on div "Membership: end on 25-09-2026" at bounding box center [584, 89] width 202 height 9
type input "15"
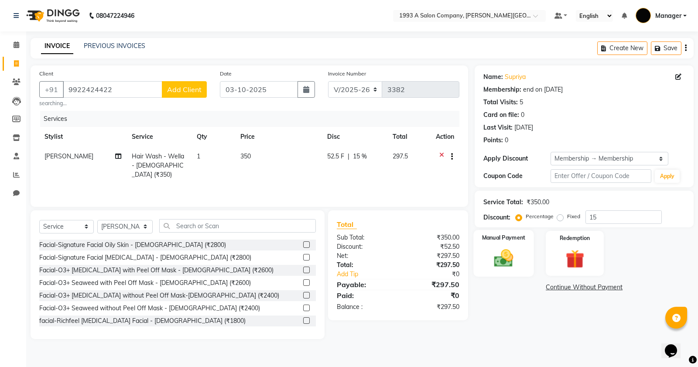
click at [507, 254] on img at bounding box center [503, 258] width 31 height 22
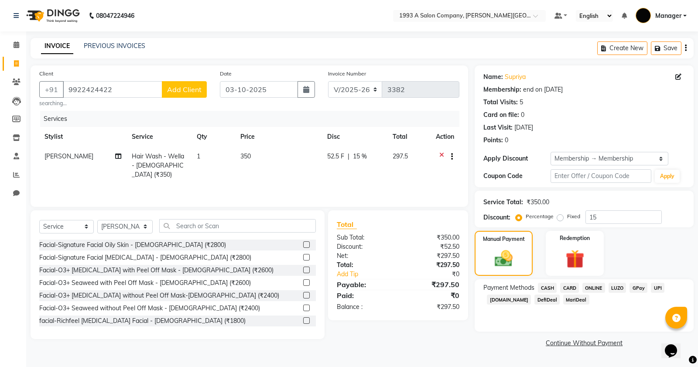
click at [598, 285] on span "ONLINE" at bounding box center [594, 288] width 23 height 10
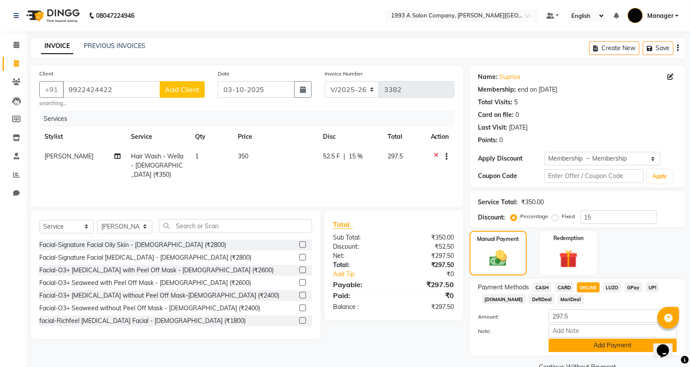
click at [598, 348] on button "Add Payment" at bounding box center [613, 346] width 128 height 14
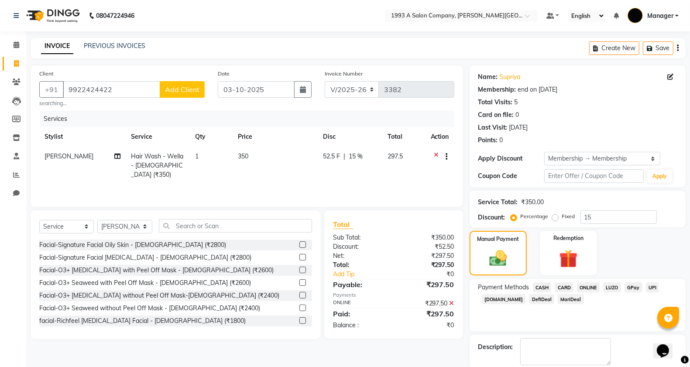
scroll to position [45, 0]
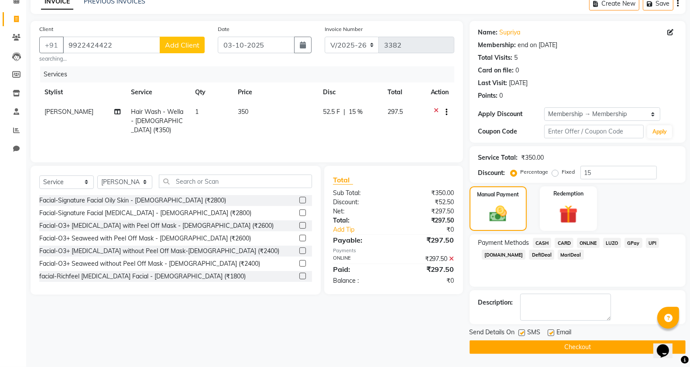
click at [522, 332] on label at bounding box center [521, 332] width 7 height 7
click at [522, 332] on input "checkbox" at bounding box center [521, 333] width 6 height 6
checkbox input "false"
click at [551, 343] on button "Checkout" at bounding box center [578, 347] width 216 height 14
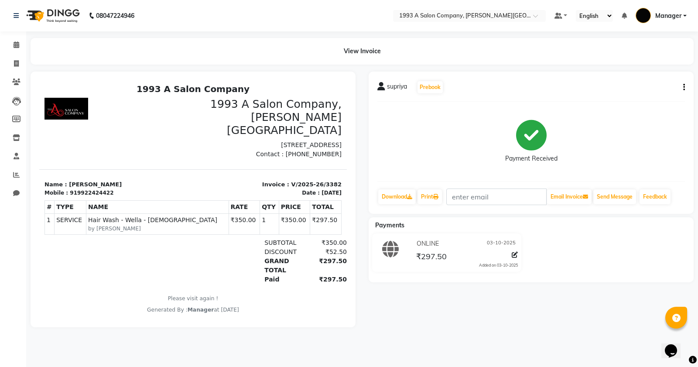
drag, startPoint x: 0, startPoint y: 177, endPoint x: 0, endPoint y: 199, distance: 21.8
click at [0, 198] on ul "Calendar Invoice Clients Leads Members Inventory Staff Reports Chat Completed I…" at bounding box center [13, 121] width 26 height 171
click at [14, 62] on icon at bounding box center [16, 63] width 5 height 7
select select "service"
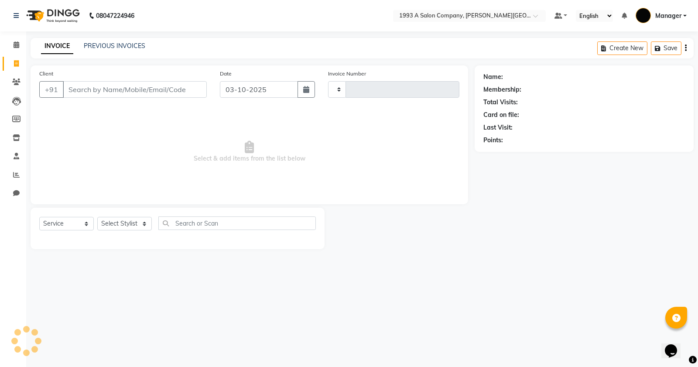
type input "3383"
select select "613"
click at [14, 50] on link "Calendar" at bounding box center [13, 45] width 21 height 14
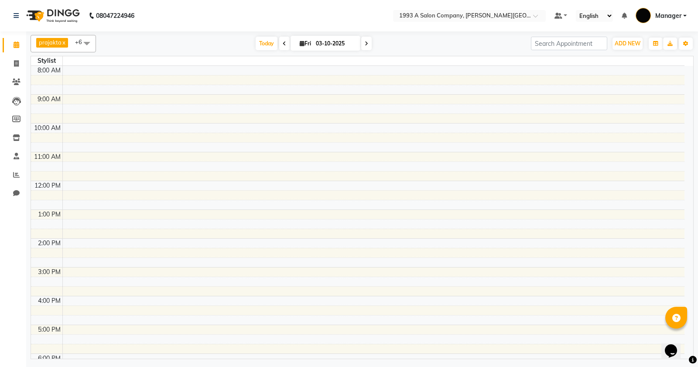
click at [14, 50] on link "Calendar" at bounding box center [13, 45] width 21 height 14
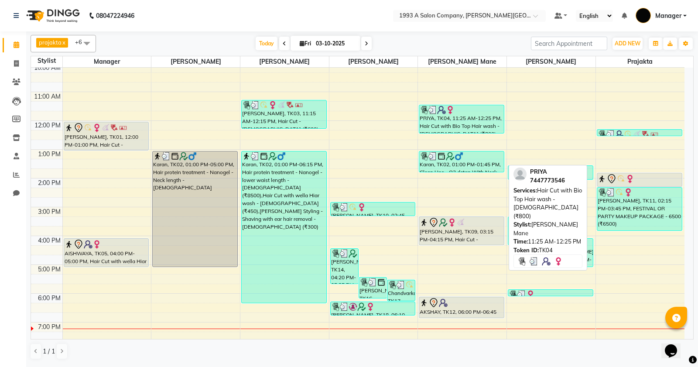
scroll to position [81, 0]
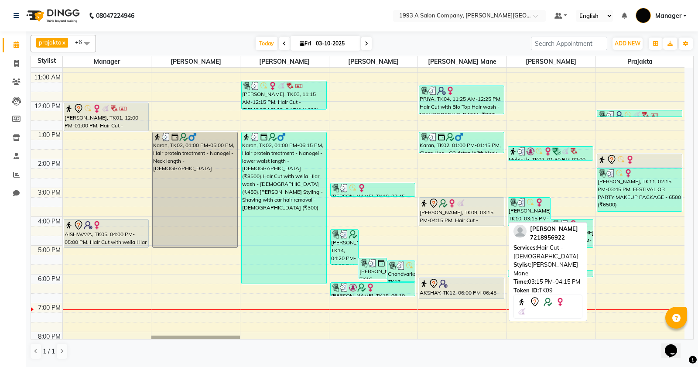
click at [439, 215] on div "ruchi bamne, TK09, 03:15 PM-04:15 PM, Hair Cut - Female" at bounding box center [461, 212] width 85 height 28
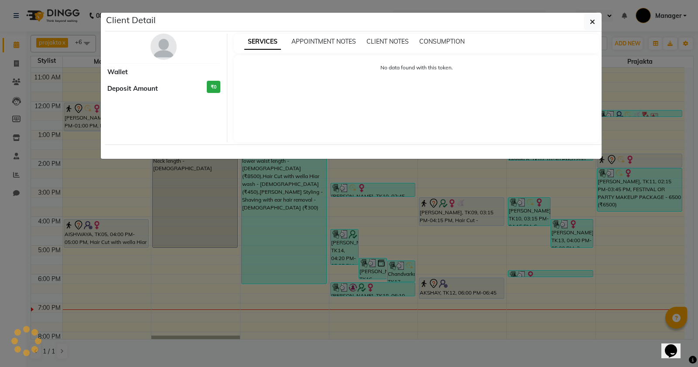
select select "7"
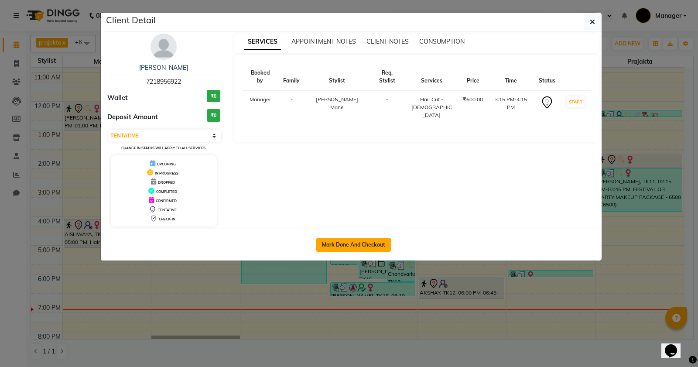
click at [347, 248] on button "Mark Done And Checkout" at bounding box center [353, 245] width 75 height 14
select select "service"
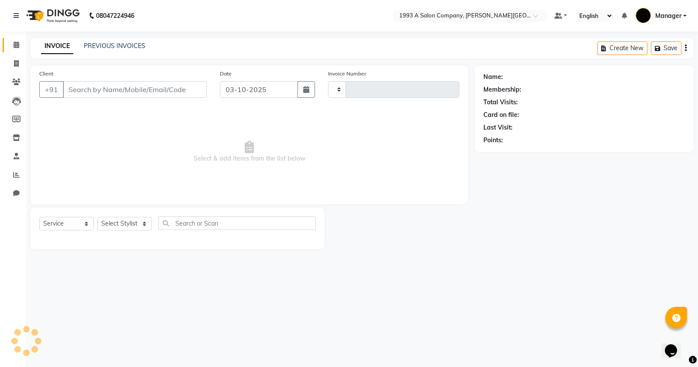
type input "3383"
select select "613"
type input "7218956922"
select select "57487"
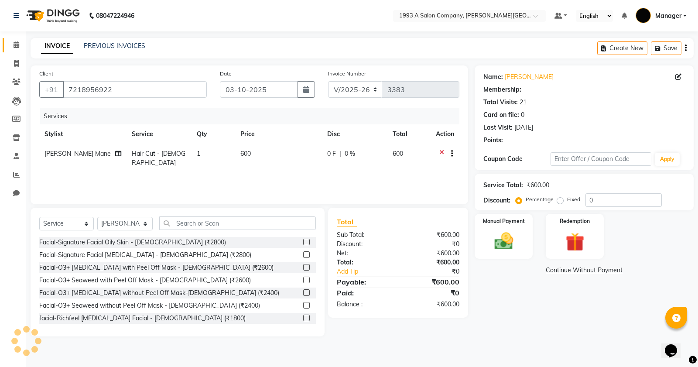
select select "1: Object"
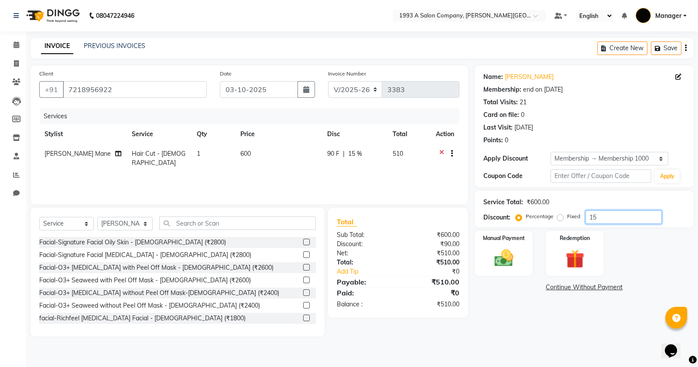
click at [606, 217] on input "15" at bounding box center [624, 217] width 76 height 14
type input "1"
type input "20"
click at [439, 151] on icon at bounding box center [441, 154] width 5 height 11
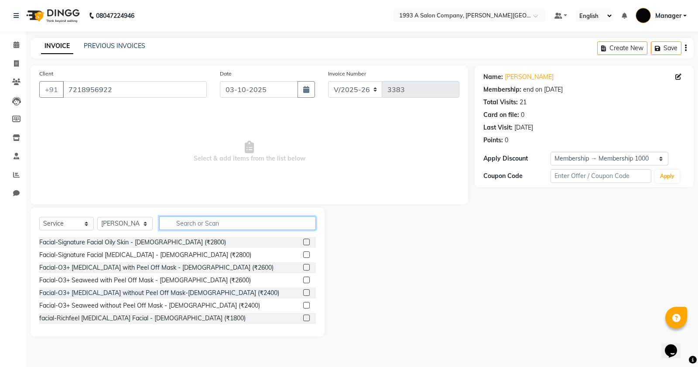
click at [188, 225] on input "text" at bounding box center [237, 223] width 157 height 14
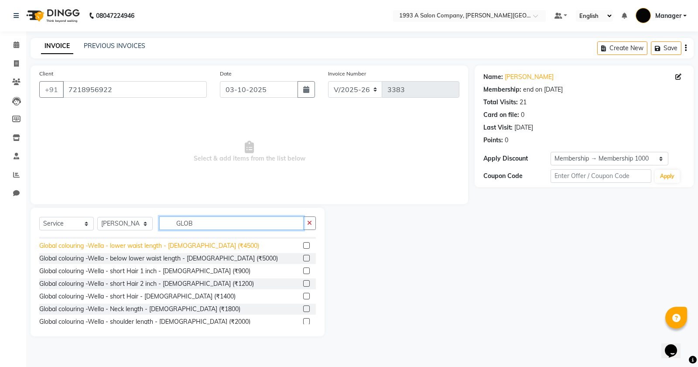
scroll to position [109, 0]
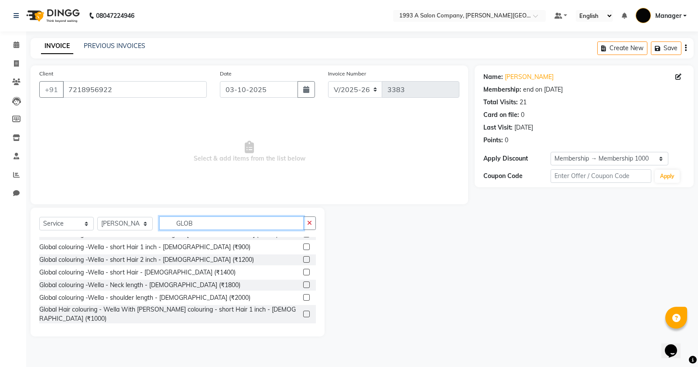
click at [205, 218] on input "GLOB" at bounding box center [231, 223] width 144 height 14
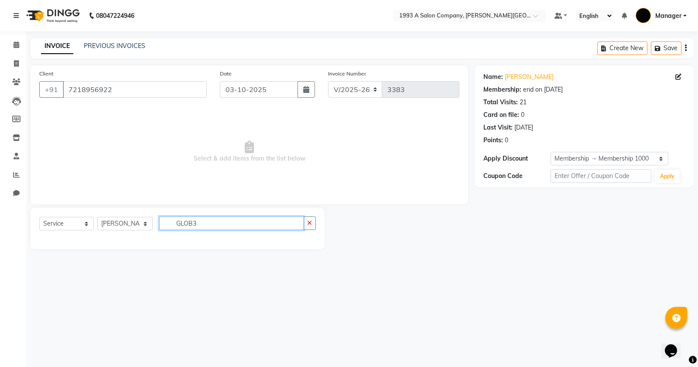
scroll to position [0, 0]
type input "GLOB300"
click at [309, 227] on button "button" at bounding box center [309, 223] width 13 height 14
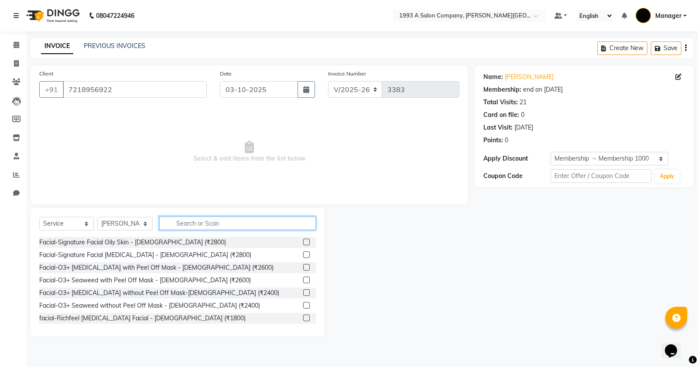
click at [303, 226] on input "text" at bounding box center [237, 223] width 157 height 14
type input "."
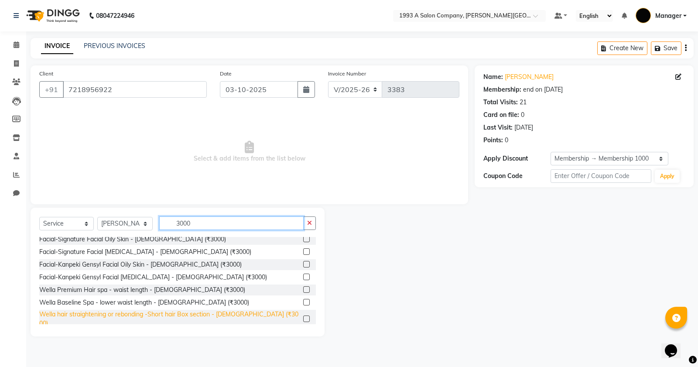
scroll to position [55, 0]
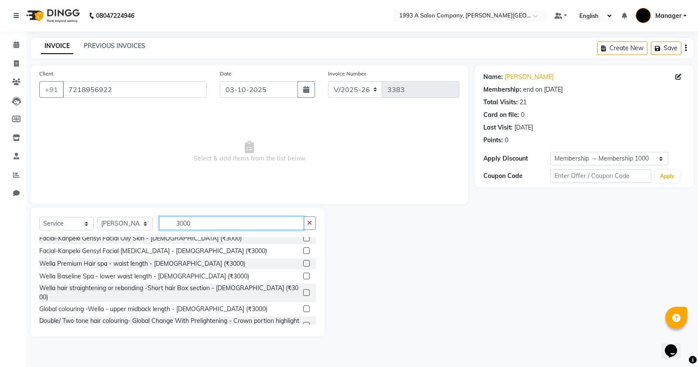
type input "3000"
click at [303, 305] on label at bounding box center [306, 308] width 7 height 7
click at [303, 306] on input "checkbox" at bounding box center [306, 309] width 6 height 6
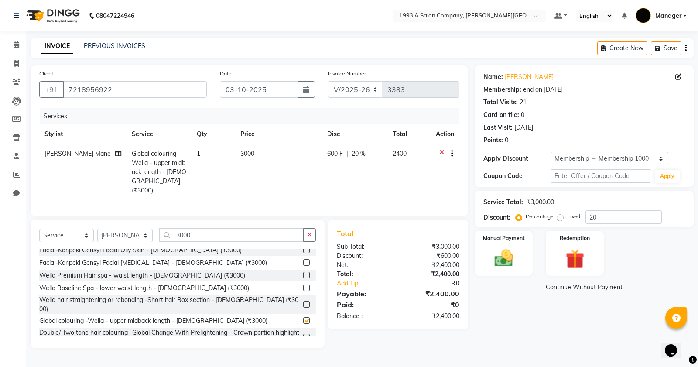
checkbox input "false"
click at [309, 233] on icon "button" at bounding box center [309, 235] width 5 height 6
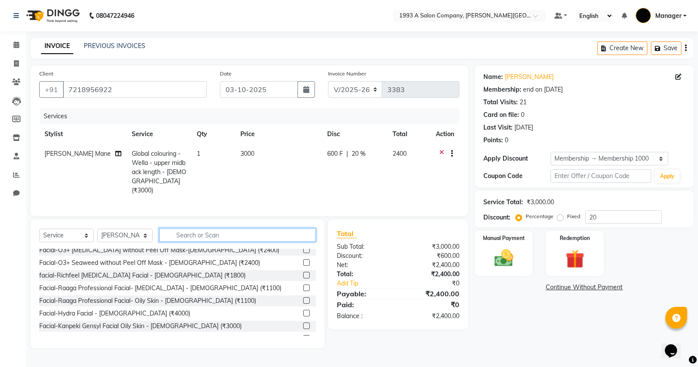
scroll to position [282, 0]
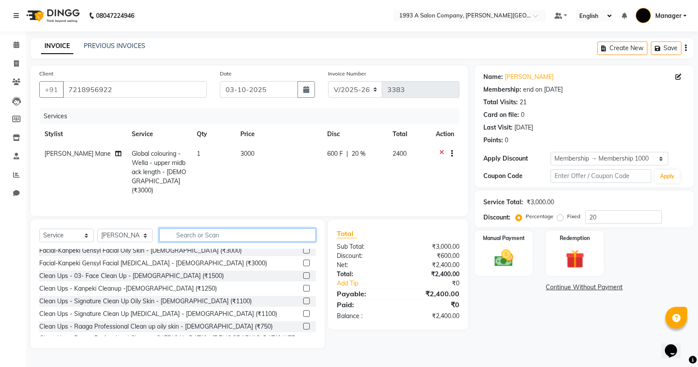
click at [225, 239] on input "text" at bounding box center [237, 235] width 157 height 14
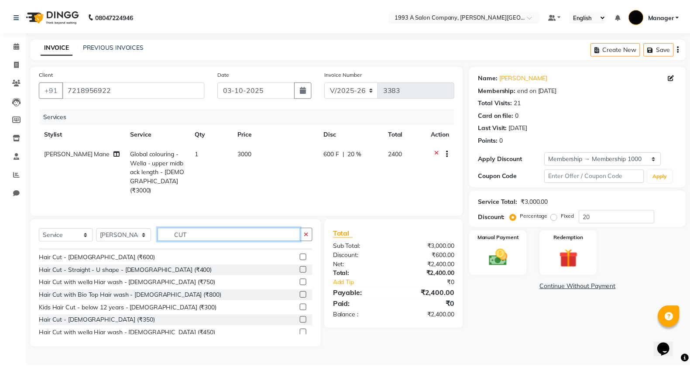
scroll to position [0, 0]
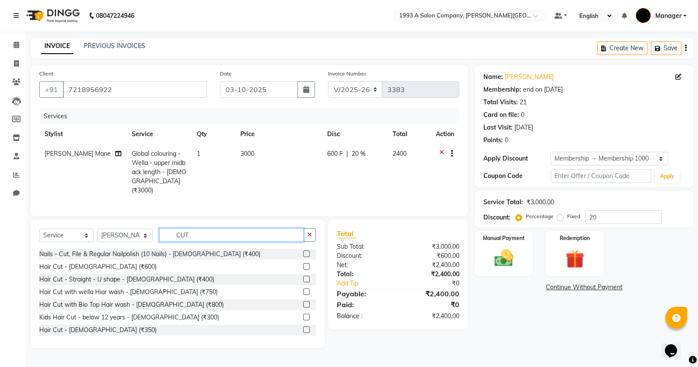
type input "CUT"
click at [303, 291] on label at bounding box center [306, 291] width 7 height 7
click at [303, 291] on input "checkbox" at bounding box center [306, 292] width 6 height 6
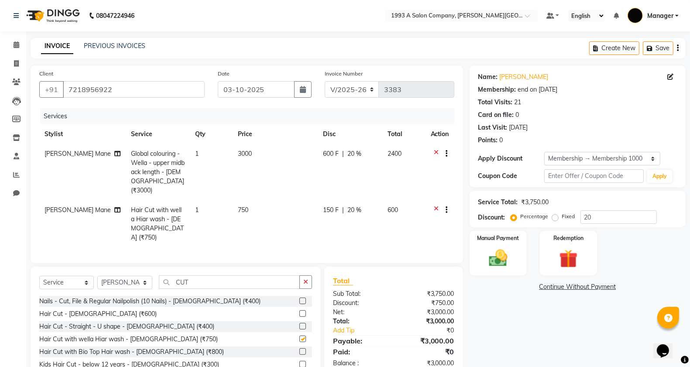
checkbox input "false"
click at [491, 246] on div "Manual Payment" at bounding box center [498, 253] width 60 height 46
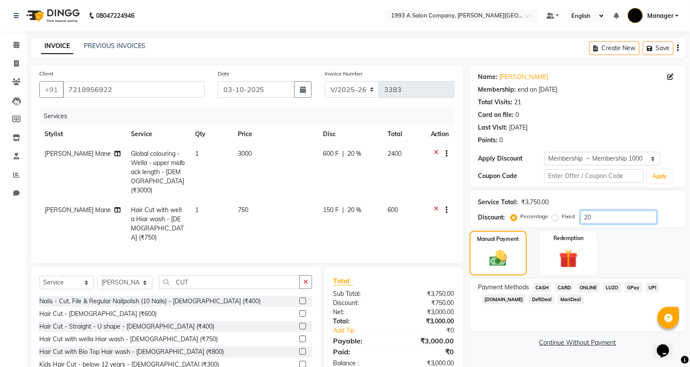
drag, startPoint x: 594, startPoint y: 215, endPoint x: 587, endPoint y: 216, distance: 7.5
click at [587, 216] on input "20" at bounding box center [618, 217] width 76 height 14
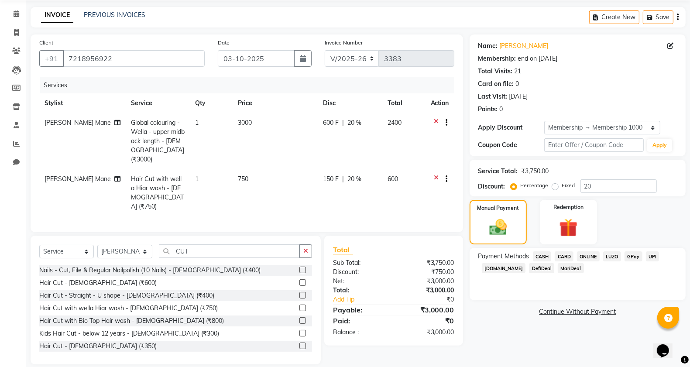
click at [483, 299] on div "Payment Methods CASH CARD ONLINE LUZO GPay UPI Deal.mu DefiDeal MariDeal" at bounding box center [578, 274] width 216 height 52
click at [565, 254] on span "CARD" at bounding box center [564, 256] width 19 height 10
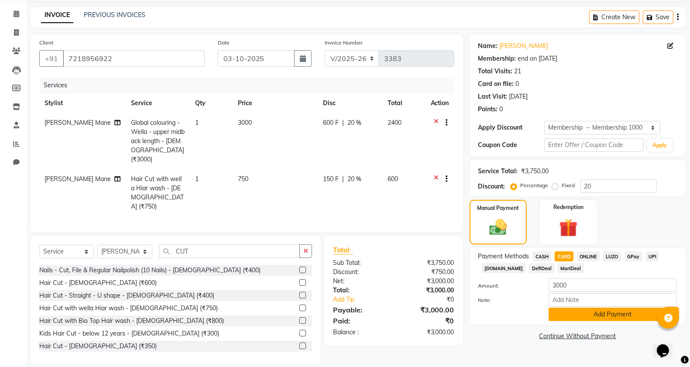
click at [599, 315] on button "Add Payment" at bounding box center [613, 315] width 128 height 14
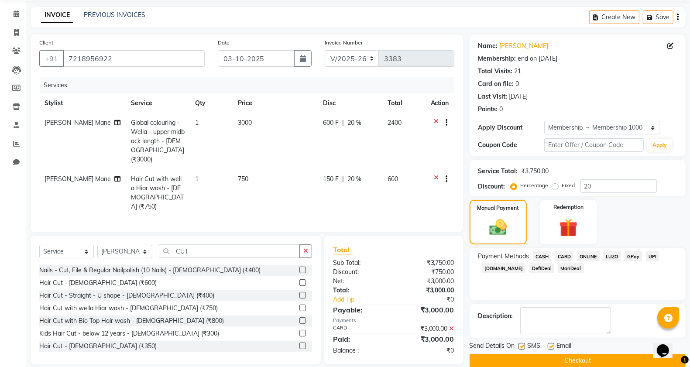
click at [599, 315] on textarea at bounding box center [565, 320] width 91 height 27
click at [448, 324] on div "₹3,000.00" at bounding box center [427, 328] width 67 height 9
click at [451, 326] on icon at bounding box center [451, 329] width 5 height 6
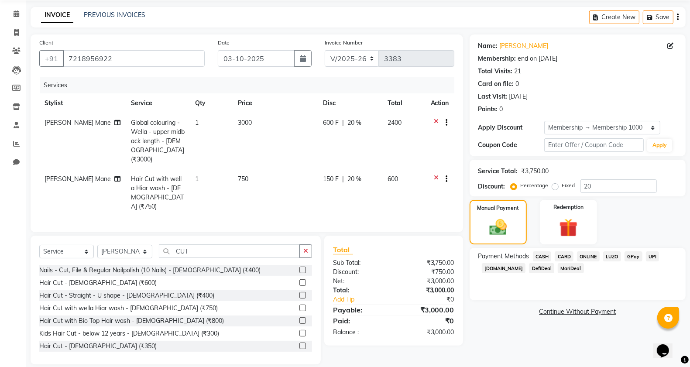
click at [592, 252] on span "ONLINE" at bounding box center [588, 256] width 23 height 10
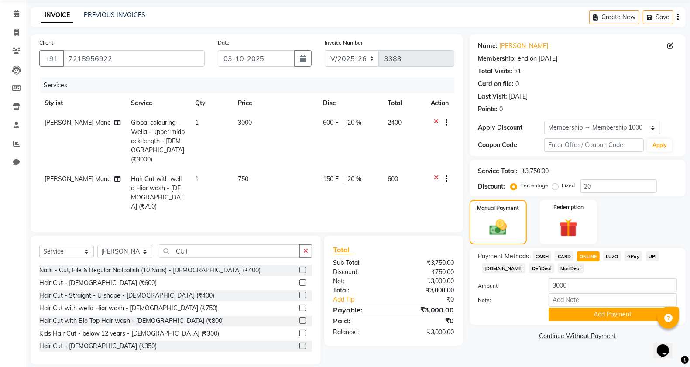
click at [590, 330] on div "Name: Ruchi Bamne Membership: end on 08-12-2025 Total Visits: 21 Card on file: …" at bounding box center [581, 199] width 223 height 330
click at [578, 304] on input "Note:" at bounding box center [613, 300] width 128 height 14
click at [581, 313] on button "Add Payment" at bounding box center [613, 315] width 128 height 14
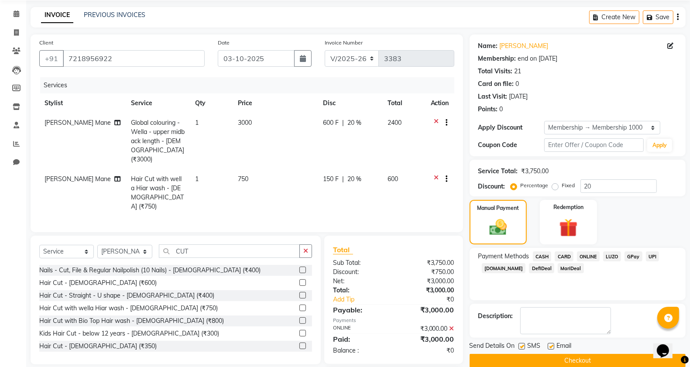
scroll to position [73, 0]
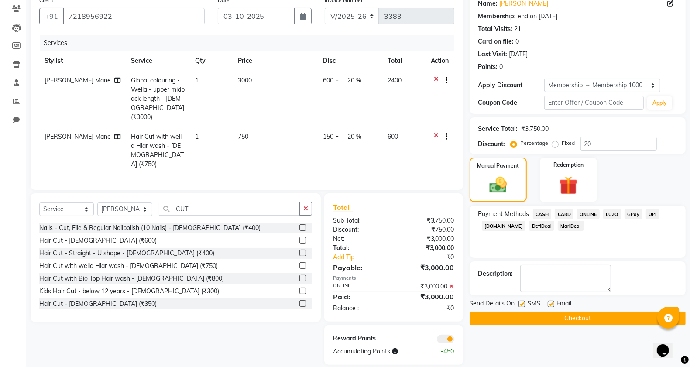
click at [524, 304] on label at bounding box center [521, 304] width 7 height 7
click at [524, 304] on input "checkbox" at bounding box center [521, 305] width 6 height 6
checkbox input "false"
click at [524, 317] on button "Checkout" at bounding box center [578, 319] width 216 height 14
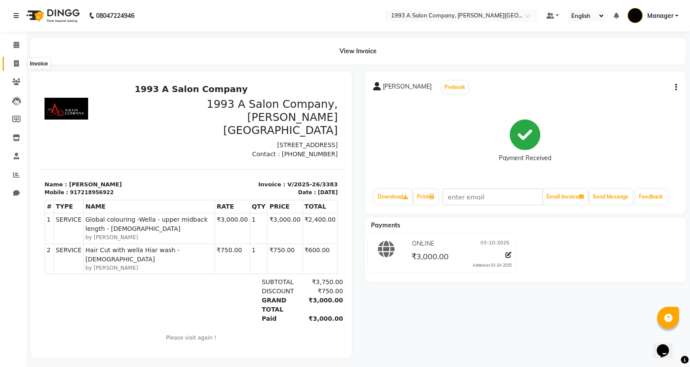
click at [14, 68] on span at bounding box center [16, 64] width 15 height 10
select select "613"
select select "service"
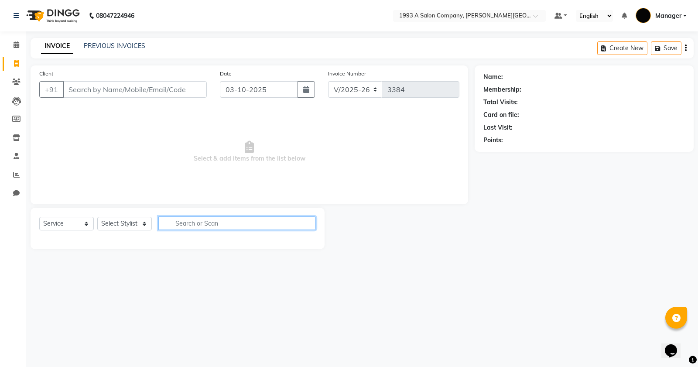
click at [194, 229] on input "text" at bounding box center [237, 223] width 158 height 14
type input "500"
click at [118, 42] on link "PREVIOUS INVOICES" at bounding box center [115, 46] width 62 height 8
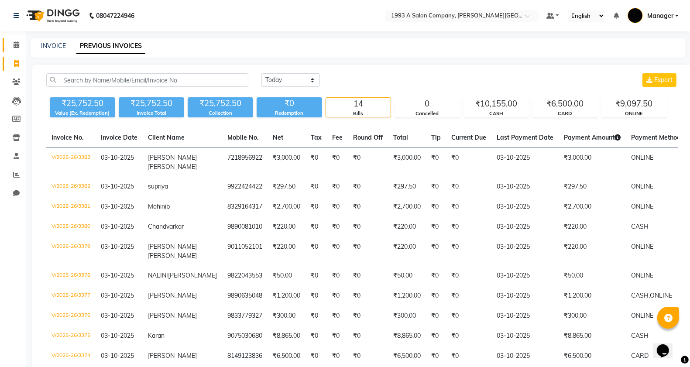
click at [12, 49] on span at bounding box center [16, 45] width 15 height 10
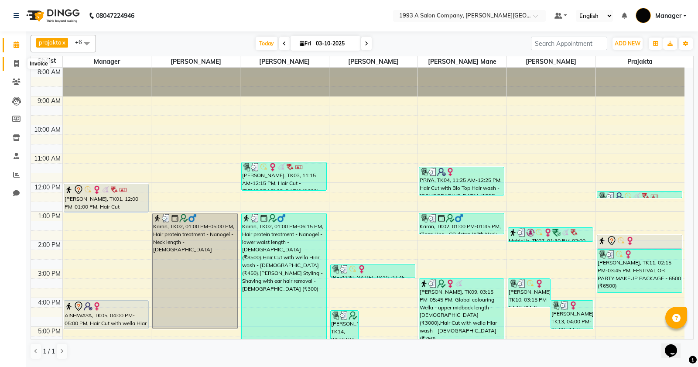
click at [16, 67] on span at bounding box center [16, 64] width 15 height 10
select select "613"
select select "service"
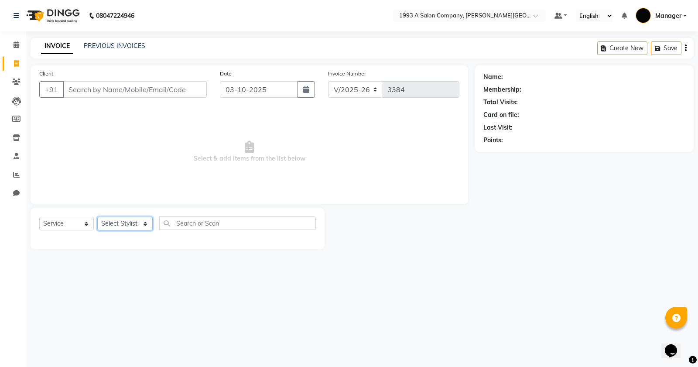
click at [131, 221] on select "Select Stylist Bhagyashri Kaifee Khan Manager Max Ansari Mr Shirish (owner) Pra…" at bounding box center [124, 224] width 55 height 14
select select "57487"
click at [97, 217] on select "Select Stylist Bhagyashri Kaifee Khan Manager Max Ansari Mr Shirish (owner) Pra…" at bounding box center [124, 224] width 55 height 14
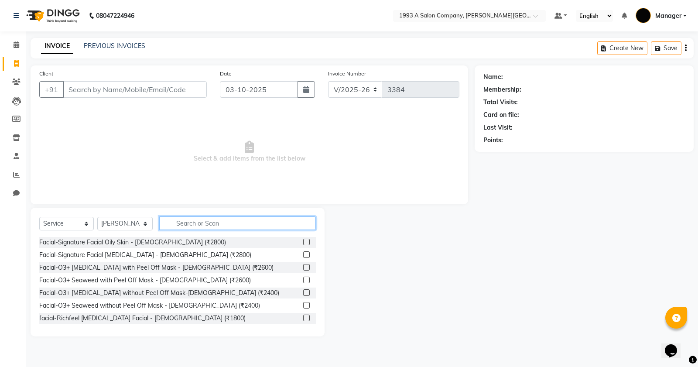
click at [186, 228] on input "text" at bounding box center [237, 223] width 157 height 14
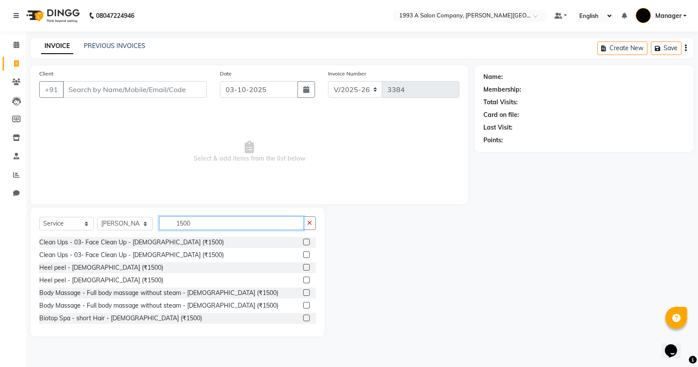
type input "1500"
click at [303, 242] on label at bounding box center [306, 242] width 7 height 7
click at [303, 242] on input "checkbox" at bounding box center [306, 243] width 6 height 6
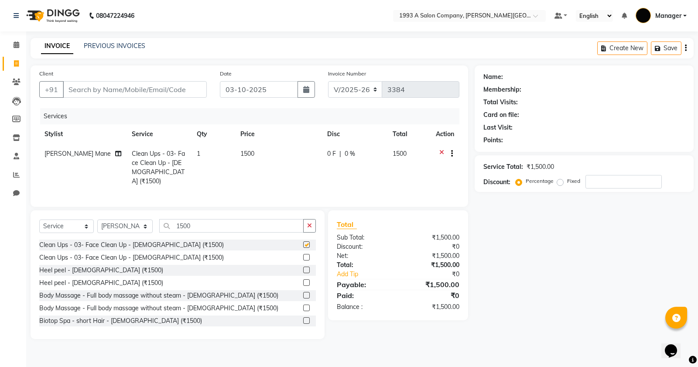
checkbox input "false"
click at [109, 92] on input "Client" at bounding box center [135, 89] width 144 height 17
type input "9"
type input "0"
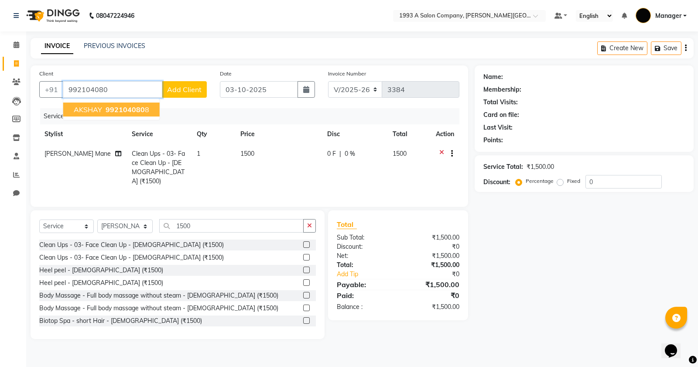
click at [115, 111] on span "992104080" at bounding box center [125, 109] width 39 height 9
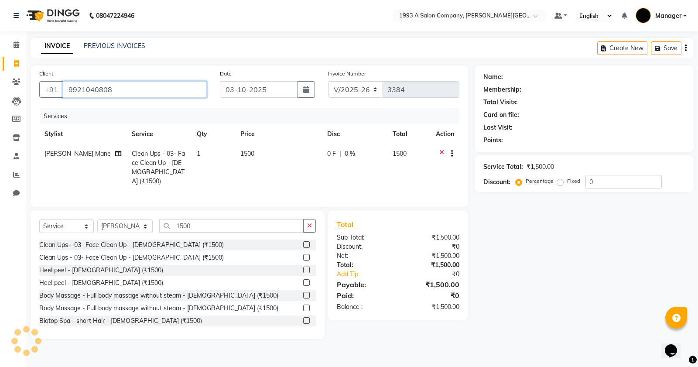
click at [109, 86] on input "9921040808" at bounding box center [135, 89] width 144 height 17
type input "9921040808"
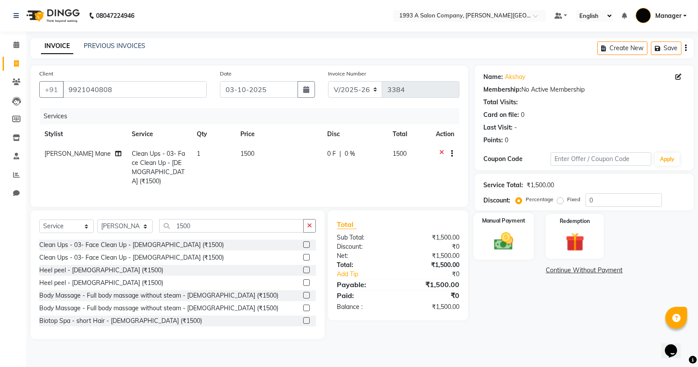
click at [513, 249] on img at bounding box center [503, 241] width 31 height 22
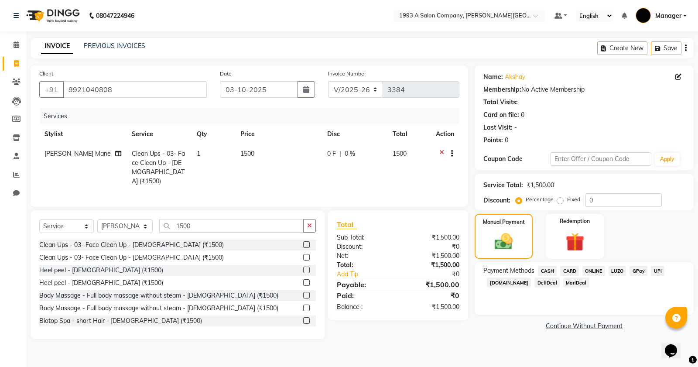
click at [593, 273] on span "ONLINE" at bounding box center [594, 271] width 23 height 10
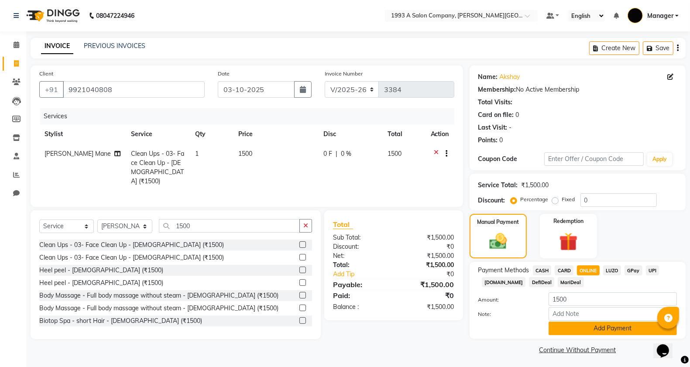
click at [592, 329] on button "Add Payment" at bounding box center [613, 329] width 128 height 14
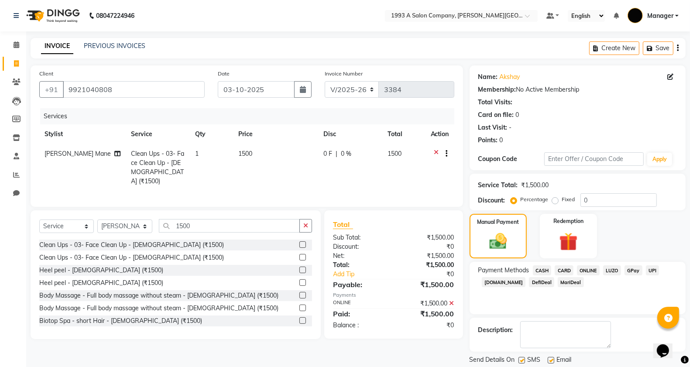
scroll to position [27, 0]
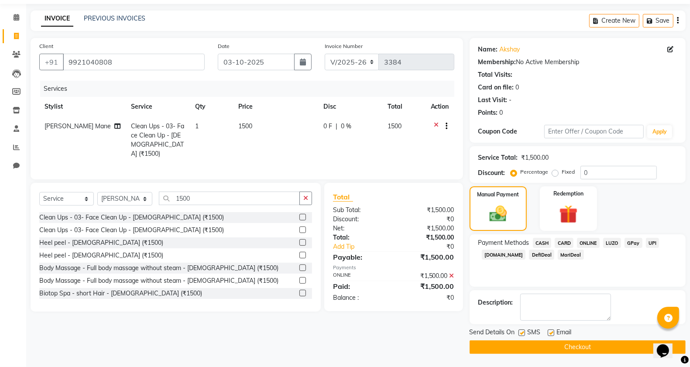
click at [521, 334] on label at bounding box center [521, 332] width 7 height 7
click at [521, 334] on input "checkbox" at bounding box center [521, 333] width 6 height 6
checkbox input "false"
click at [535, 350] on button "Checkout" at bounding box center [578, 347] width 216 height 14
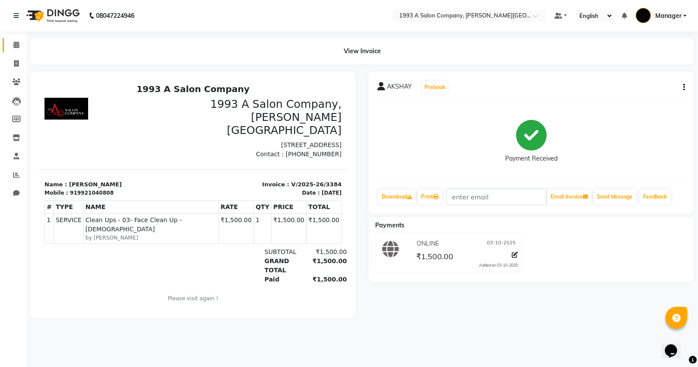
click at [8, 51] on link "Calendar" at bounding box center [13, 45] width 21 height 14
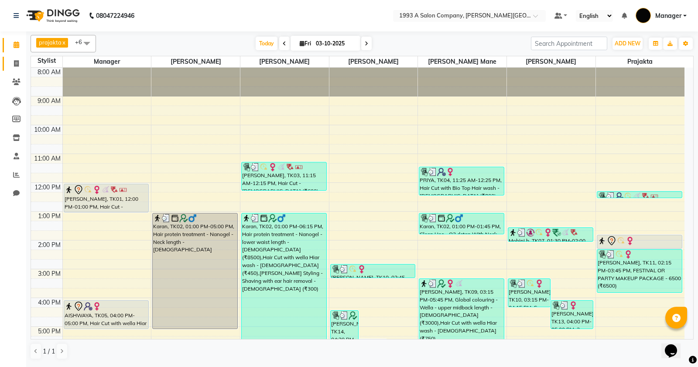
click at [21, 57] on link "Invoice" at bounding box center [13, 64] width 21 height 14
select select "service"
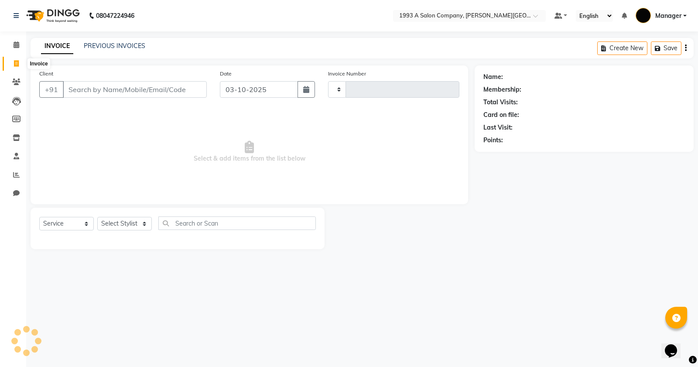
type input "3385"
select select "613"
click at [151, 84] on input "Client" at bounding box center [135, 89] width 144 height 17
click at [141, 89] on input "98223097" at bounding box center [112, 89] width 99 height 17
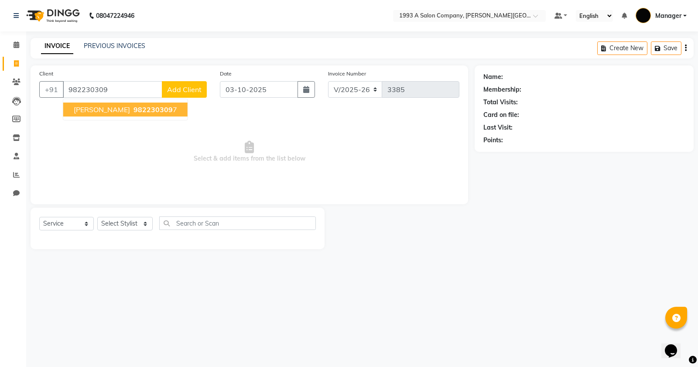
click at [125, 103] on button "Chaitali Vaidya 982230309 7" at bounding box center [125, 110] width 124 height 14
type input "9822303097"
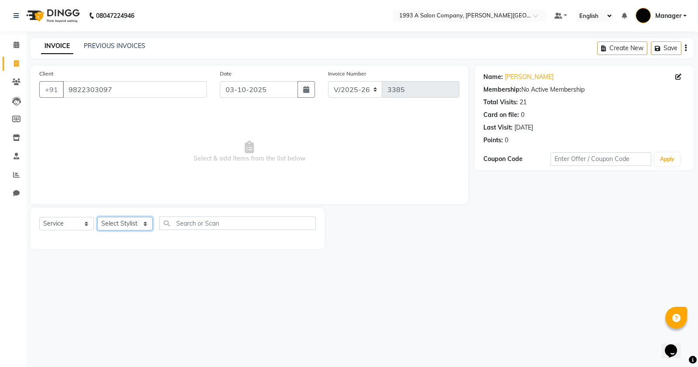
click at [124, 229] on select "Select Stylist Bhagyashri Kaifee Khan Manager Max Ansari Mr Shirish (owner) Pra…" at bounding box center [124, 224] width 55 height 14
click at [124, 228] on select "Select Stylist Bhagyashri Kaifee Khan Manager Max Ansari Mr Shirish (owner) Pra…" at bounding box center [124, 224] width 55 height 14
click at [134, 225] on select "Select Stylist Bhagyashri Kaifee Khan Manager Max Ansari Mr Shirish (owner) Pra…" at bounding box center [124, 224] width 55 height 14
select select "70852"
click at [97, 217] on select "Select Stylist Bhagyashri Kaifee Khan Manager Max Ansari Mr Shirish (owner) Pra…" at bounding box center [124, 224] width 55 height 14
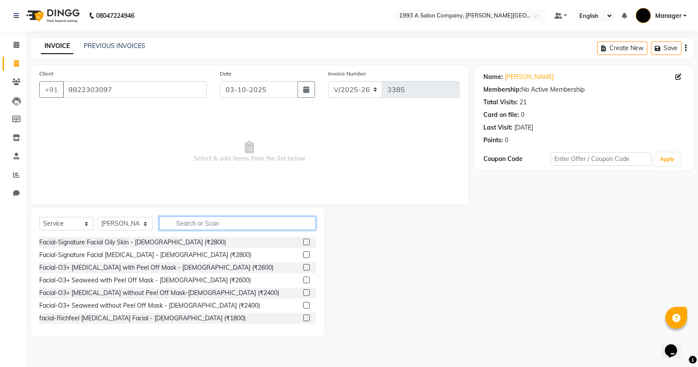
click at [207, 219] on input "text" at bounding box center [237, 223] width 157 height 14
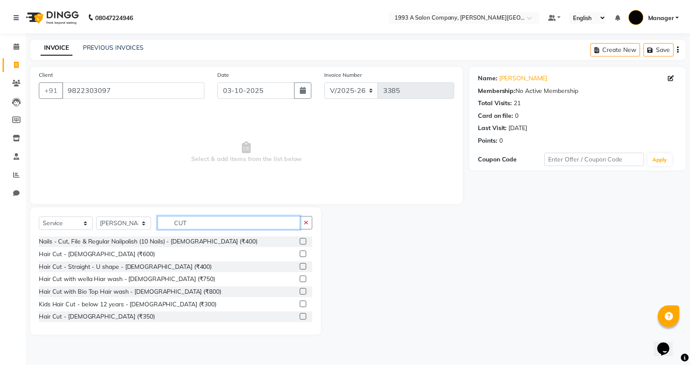
scroll to position [46, 0]
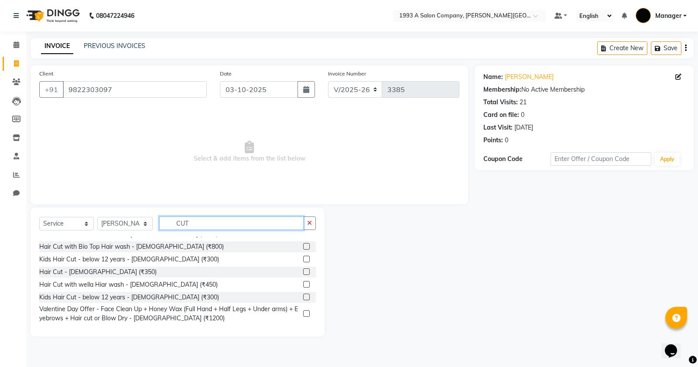
type input "CUT"
click at [303, 285] on label at bounding box center [306, 284] width 7 height 7
click at [303, 285] on input "checkbox" at bounding box center [306, 285] width 6 height 6
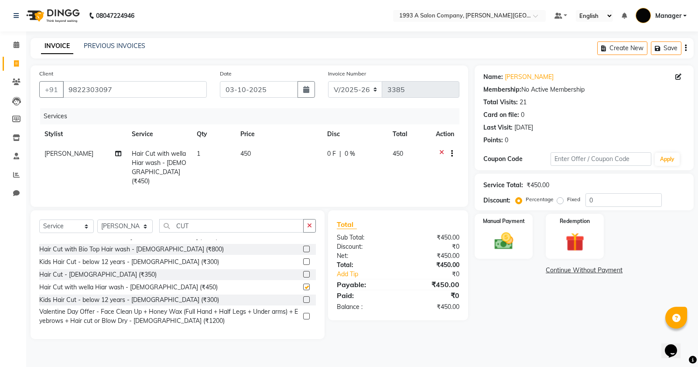
checkbox input "false"
click at [485, 248] on div "Manual Payment" at bounding box center [504, 236] width 60 height 47
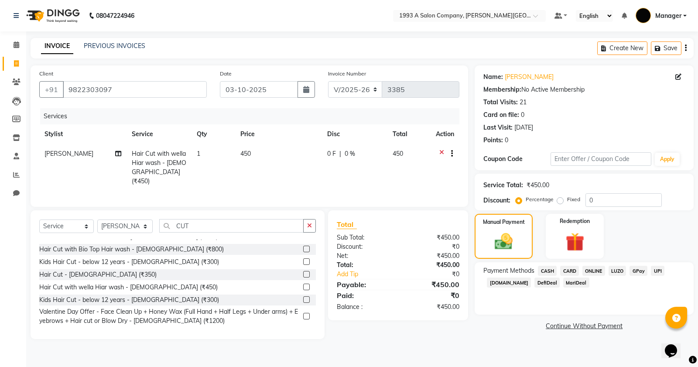
click at [590, 273] on span "ONLINE" at bounding box center [594, 271] width 23 height 10
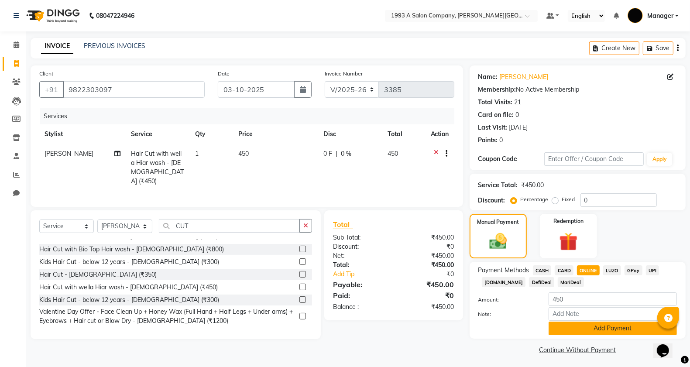
click at [578, 333] on button "Add Payment" at bounding box center [613, 329] width 128 height 14
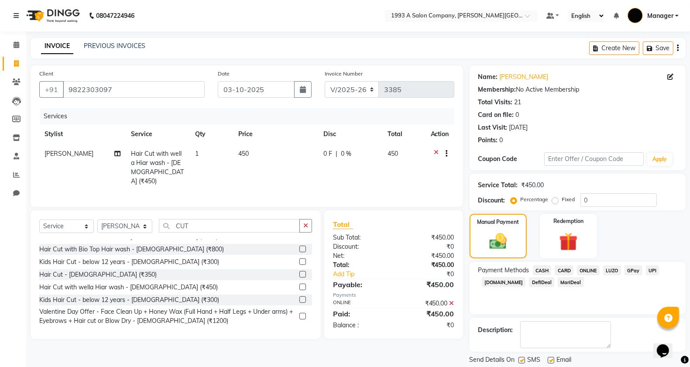
scroll to position [27, 0]
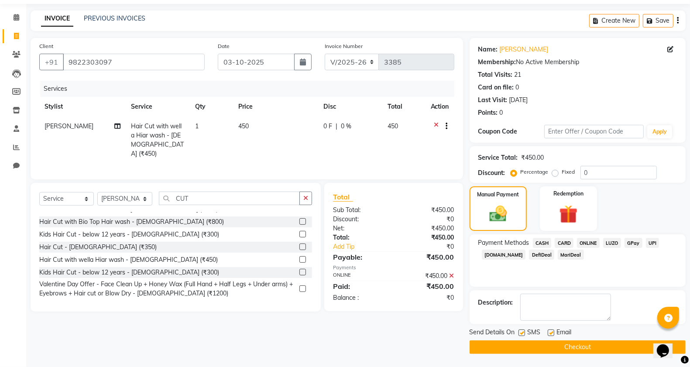
click at [523, 331] on label at bounding box center [521, 332] width 7 height 7
click at [523, 331] on input "checkbox" at bounding box center [521, 333] width 6 height 6
checkbox input "false"
click at [521, 350] on button "Checkout" at bounding box center [578, 347] width 216 height 14
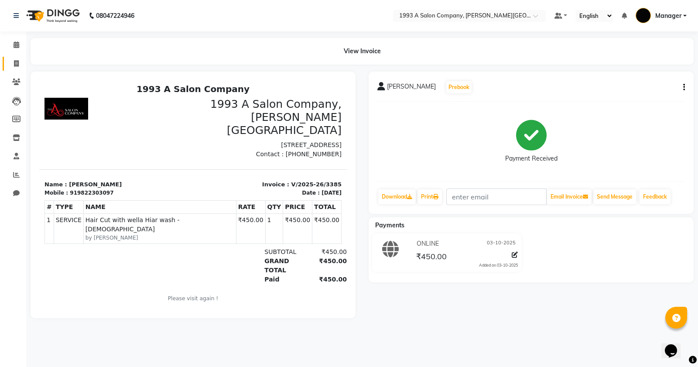
click at [22, 58] on link "Invoice" at bounding box center [13, 64] width 21 height 14
select select "service"
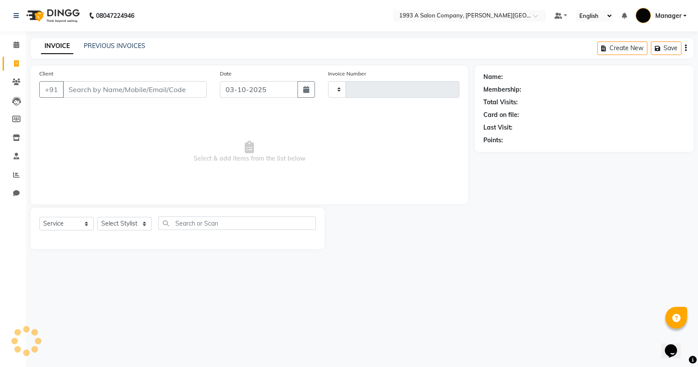
type input "3386"
select select "613"
click at [127, 48] on link "PREVIOUS INVOICES" at bounding box center [115, 46] width 62 height 8
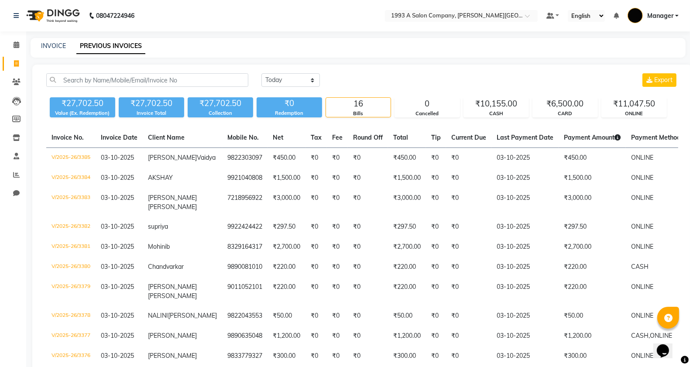
scroll to position [189, 0]
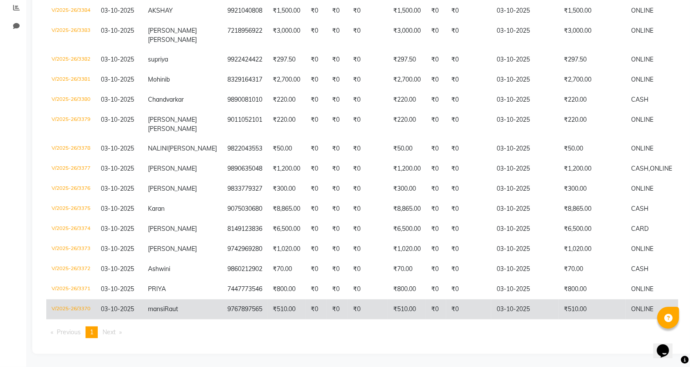
click at [491, 299] on td "03-10-2025" at bounding box center [524, 309] width 67 height 20
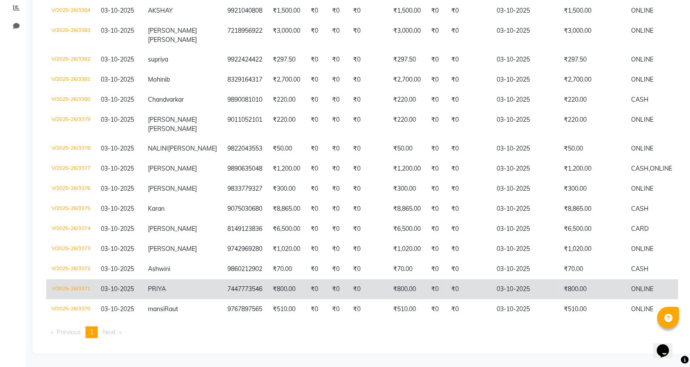
click at [222, 281] on td "7447773546" at bounding box center [244, 289] width 45 height 20
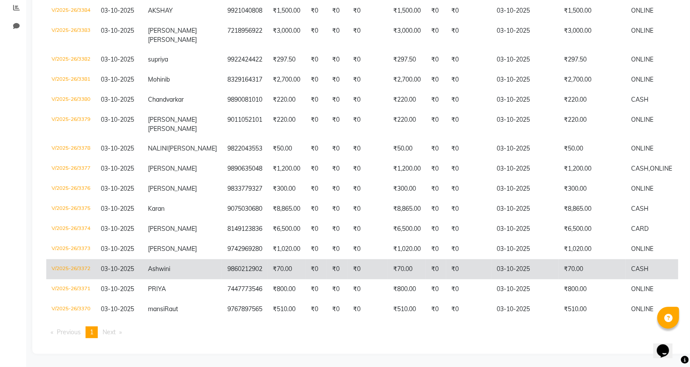
click at [243, 259] on td "9860212902" at bounding box center [244, 269] width 45 height 20
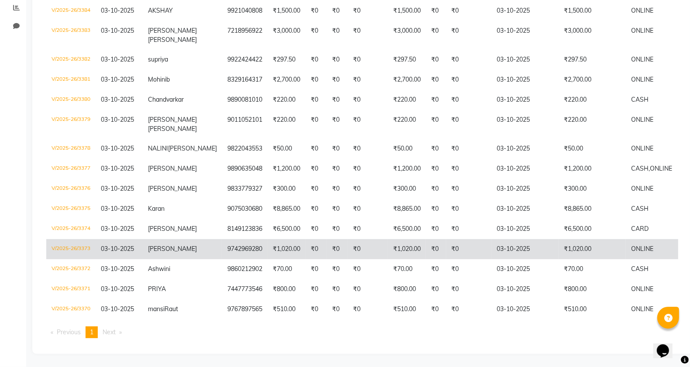
click at [226, 239] on td "9742969280" at bounding box center [244, 249] width 45 height 20
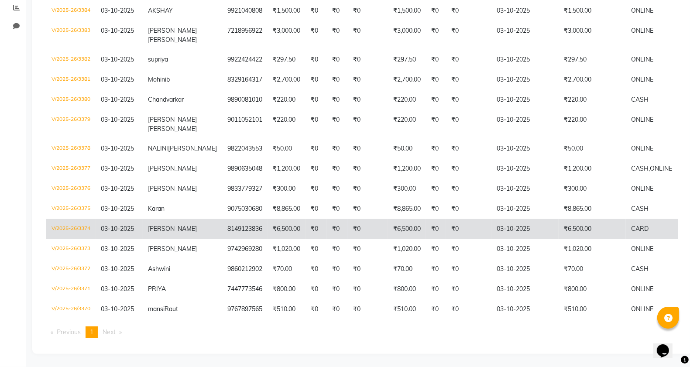
click at [222, 219] on td "8149123836" at bounding box center [244, 229] width 45 height 20
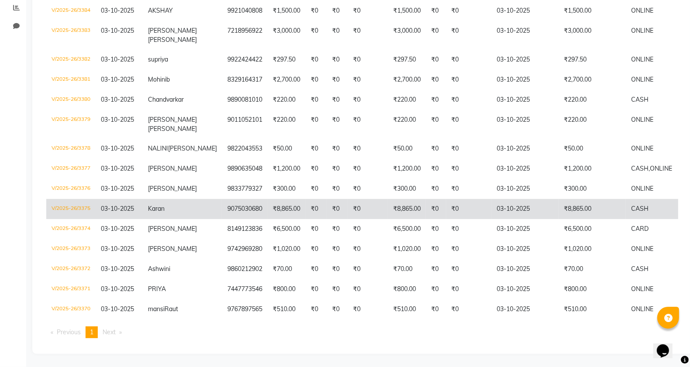
click at [222, 199] on td "9075030680" at bounding box center [244, 209] width 45 height 20
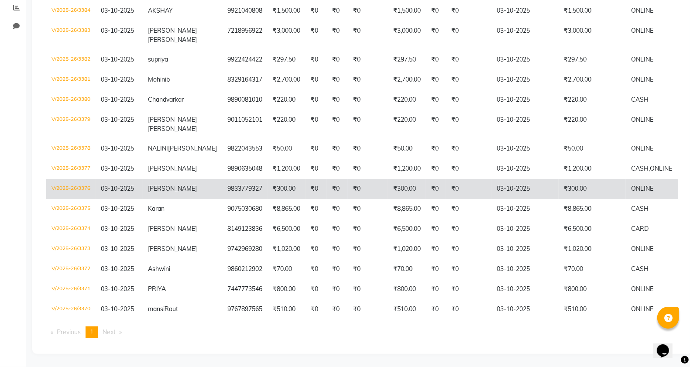
click at [305, 179] on td "₹0" at bounding box center [315, 189] width 21 height 20
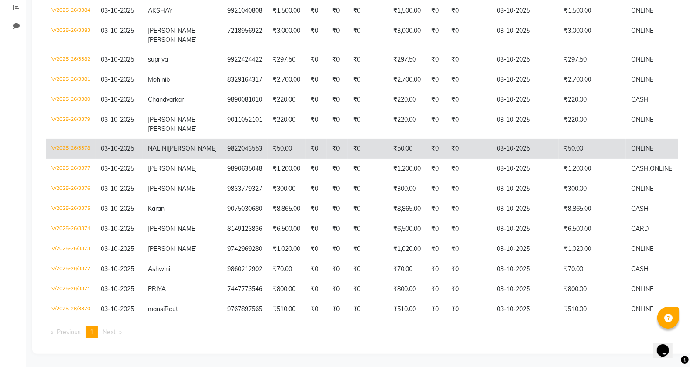
scroll to position [134, 0]
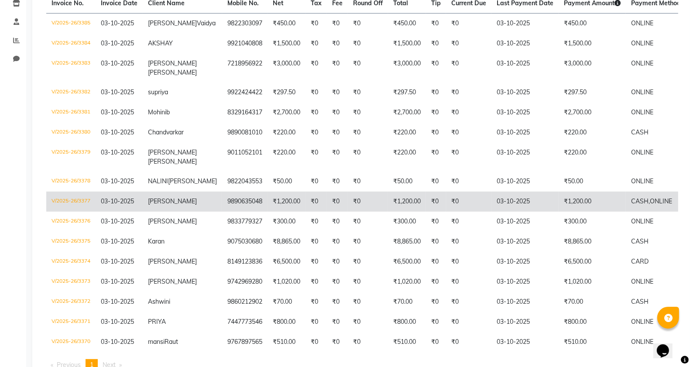
click at [267, 208] on td "₹1,200.00" at bounding box center [286, 202] width 38 height 20
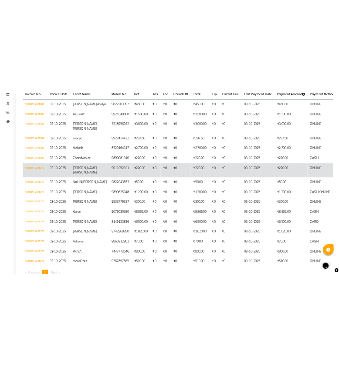
scroll to position [25, 0]
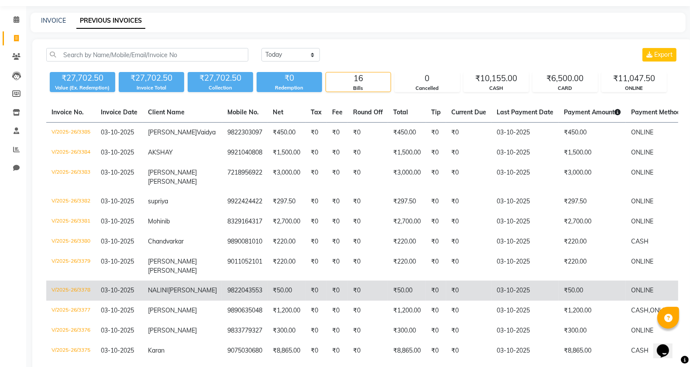
click at [222, 300] on td "9822043553" at bounding box center [244, 291] width 45 height 20
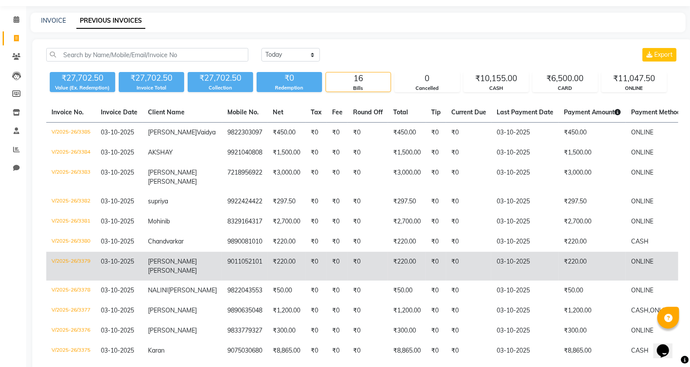
click at [222, 258] on td "9011052101" at bounding box center [244, 266] width 45 height 29
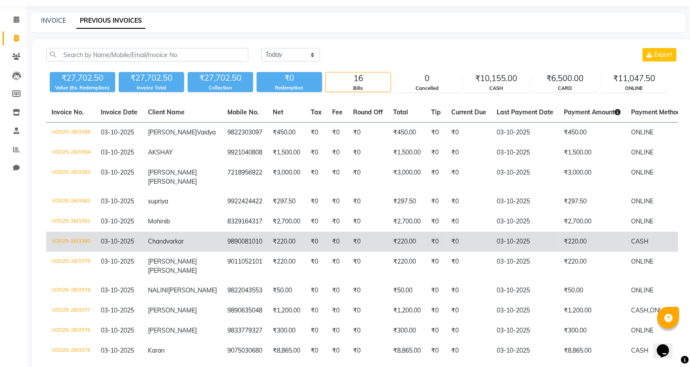
click at [230, 237] on td "9890081010" at bounding box center [244, 242] width 45 height 20
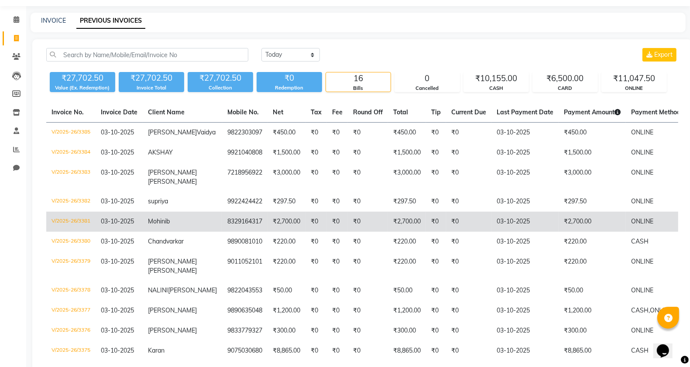
click at [222, 216] on td "8329164317" at bounding box center [244, 222] width 45 height 20
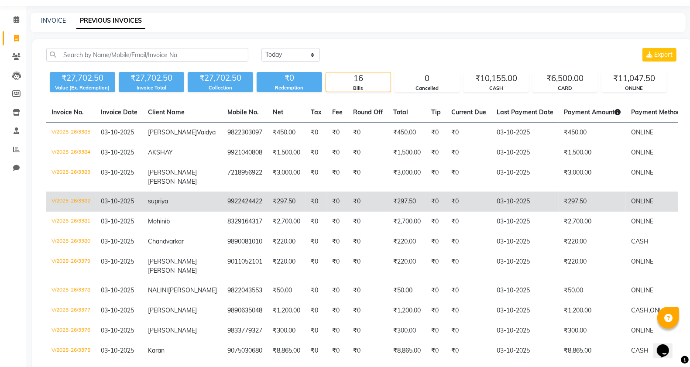
click at [267, 201] on td "₹297.50" at bounding box center [286, 202] width 38 height 20
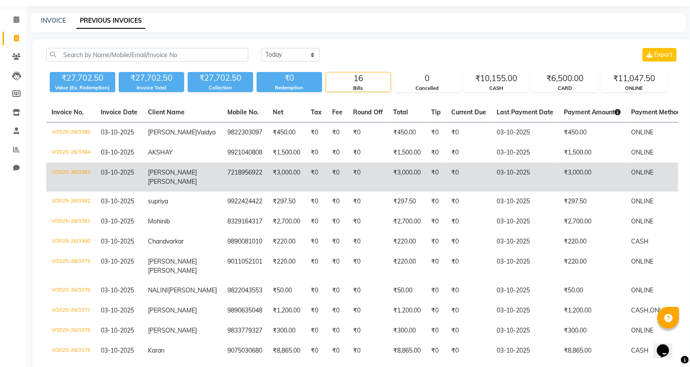
click at [281, 175] on td "₹3,000.00" at bounding box center [286, 177] width 38 height 29
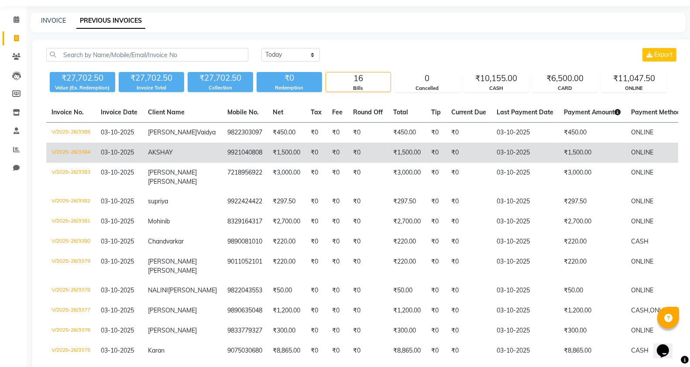
click at [222, 158] on td "9921040808" at bounding box center [244, 153] width 45 height 20
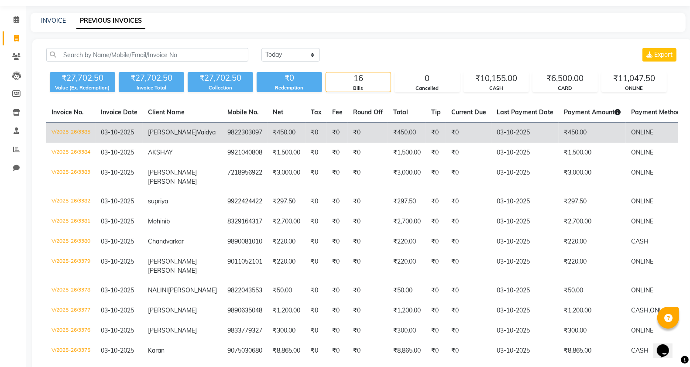
click at [195, 139] on td "Chaitali Vaidya" at bounding box center [182, 133] width 79 height 21
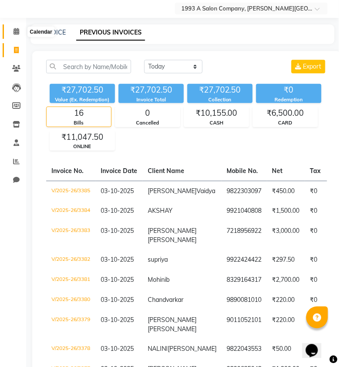
click at [18, 33] on icon at bounding box center [17, 31] width 6 height 7
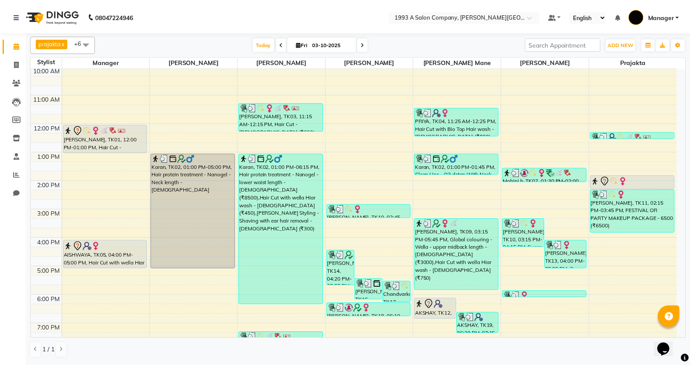
scroll to position [136, 0]
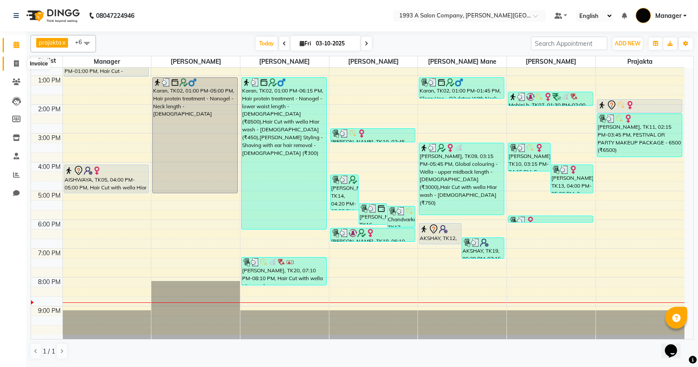
click at [12, 61] on span at bounding box center [16, 64] width 15 height 10
select select "613"
select select "service"
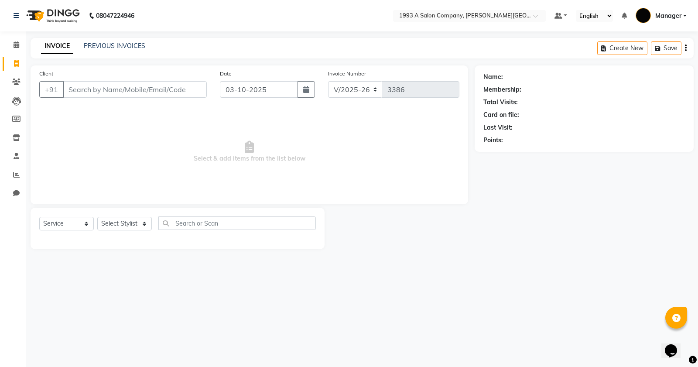
click at [77, 89] on input "Client" at bounding box center [135, 89] width 144 height 17
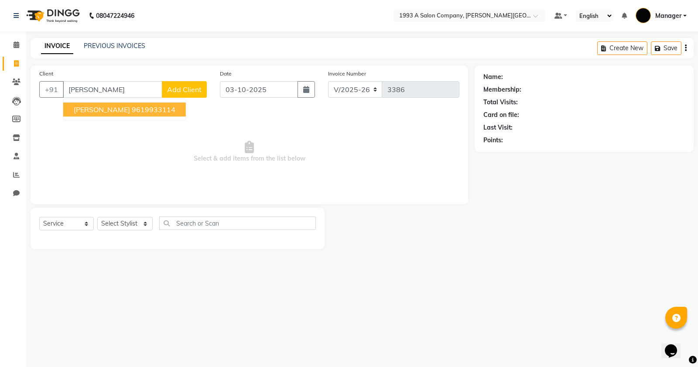
click at [82, 103] on button "BAIJU 9619933114" at bounding box center [124, 110] width 123 height 14
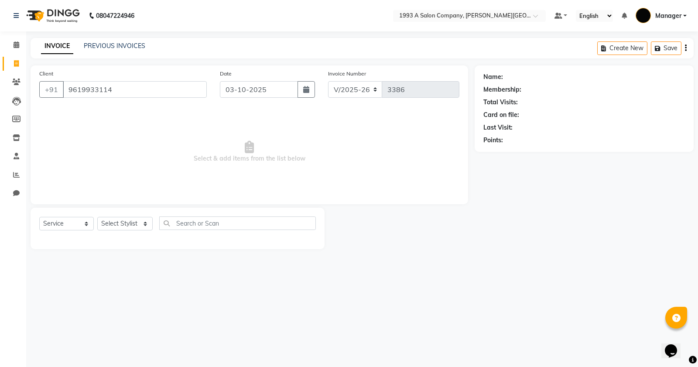
type input "9619933114"
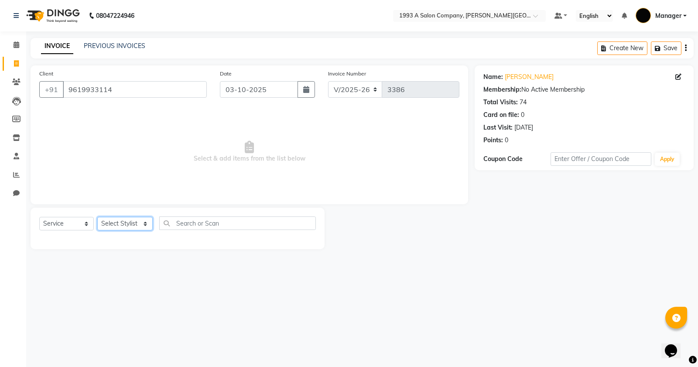
click at [126, 221] on select "Select Stylist Bhagyashri Kaifee Khan Manager Max Ansari Mr Shirish (owner) Pra…" at bounding box center [124, 224] width 55 height 14
select select "70852"
click at [97, 217] on select "Select Stylist Bhagyashri Kaifee Khan Manager Max Ansari Mr Shirish (owner) Pra…" at bounding box center [124, 224] width 55 height 14
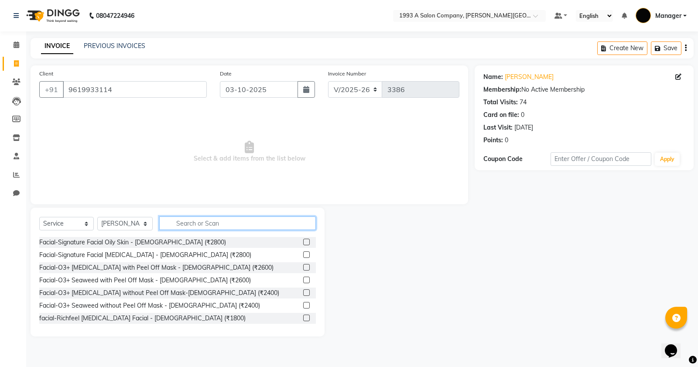
click at [187, 226] on input "text" at bounding box center [237, 223] width 157 height 14
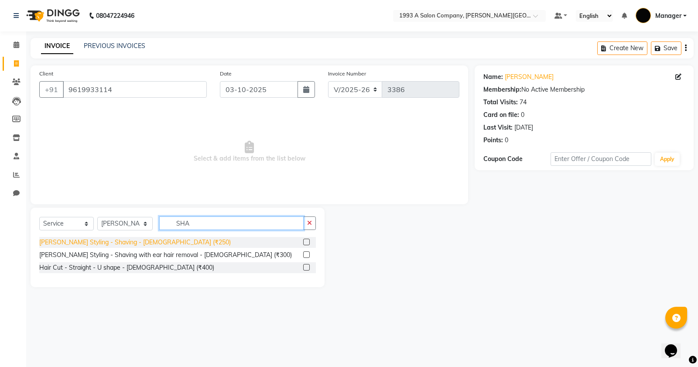
type input "SHA"
click at [140, 243] on div "Beard Styling - Shaving - Male (₹250)" at bounding box center [135, 242] width 192 height 9
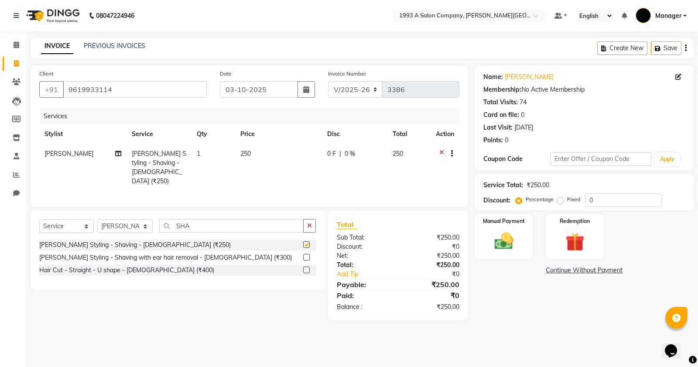
checkbox input "false"
click at [305, 227] on button "button" at bounding box center [309, 226] width 13 height 14
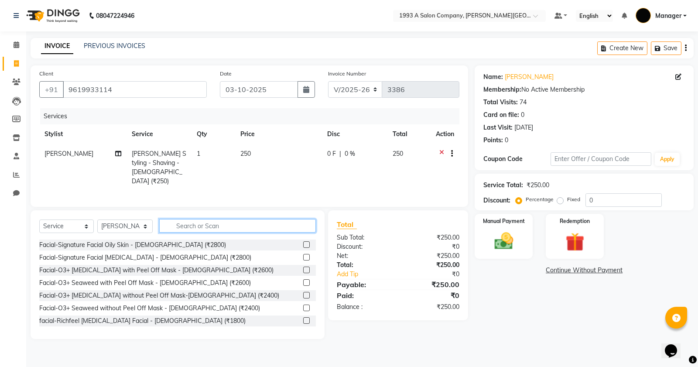
click at [288, 225] on input "text" at bounding box center [237, 226] width 157 height 14
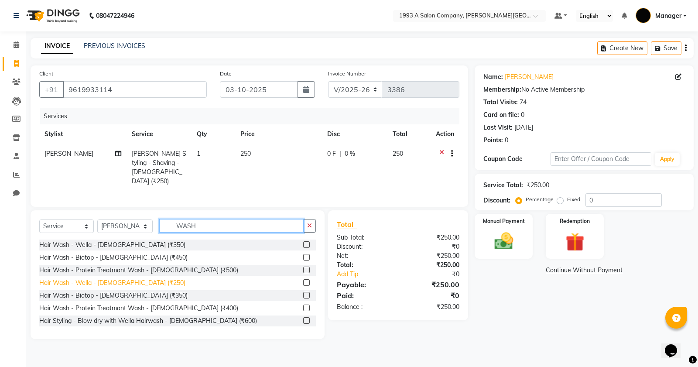
type input "WASH"
click at [95, 278] on div "Hair Wash - Wella - Male (₹250)" at bounding box center [112, 282] width 146 height 9
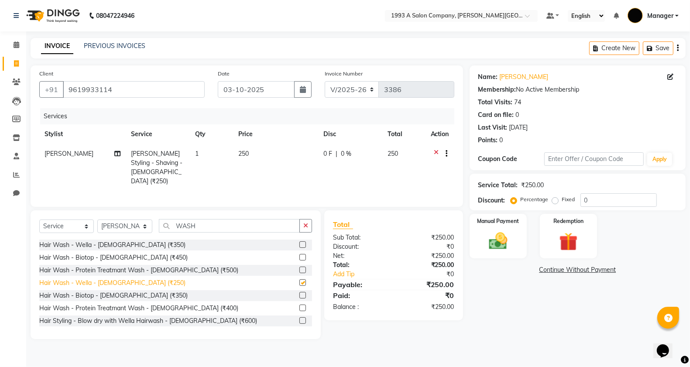
checkbox input "false"
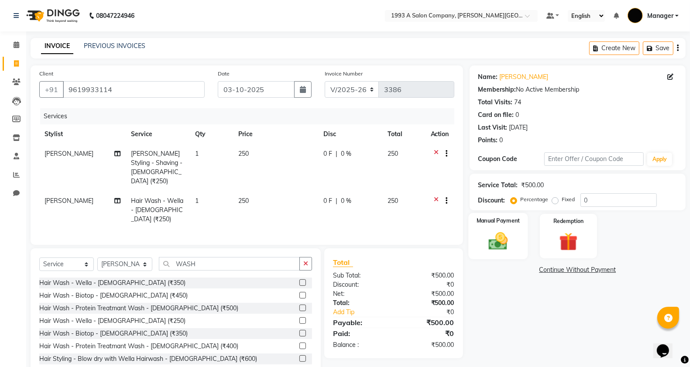
click at [496, 240] on img at bounding box center [498, 241] width 31 height 22
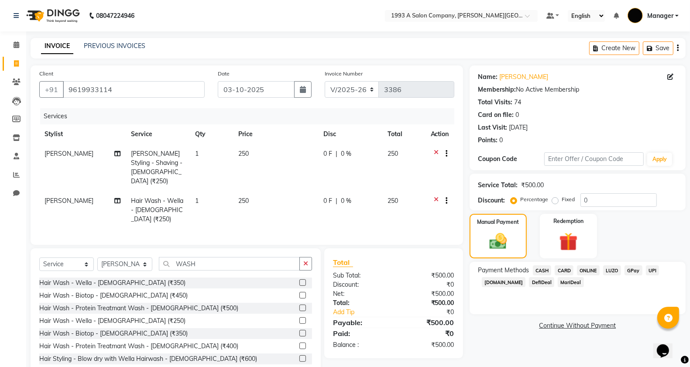
click at [544, 269] on span "CASH" at bounding box center [542, 270] width 19 height 10
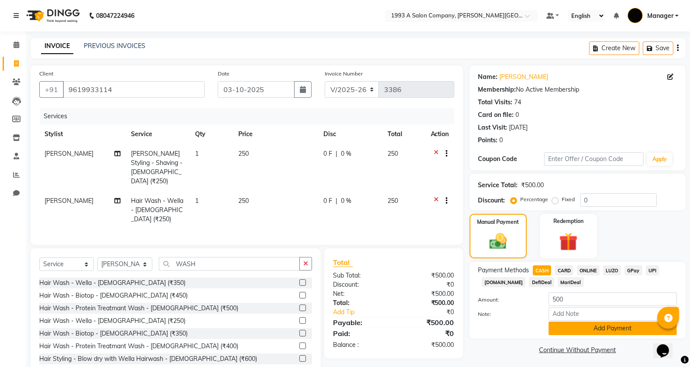
scroll to position [13, 0]
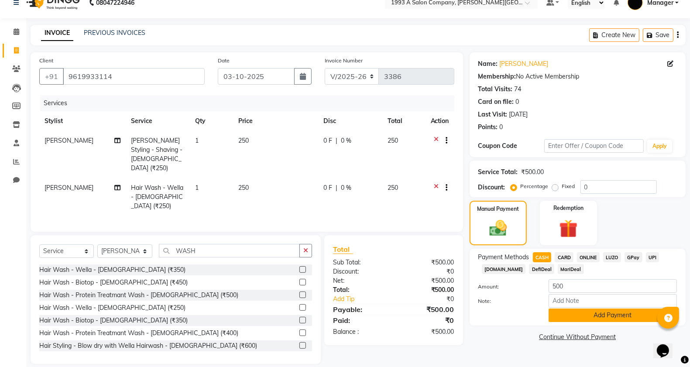
click at [586, 309] on button "Add Payment" at bounding box center [613, 316] width 128 height 14
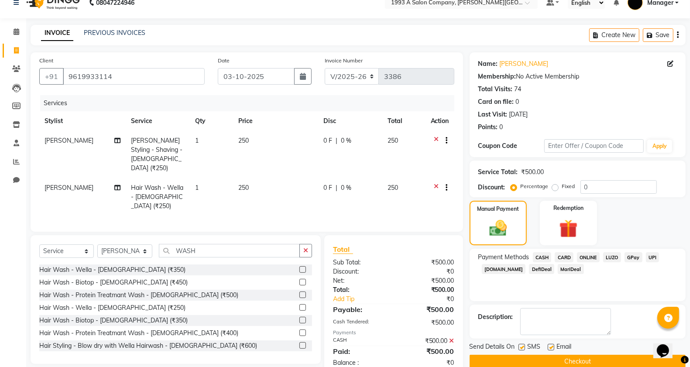
scroll to position [27, 0]
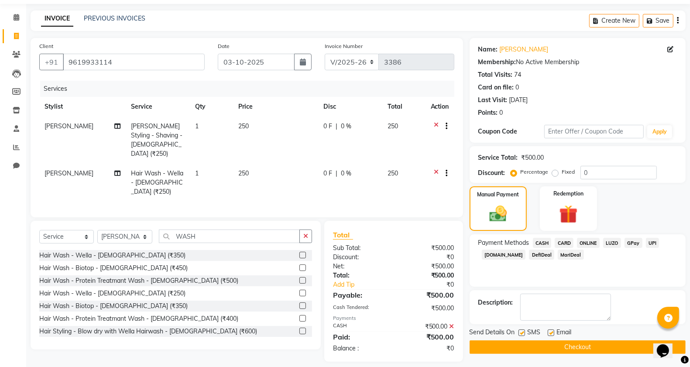
click at [577, 346] on button "Checkout" at bounding box center [578, 347] width 216 height 14
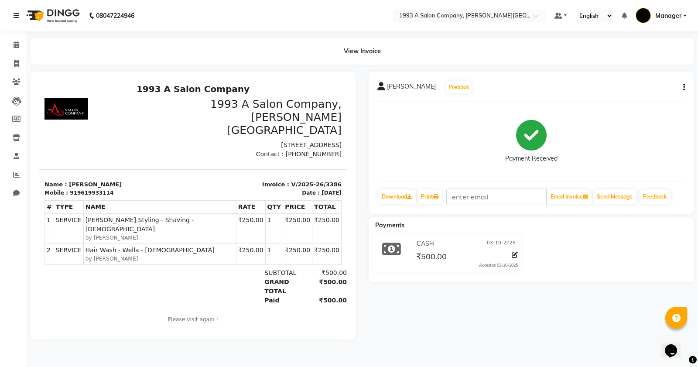
click at [0, 68] on li "Invoice" at bounding box center [13, 64] width 26 height 19
click at [9, 68] on span at bounding box center [16, 64] width 15 height 10
select select "613"
select select "service"
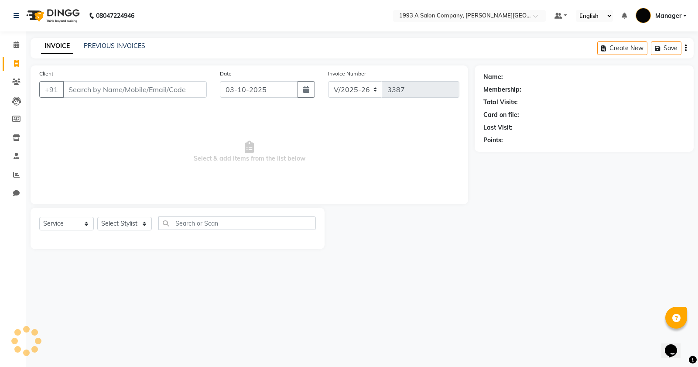
click at [81, 94] on input "Client" at bounding box center [135, 89] width 144 height 17
click at [99, 96] on input "9834890" at bounding box center [112, 89] width 99 height 17
type input "9834829058"
click at [182, 90] on span "Add Client" at bounding box center [184, 89] width 34 height 9
select select "22"
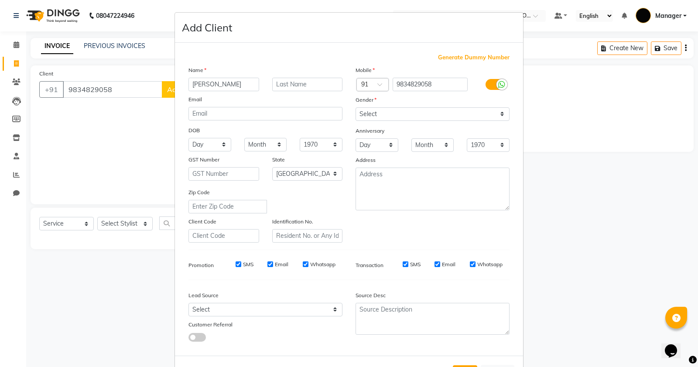
type input "PRITI"
click at [425, 112] on select "Select Male Female Other Prefer Not To Say" at bounding box center [433, 114] width 154 height 14
select select "female"
click at [356, 107] on select "Select Male Female Other Prefer Not To Say" at bounding box center [433, 114] width 154 height 14
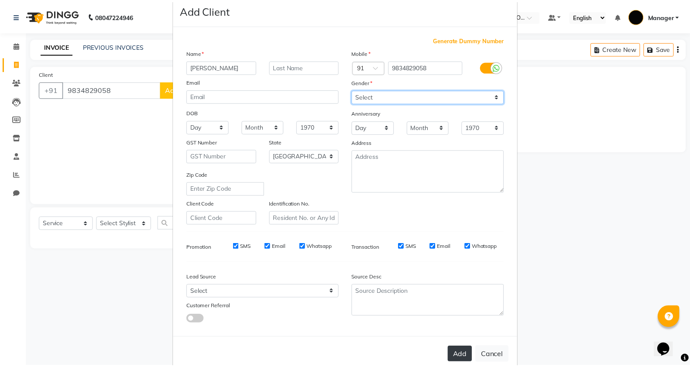
scroll to position [33, 0]
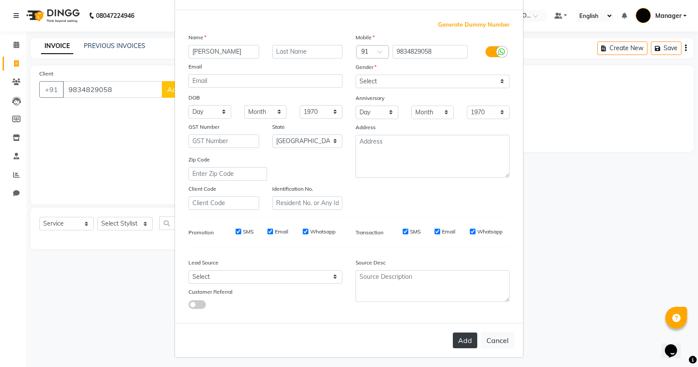
click at [461, 333] on button "Add" at bounding box center [465, 341] width 24 height 16
select select
select select "null"
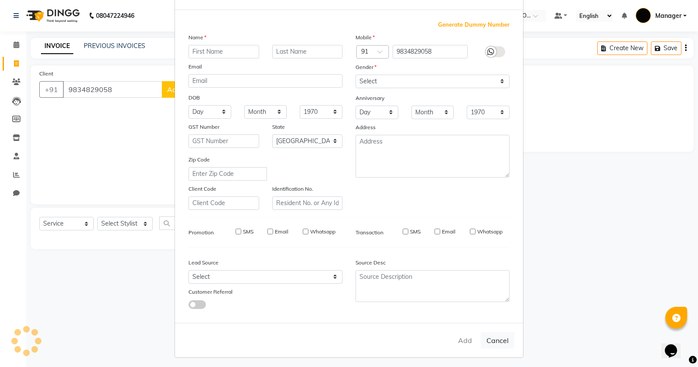
select select
checkbox input "false"
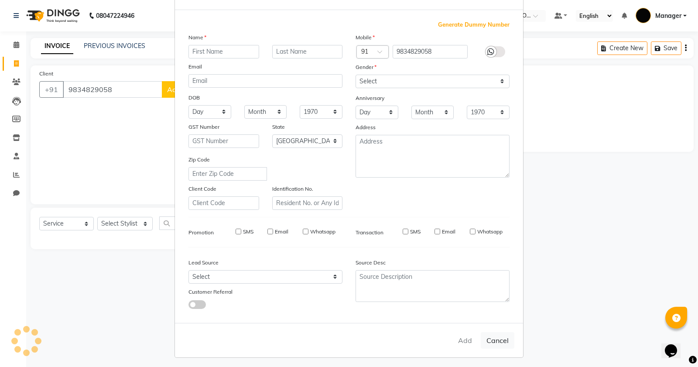
checkbox input "false"
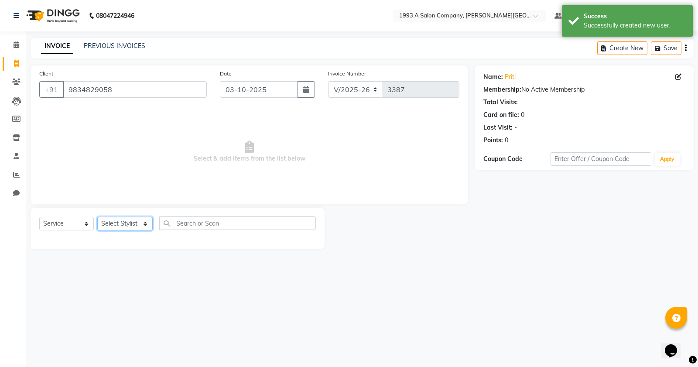
click at [136, 222] on select "Select Stylist Bhagyashri Kaifee Khan Manager Max Ansari Mr Shirish (owner) Pra…" at bounding box center [124, 224] width 55 height 14
select select "57487"
click at [97, 217] on select "Select Stylist Bhagyashri Kaifee Khan Manager Max Ansari Mr Shirish (owner) Pra…" at bounding box center [124, 224] width 55 height 14
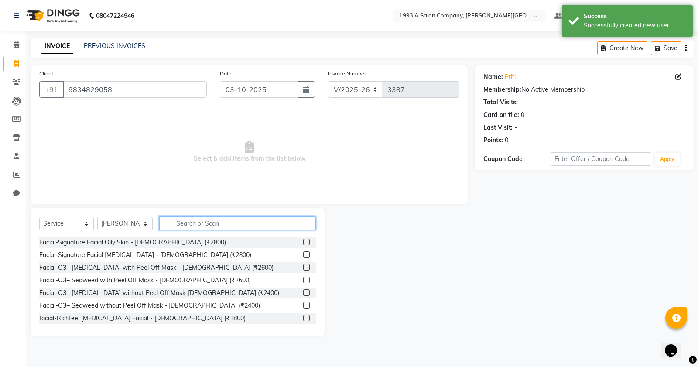
click at [206, 219] on input "text" at bounding box center [237, 223] width 157 height 14
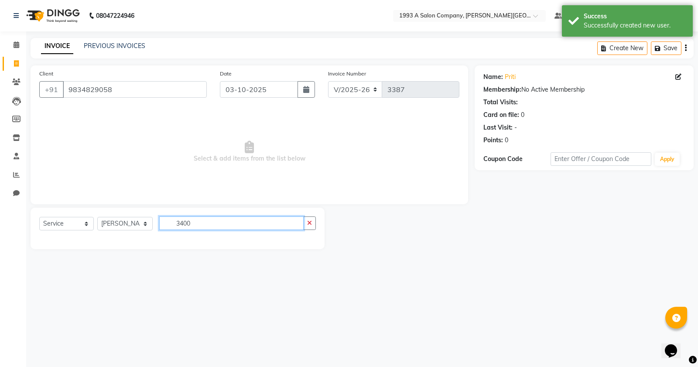
click at [233, 221] on input "3400" at bounding box center [231, 223] width 144 height 14
type input "340"
drag, startPoint x: 200, startPoint y: 226, endPoint x: 161, endPoint y: 226, distance: 38.4
click at [161, 226] on input "340" at bounding box center [231, 223] width 144 height 14
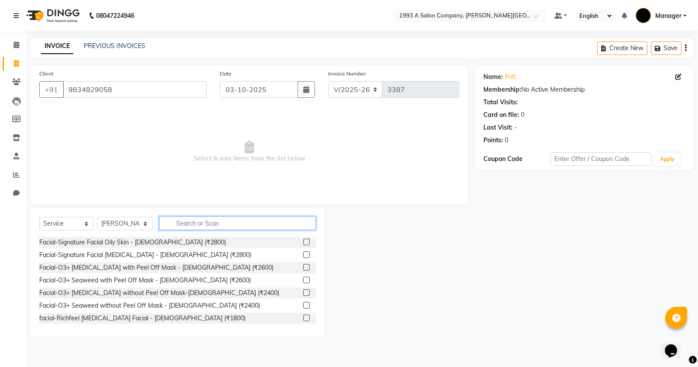
click at [219, 226] on input "text" at bounding box center [237, 223] width 157 height 14
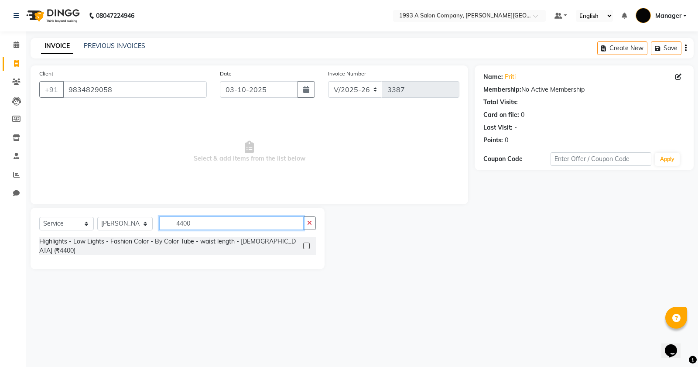
type input "4400"
click at [307, 243] on label at bounding box center [306, 246] width 7 height 7
click at [307, 243] on input "checkbox" at bounding box center [306, 246] width 6 height 6
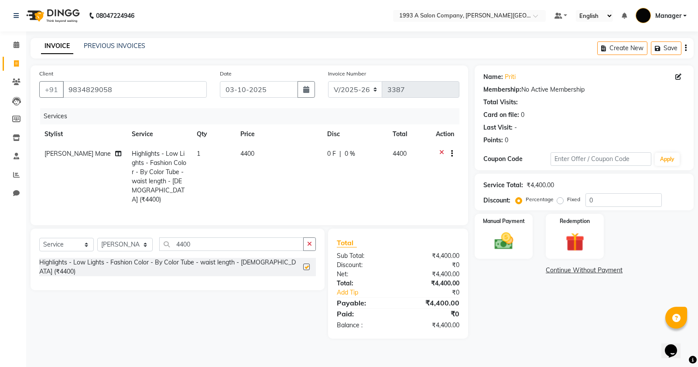
checkbox input "false"
click at [521, 240] on div "Manual Payment" at bounding box center [504, 236] width 60 height 47
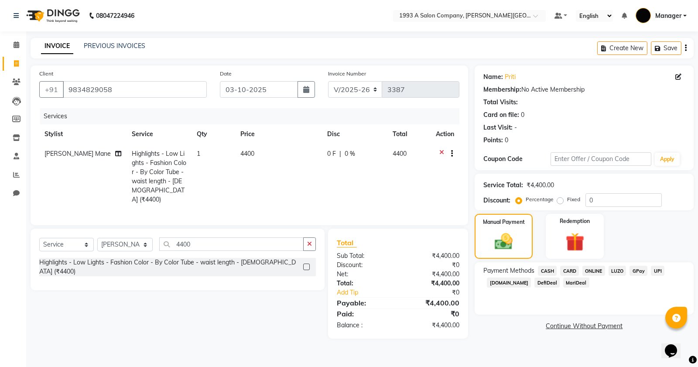
click at [593, 270] on span "ONLINE" at bounding box center [594, 271] width 23 height 10
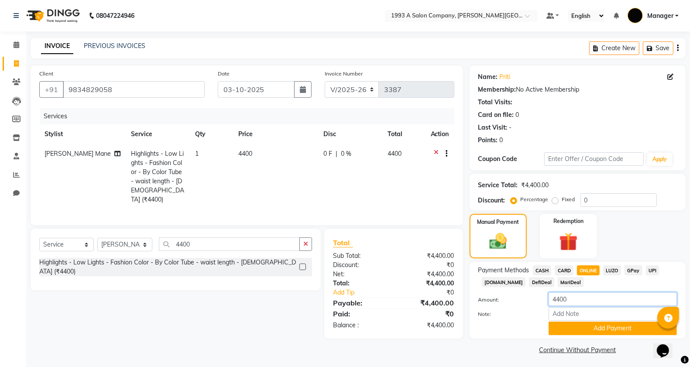
click at [516, 300] on div "Amount: 4400" at bounding box center [578, 299] width 212 height 15
type input "5"
type input "4500"
click at [583, 332] on button "Add Payment" at bounding box center [613, 329] width 128 height 14
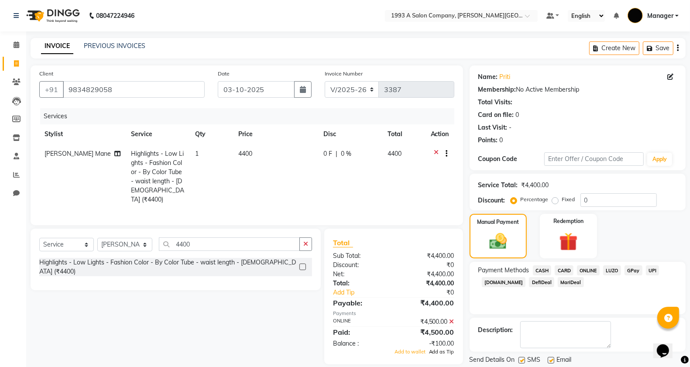
click at [432, 350] on span "Add as Tip" at bounding box center [441, 352] width 25 height 6
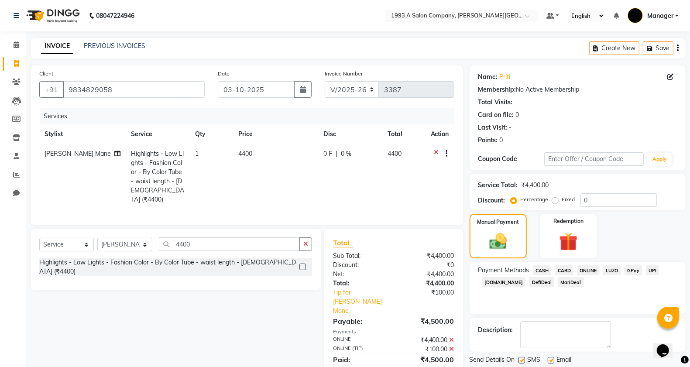
scroll to position [27, 0]
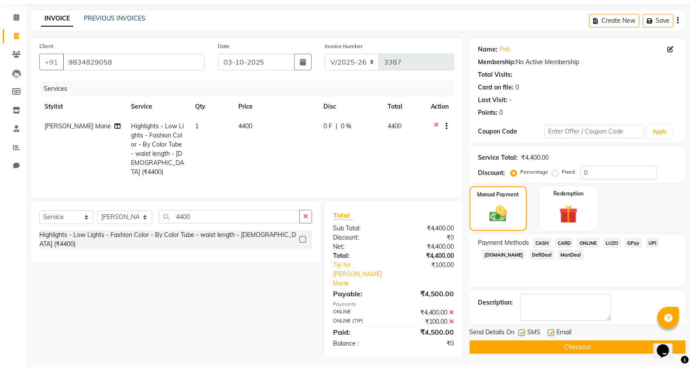
click at [520, 332] on label at bounding box center [521, 332] width 7 height 7
click at [520, 332] on input "checkbox" at bounding box center [521, 333] width 6 height 6
checkbox input "false"
click at [550, 333] on label at bounding box center [551, 332] width 7 height 7
click at [550, 333] on input "checkbox" at bounding box center [551, 333] width 6 height 6
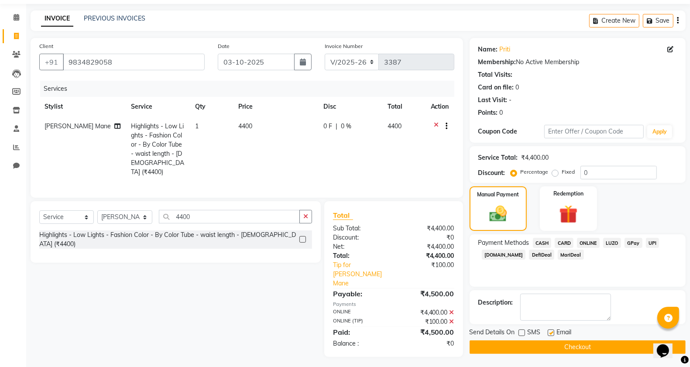
checkbox input "false"
click at [536, 352] on button "Checkout" at bounding box center [578, 347] width 216 height 14
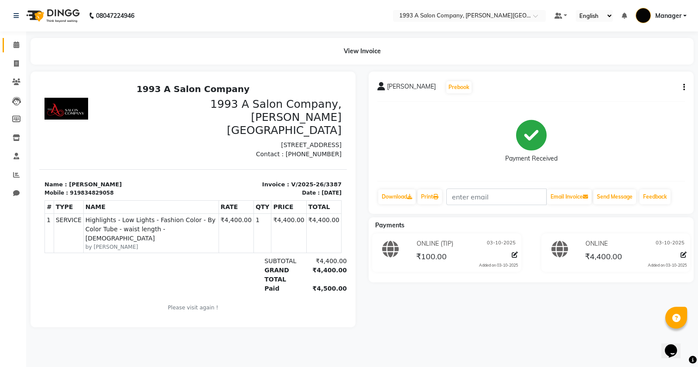
click at [16, 51] on link "Calendar" at bounding box center [13, 45] width 21 height 14
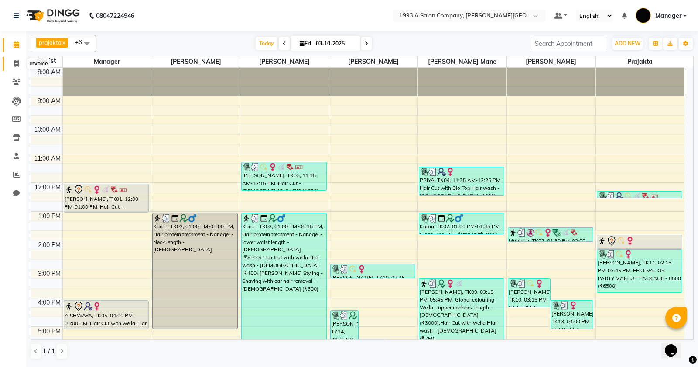
click at [14, 65] on icon at bounding box center [16, 63] width 5 height 7
select select "613"
select select "service"
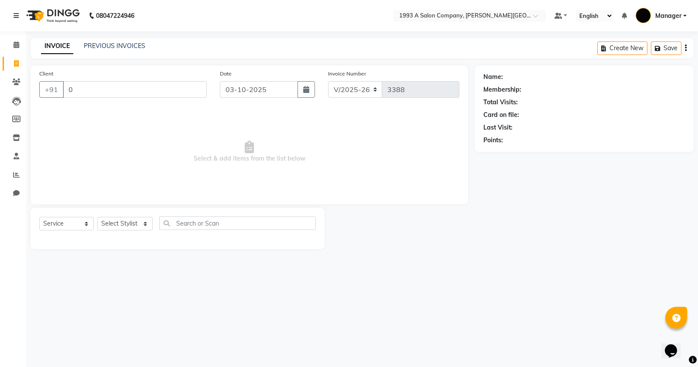
type input "0"
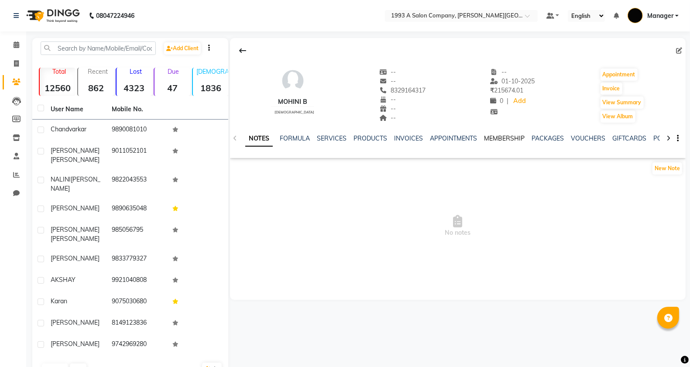
click at [501, 139] on link "MEMBERSHIP" at bounding box center [504, 138] width 41 height 8
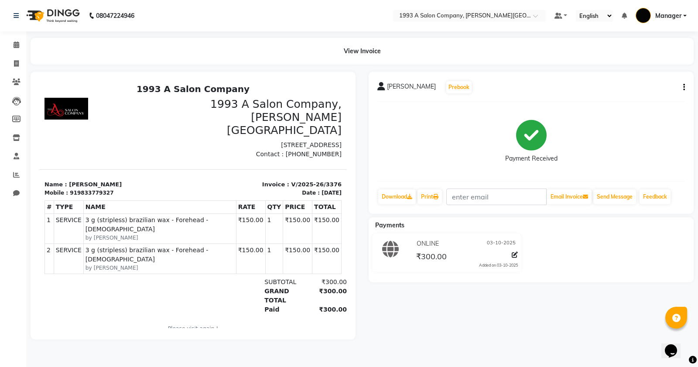
scroll to position [7, 0]
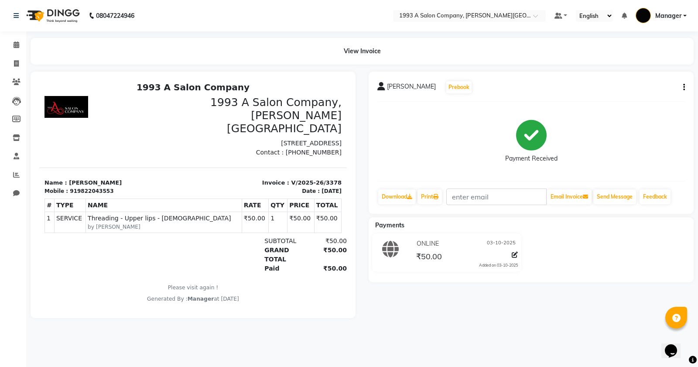
scroll to position [7, 0]
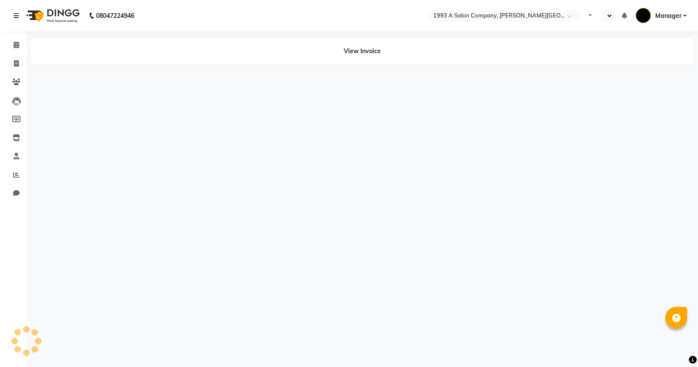
select select "en"
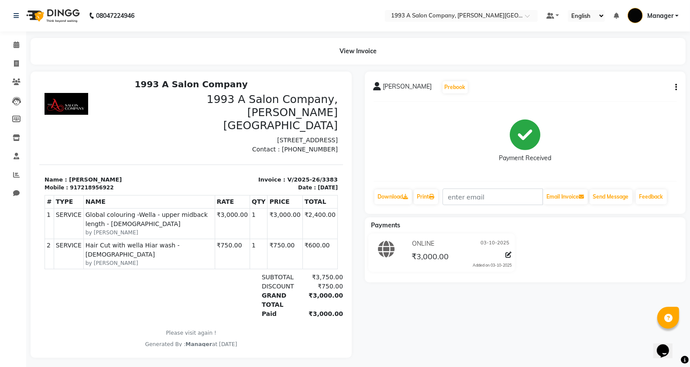
scroll to position [7, 0]
